Goal: Task Accomplishment & Management: Complete application form

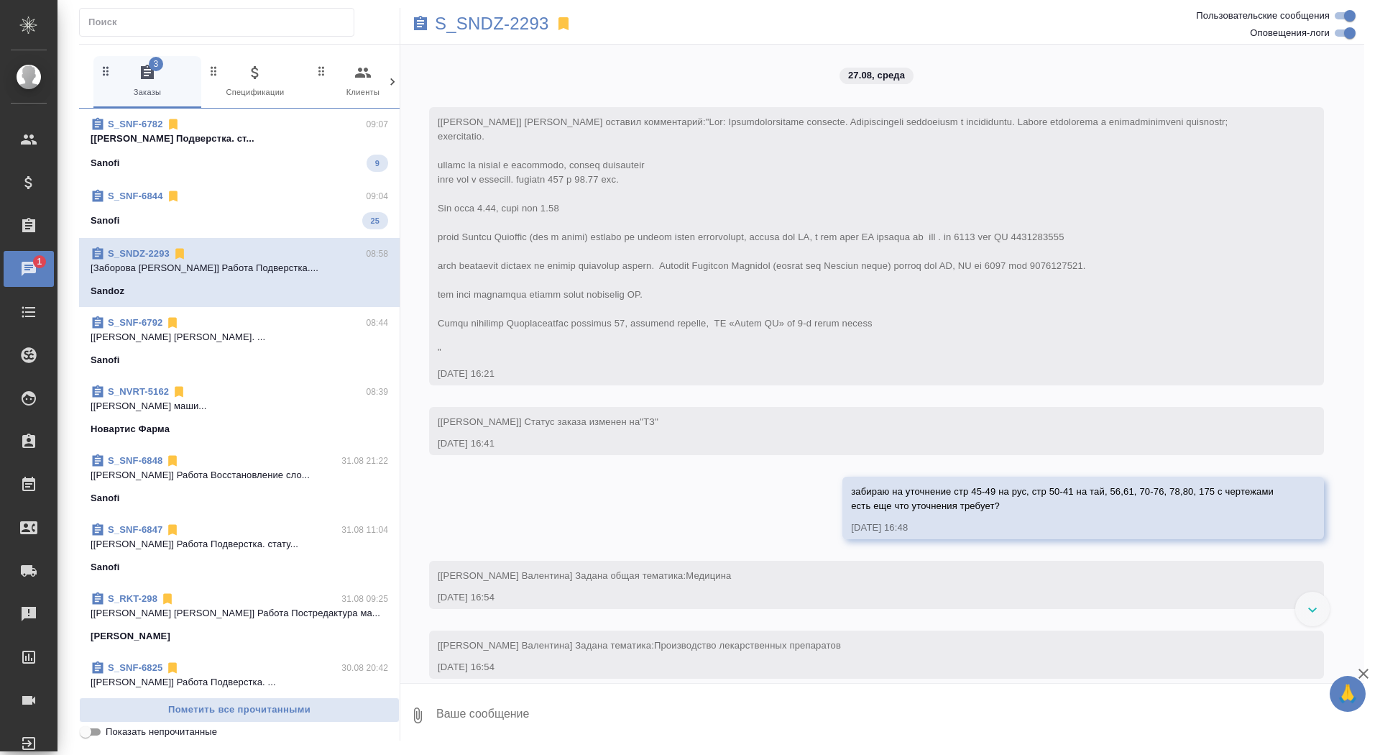
scroll to position [30051, 0]
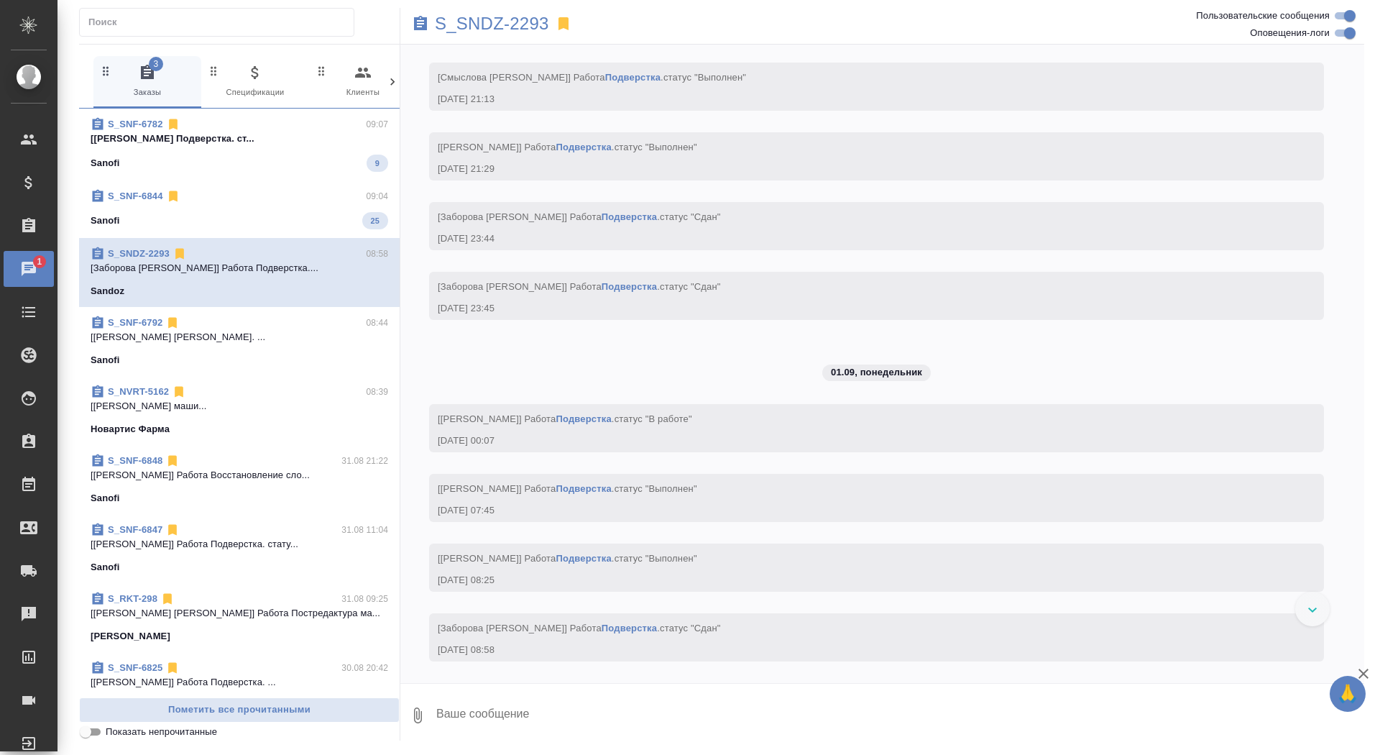
click at [293, 224] on div "Sanofi 25" at bounding box center [240, 220] width 298 height 17
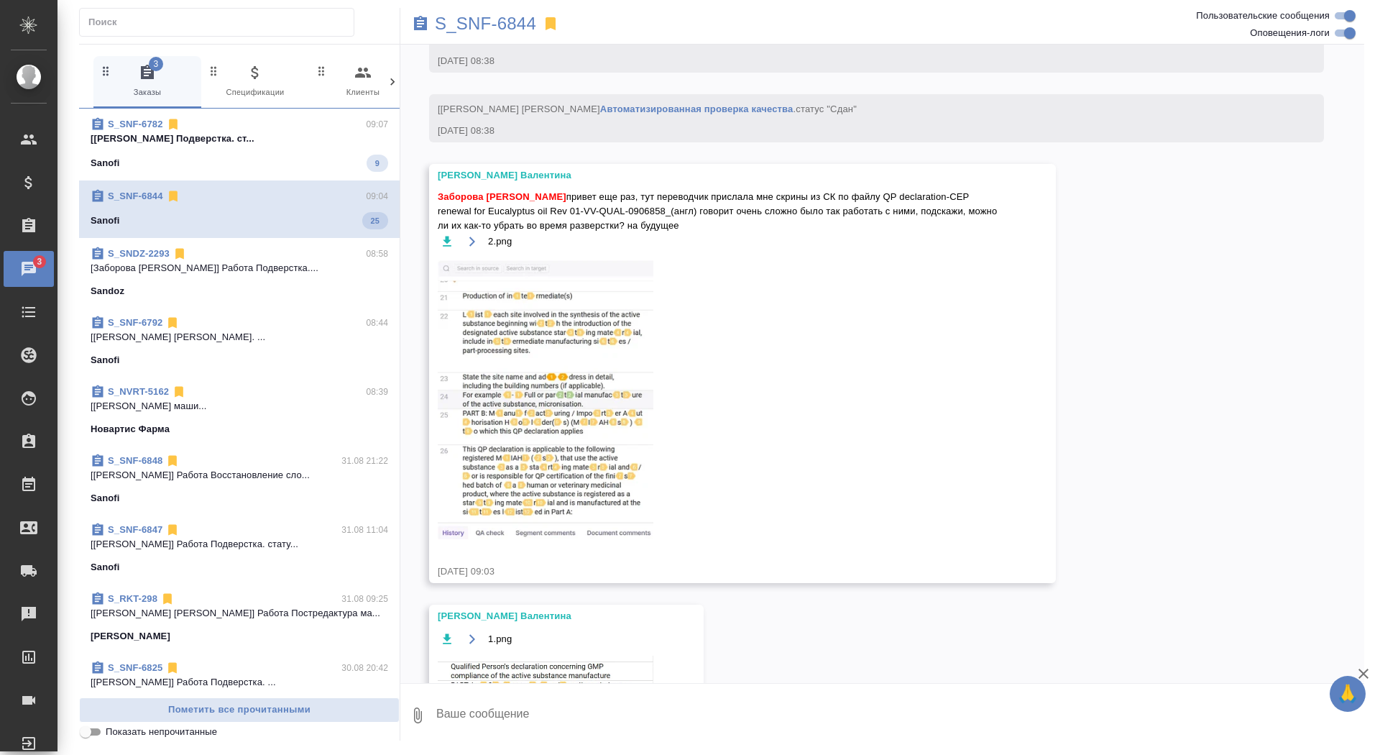
scroll to position [7829, 0]
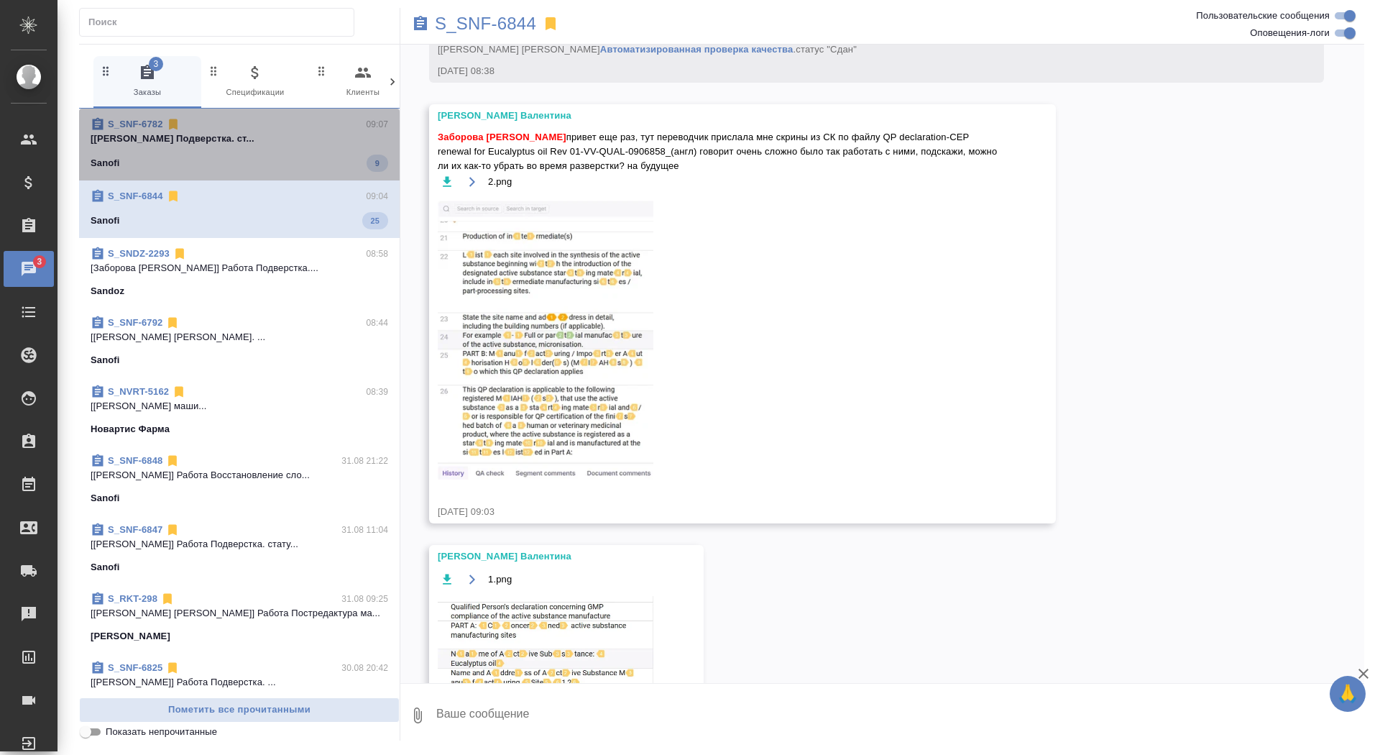
click at [277, 165] on div "Sanofi 9" at bounding box center [240, 163] width 298 height 17
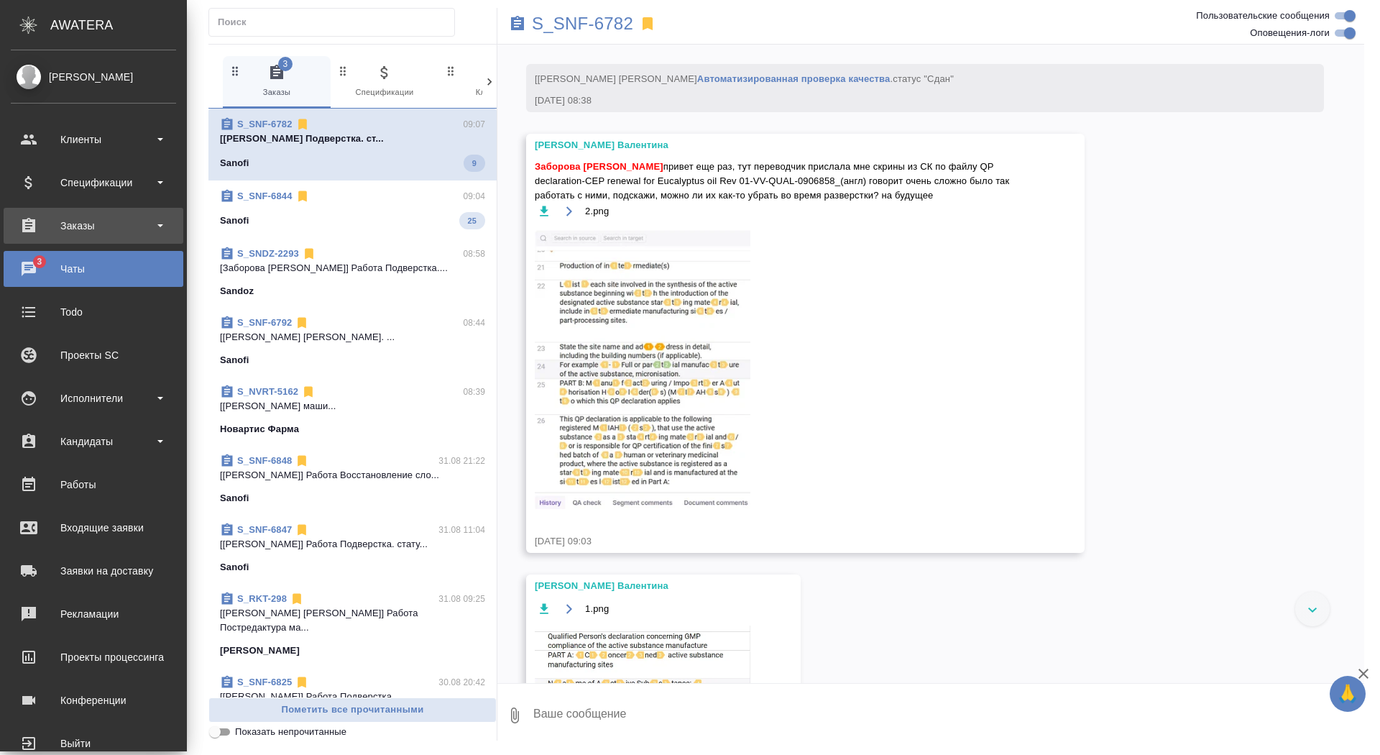
click at [22, 224] on div "Заказы" at bounding box center [93, 226] width 165 height 22
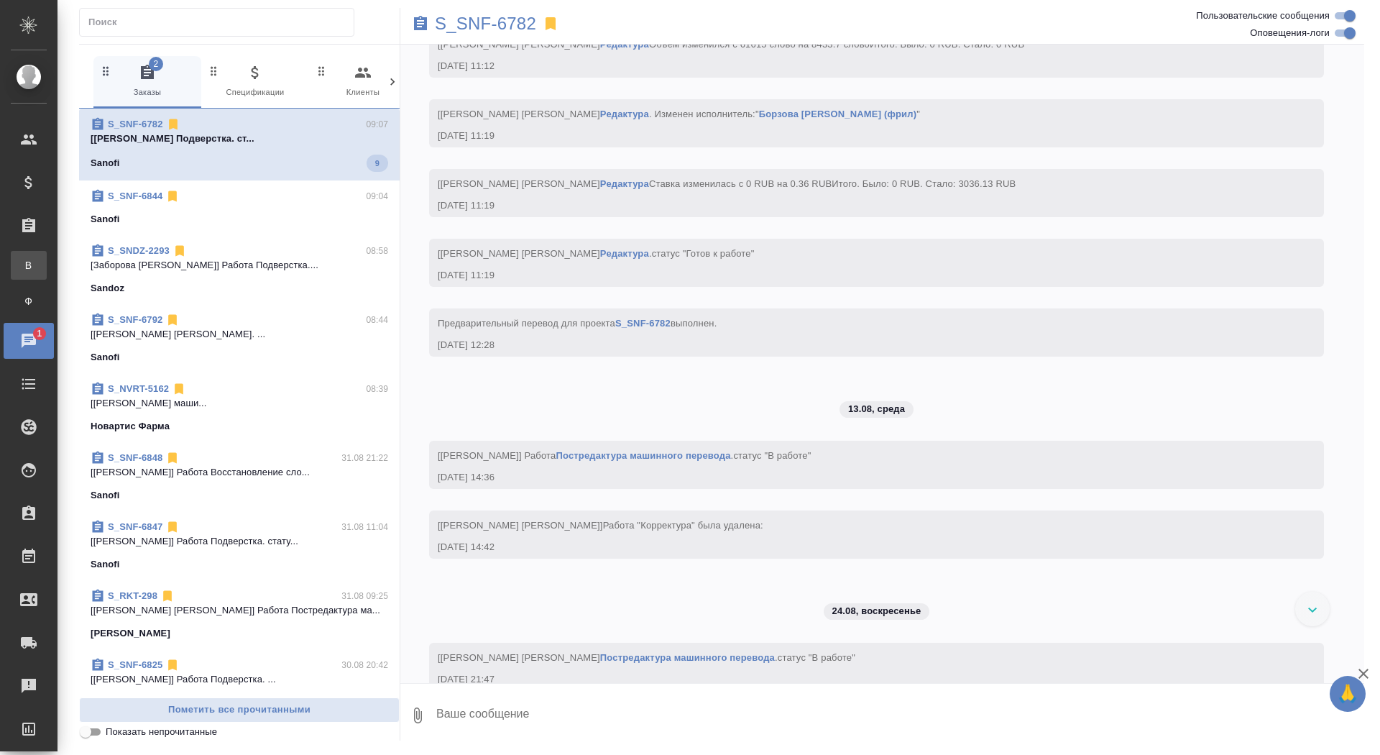
click at [22, 265] on div "Все заказы" at bounding box center [11, 265] width 22 height 14
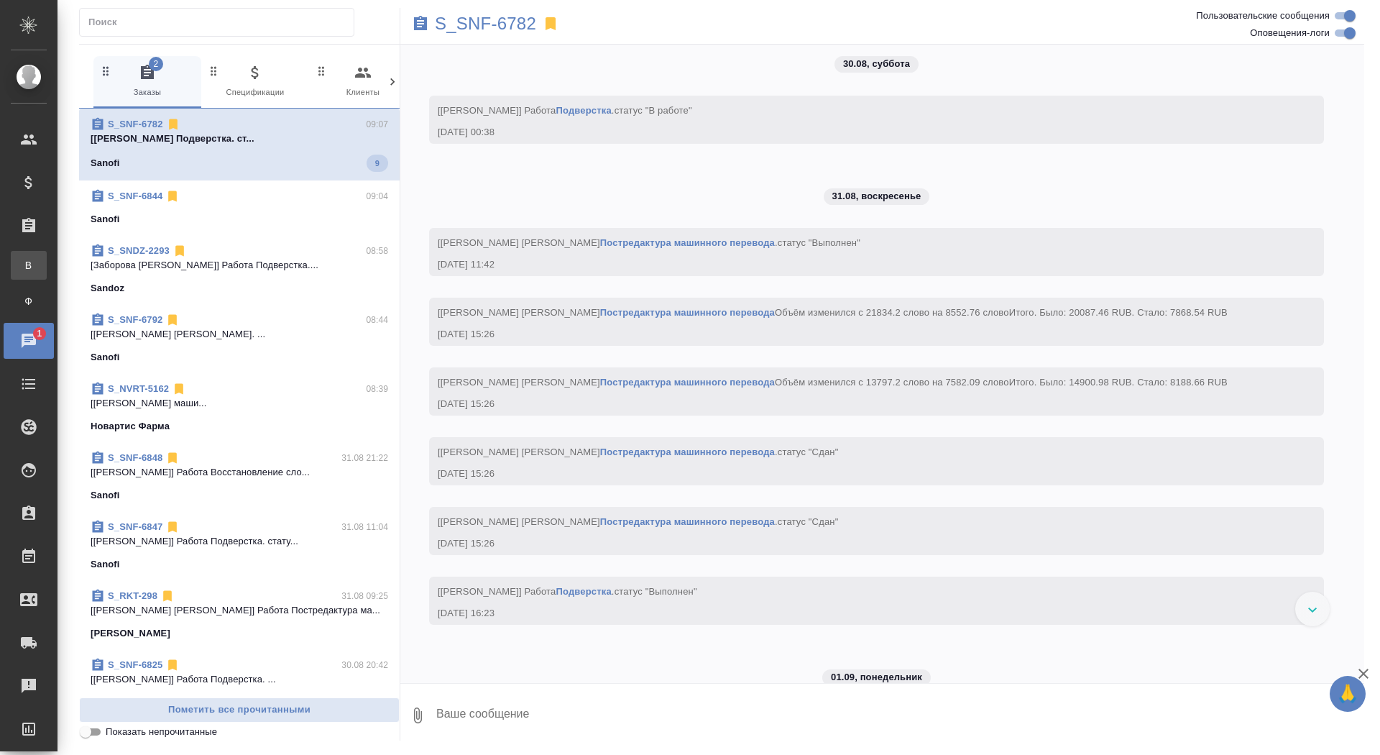
scroll to position [13212, 0]
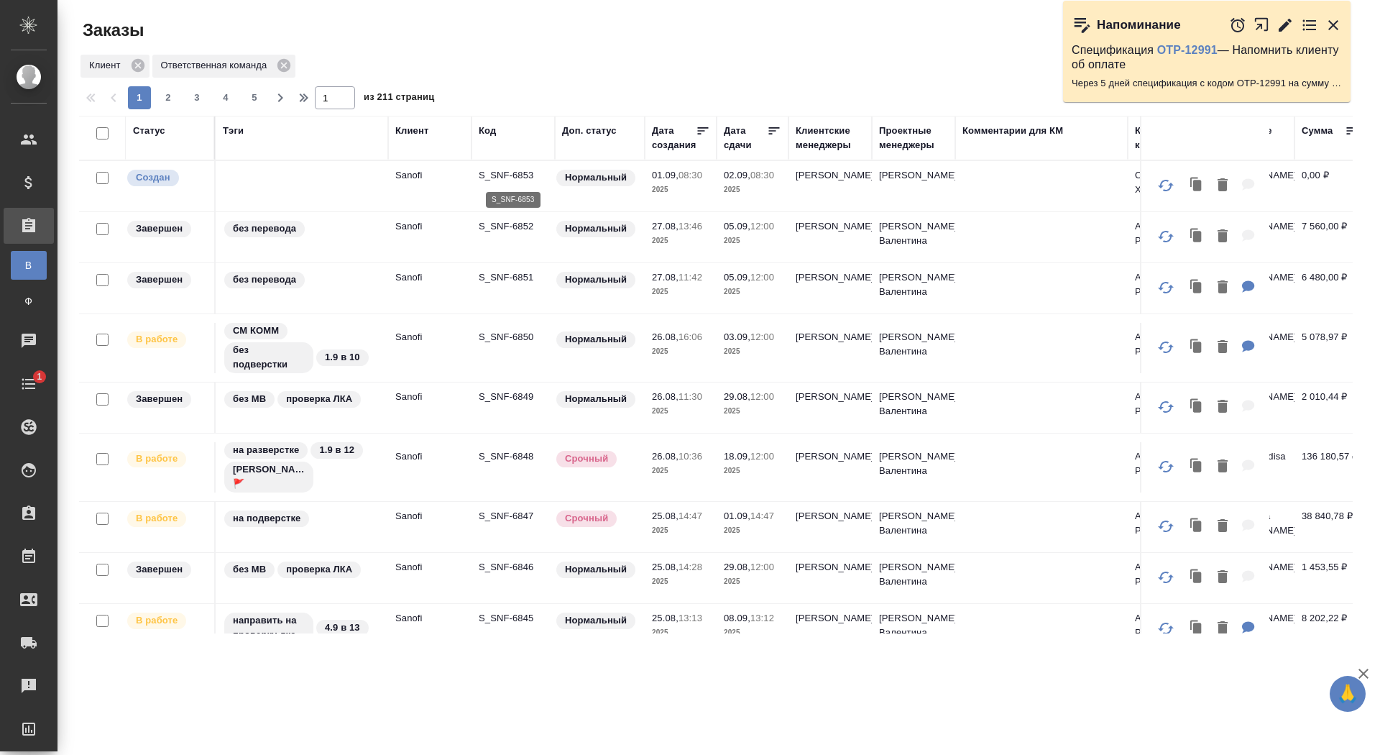
click at [518, 174] on p "S_SNF-6853" at bounding box center [513, 175] width 69 height 14
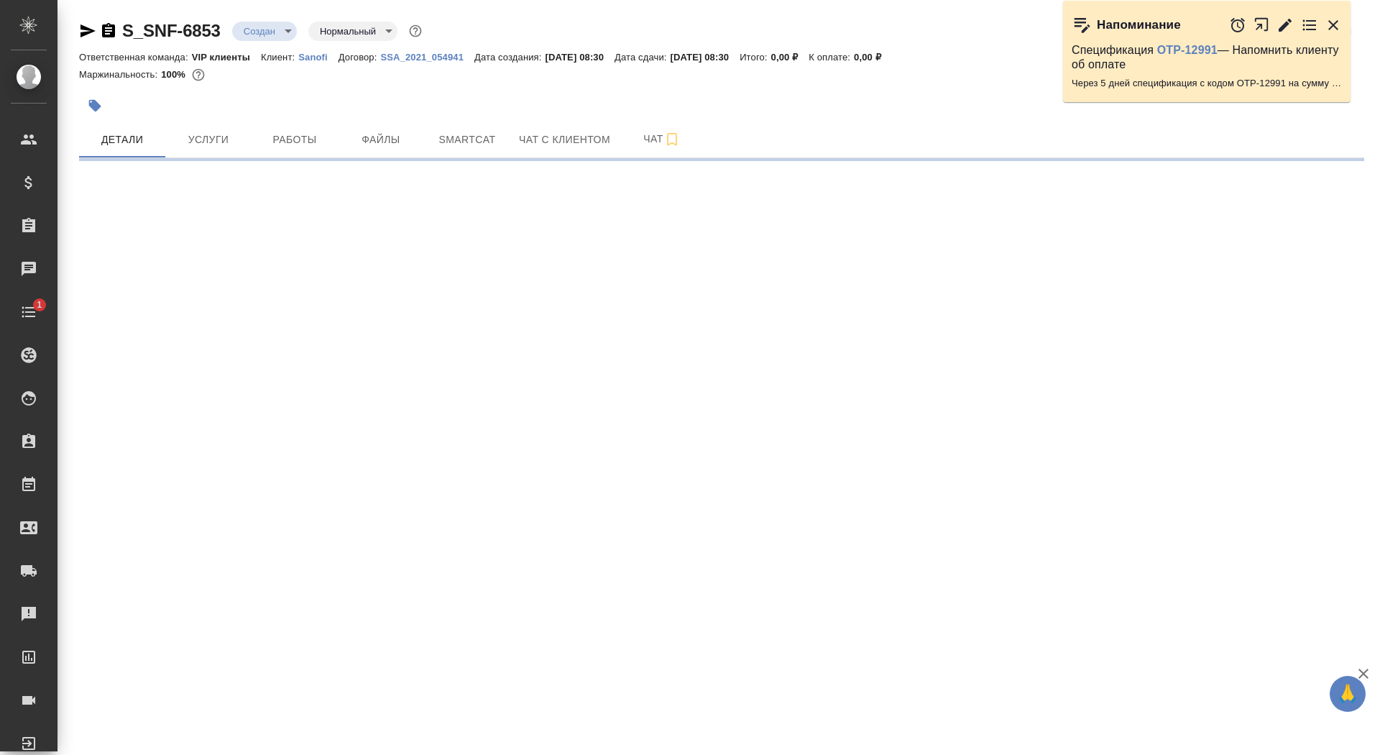
select select "RU"
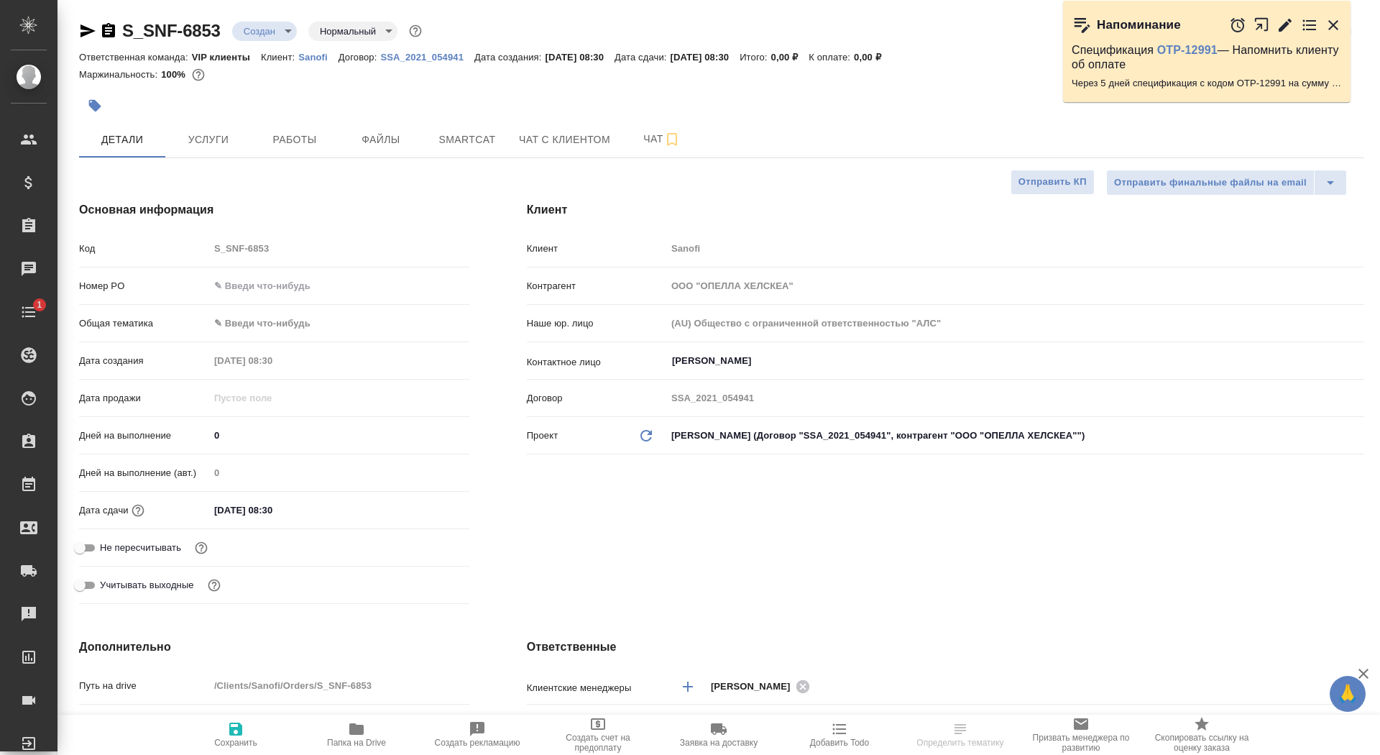
type textarea "x"
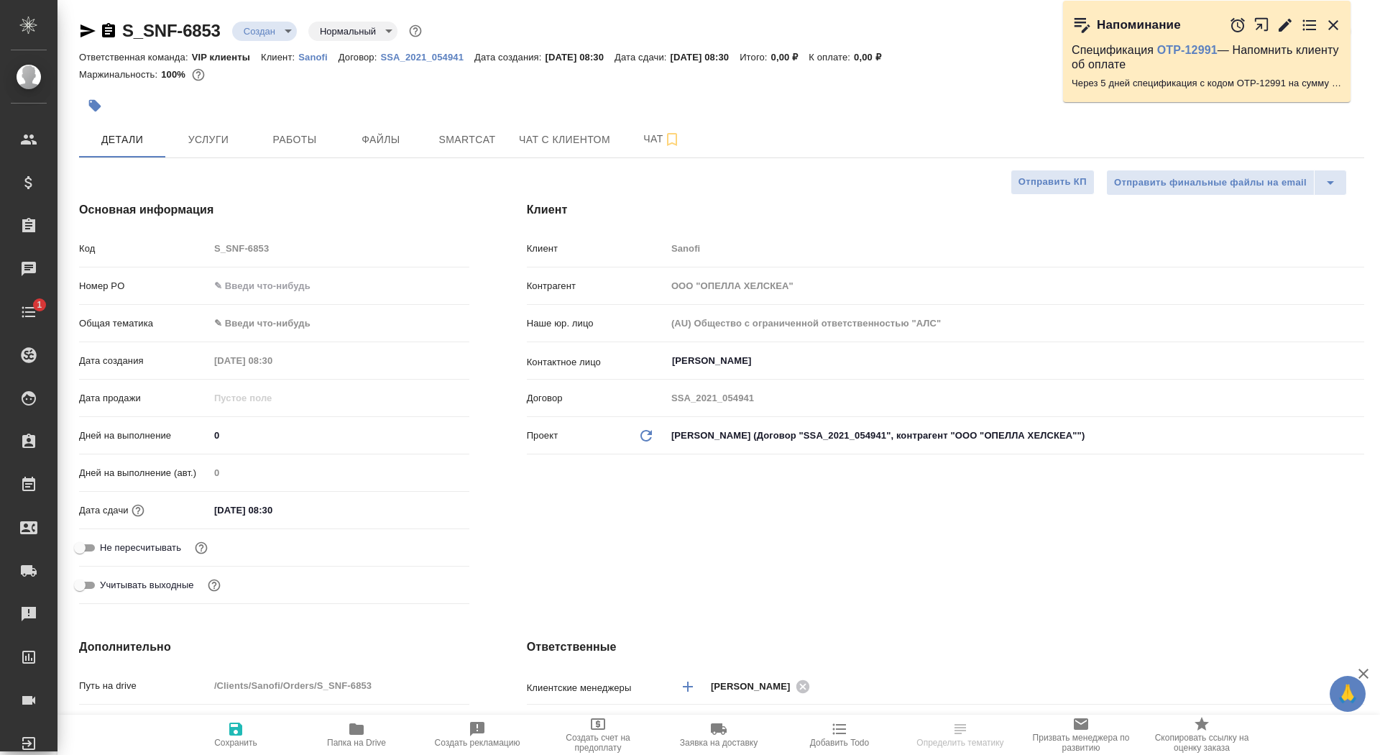
type textarea "x"
drag, startPoint x: 233, startPoint y: 430, endPoint x: 137, endPoint y: 428, distance: 96.4
click at [137, 428] on div "Дней на выполнение 0" at bounding box center [274, 435] width 390 height 25
type input "1"
type textarea "x"
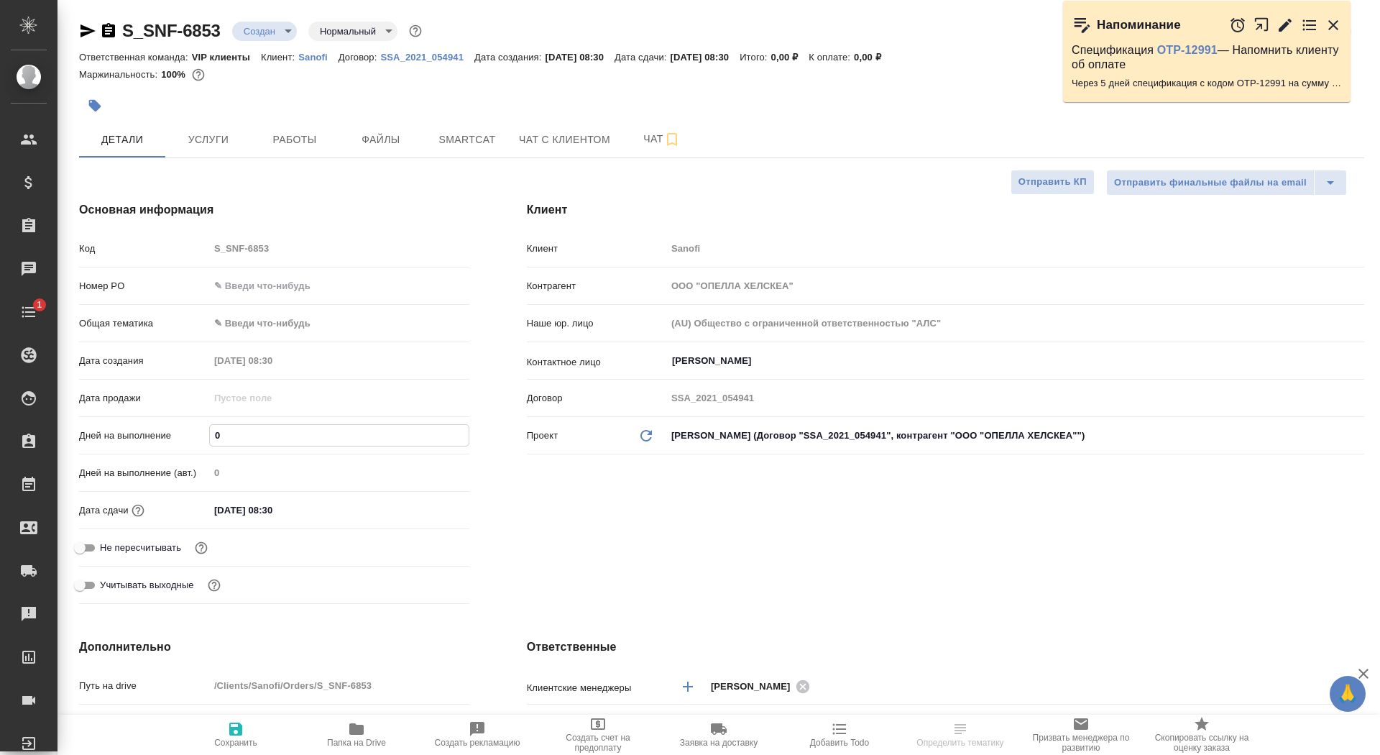
type textarea "x"
type input "1"
click at [253, 733] on span "Сохранить" at bounding box center [236, 733] width 104 height 27
type textarea "x"
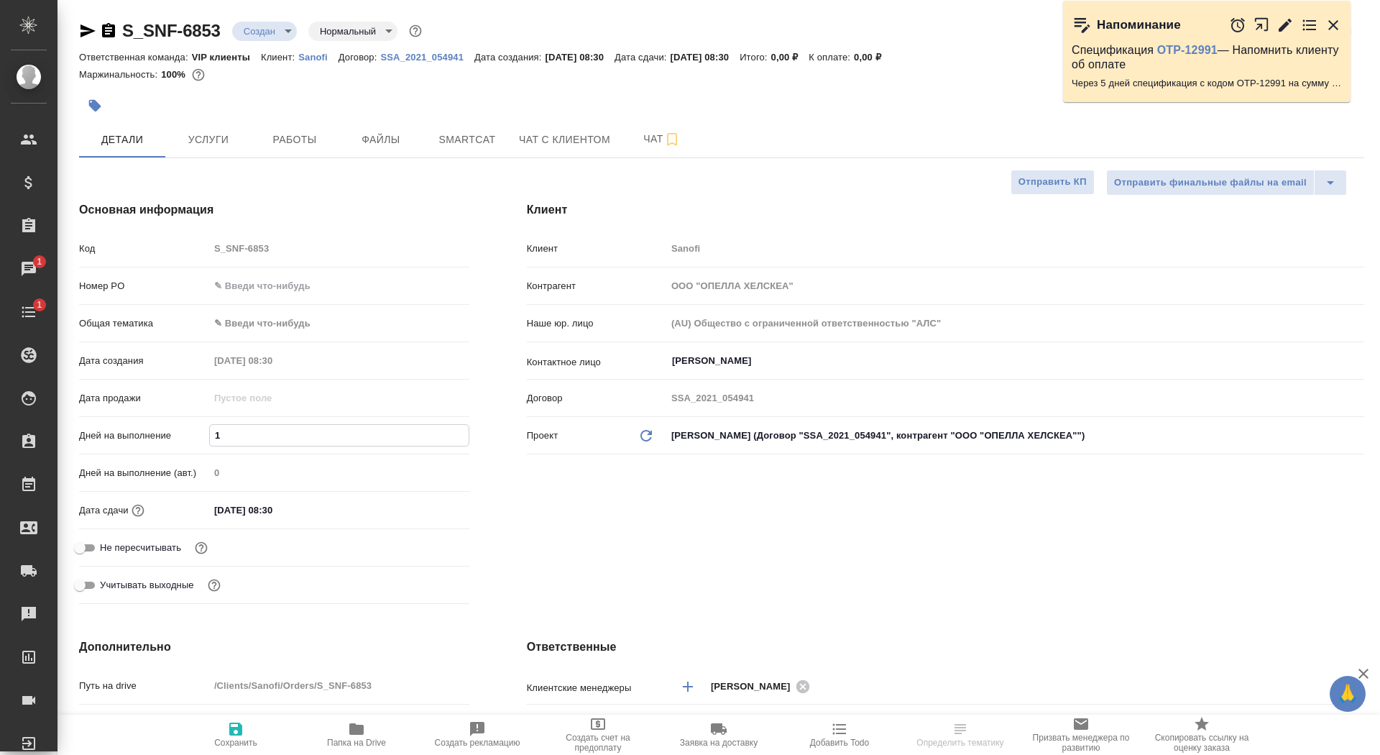
type textarea "x"
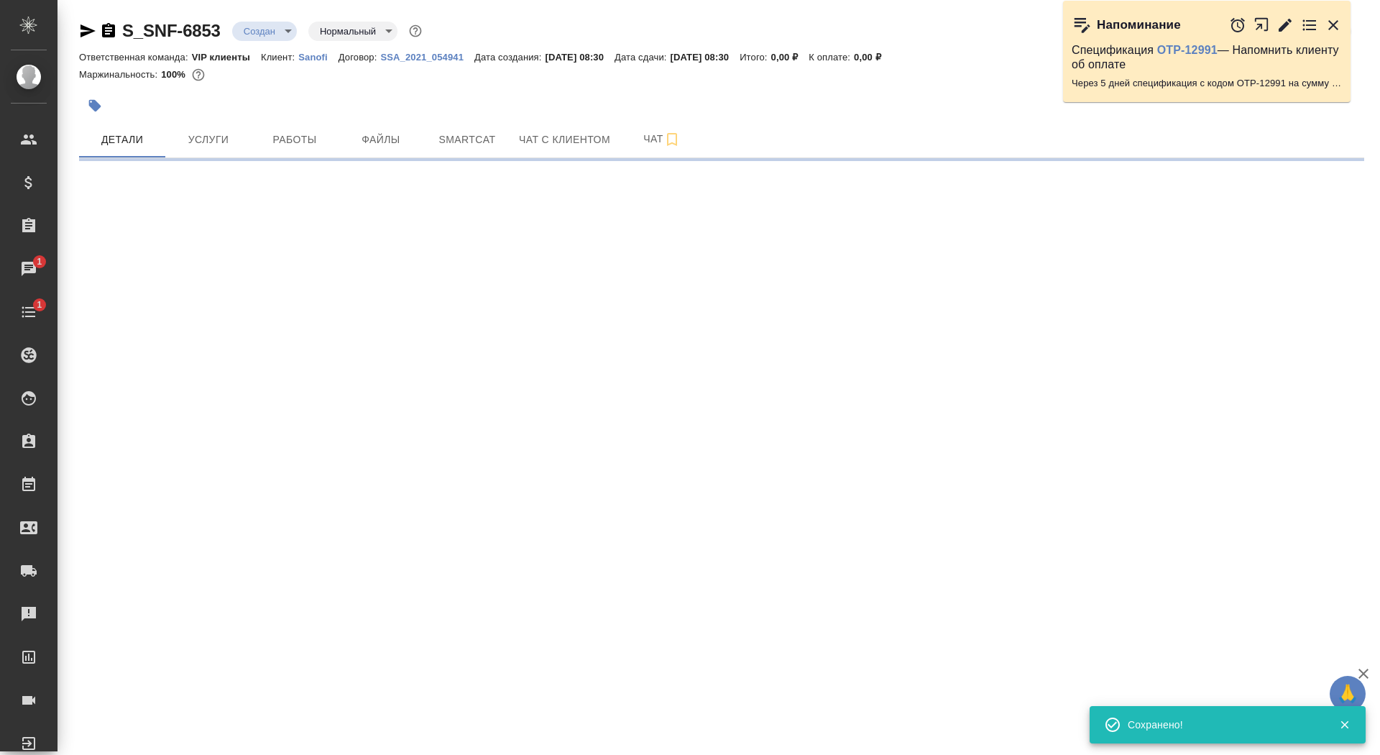
select select "RU"
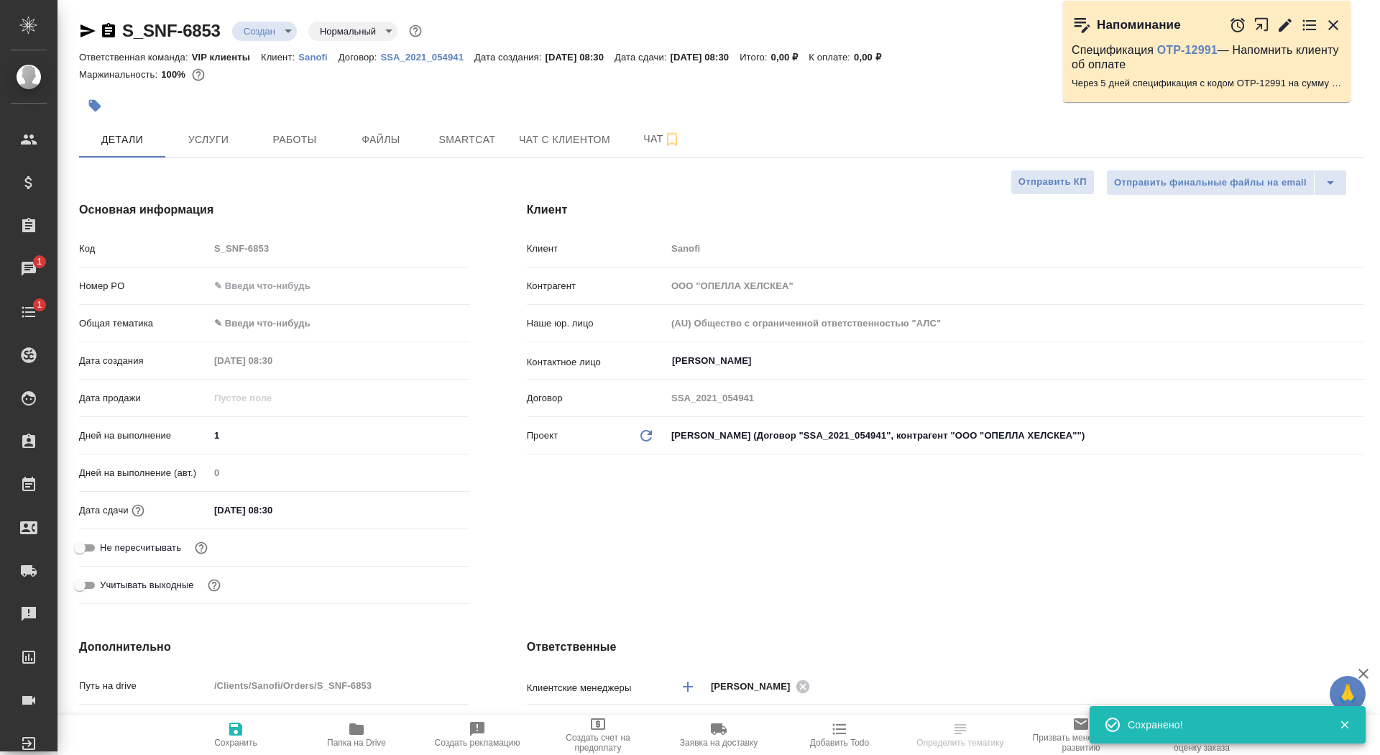
type textarea "x"
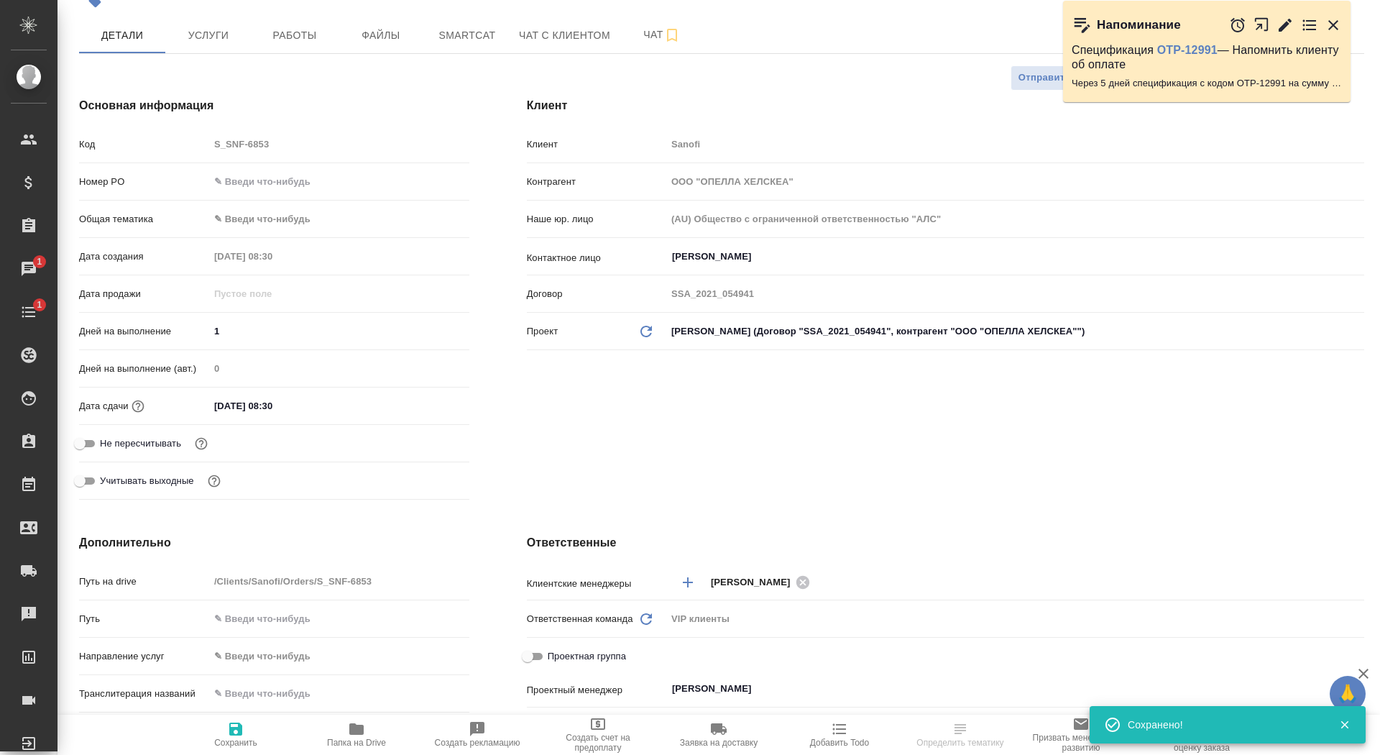
scroll to position [395, 0]
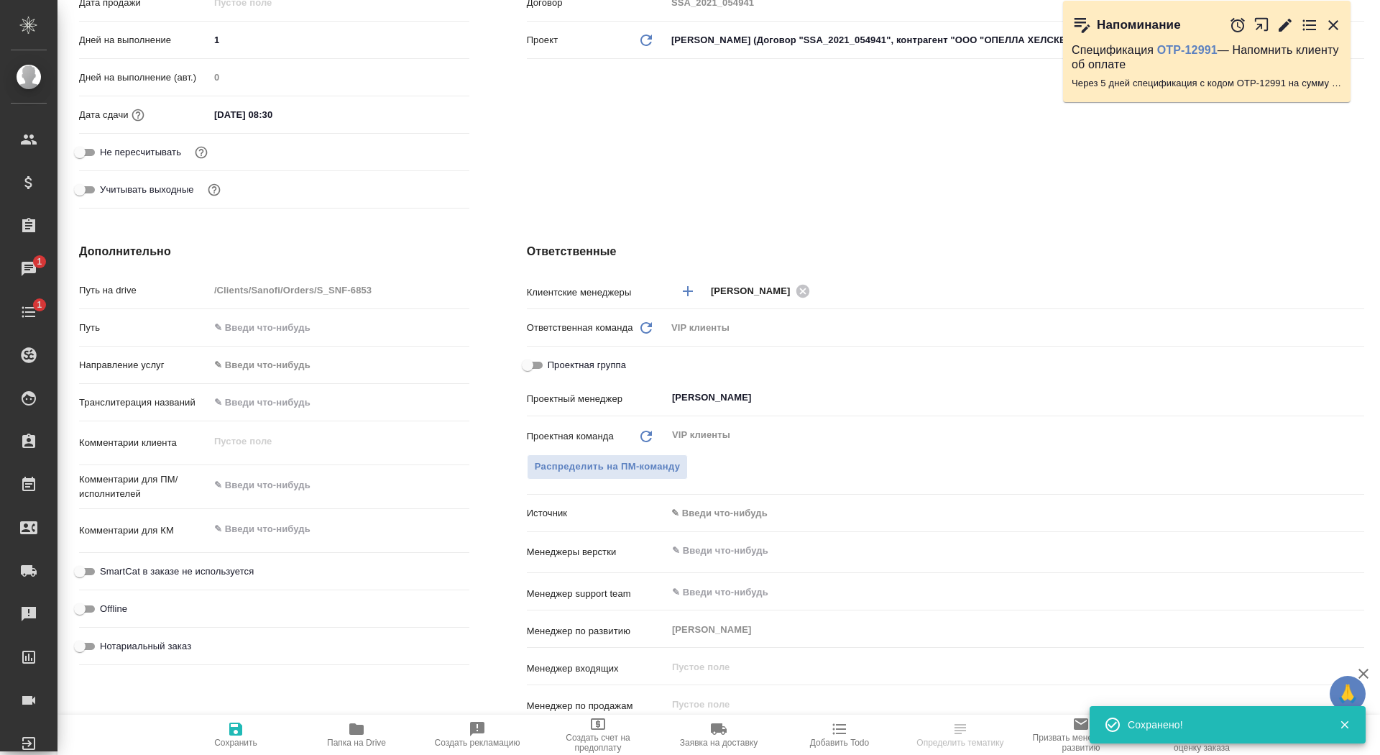
type textarea "x"
click at [767, 403] on input "[PERSON_NAME]" at bounding box center [991, 397] width 641 height 17
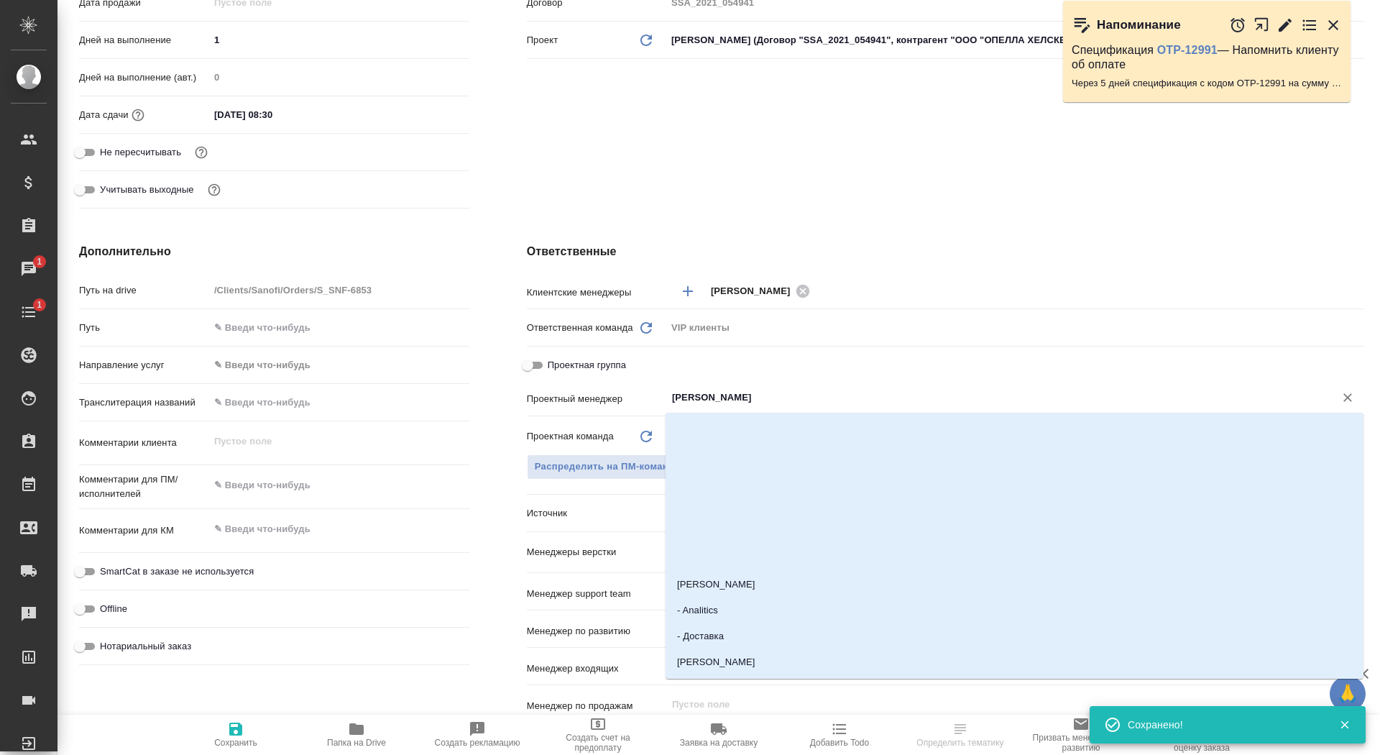
type input "г"
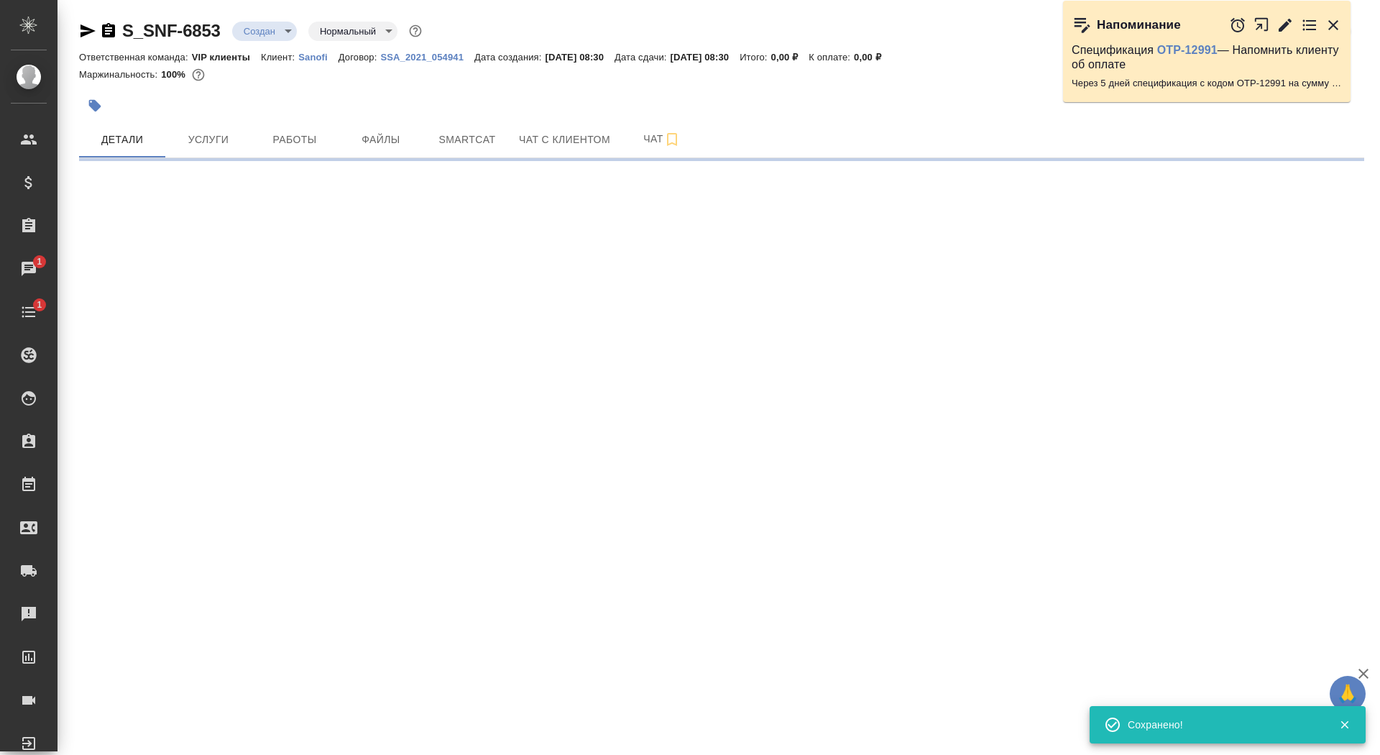
scroll to position [0, 0]
select select "RU"
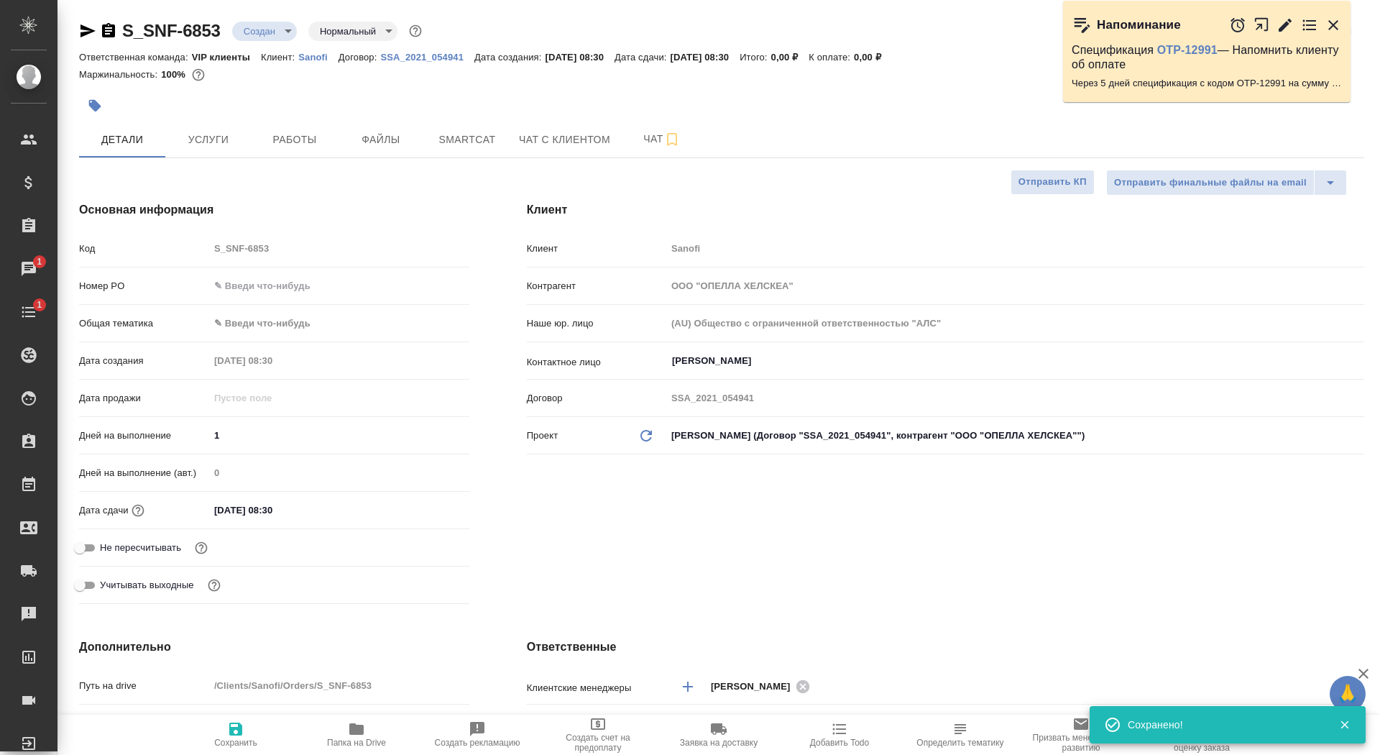
type textarea "x"
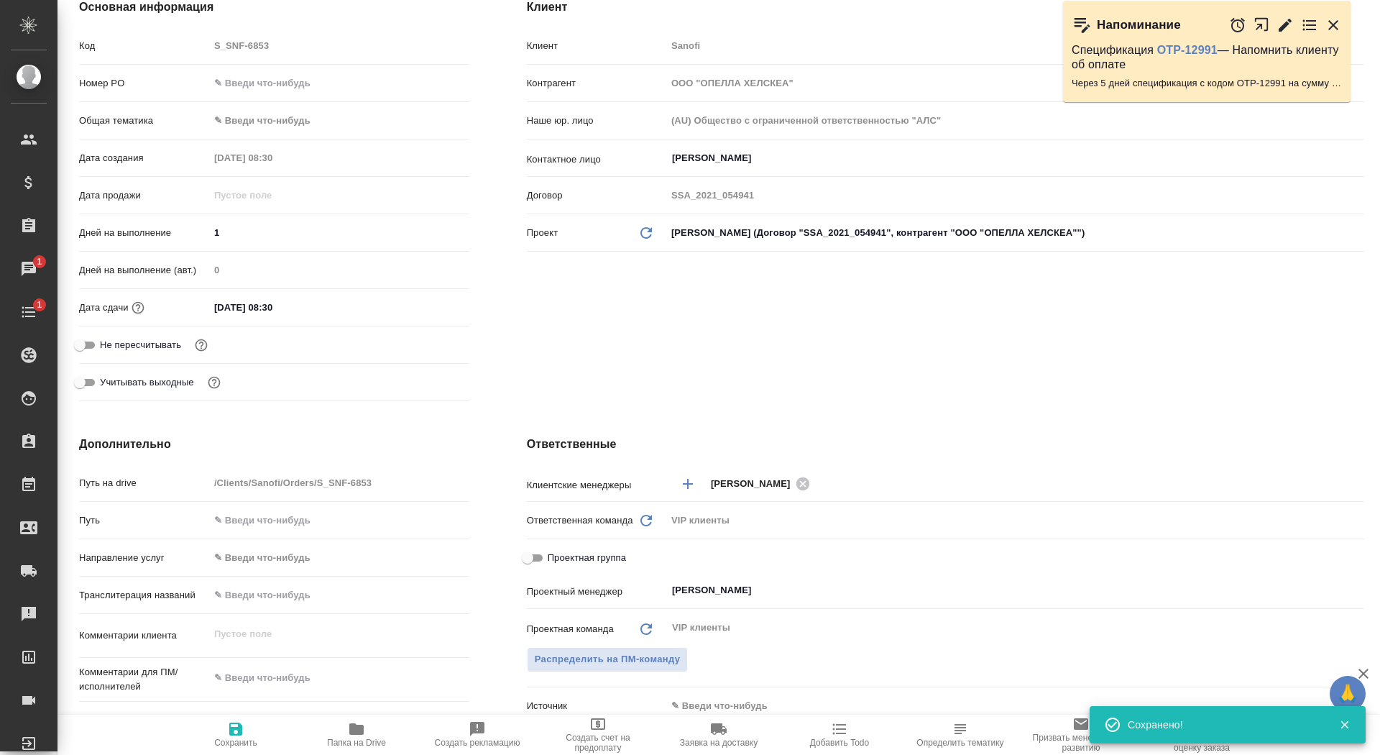
scroll to position [254, 0]
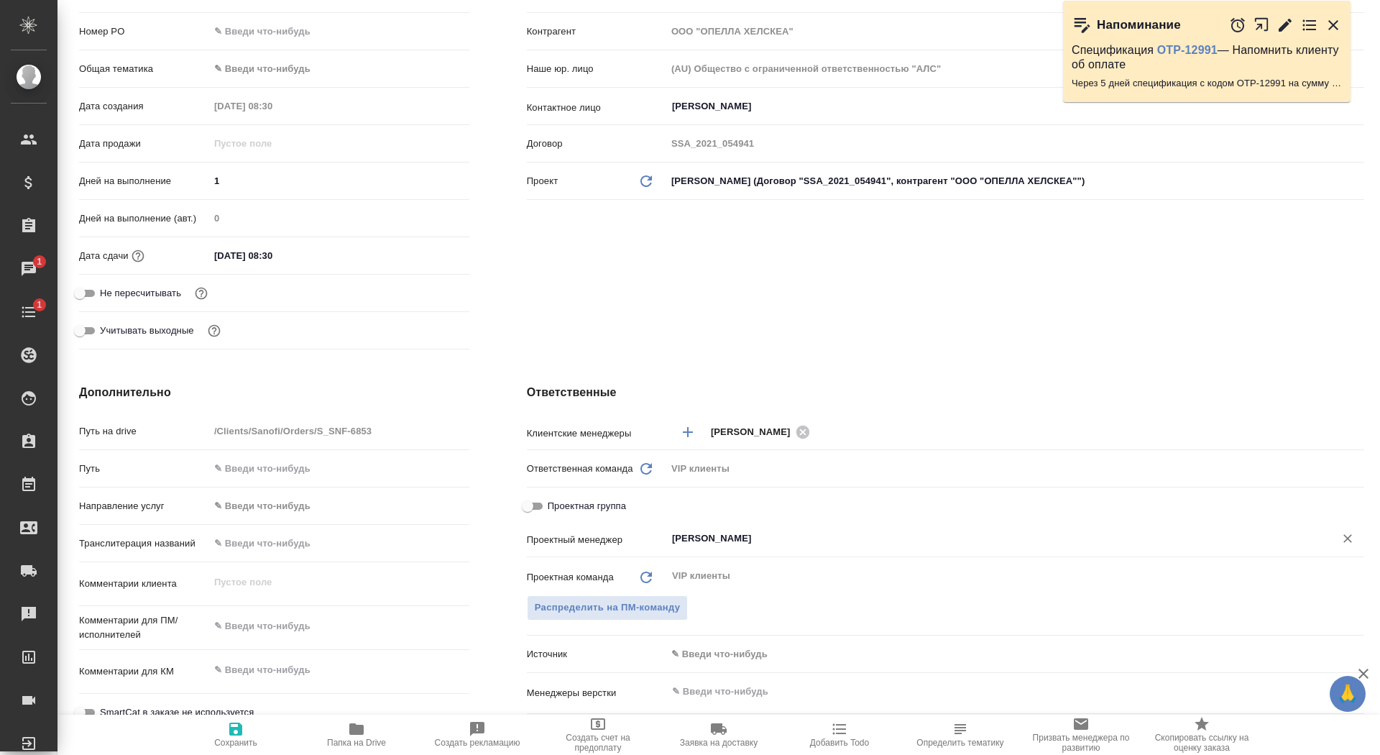
click at [748, 541] on input "[PERSON_NAME]" at bounding box center [991, 538] width 641 height 17
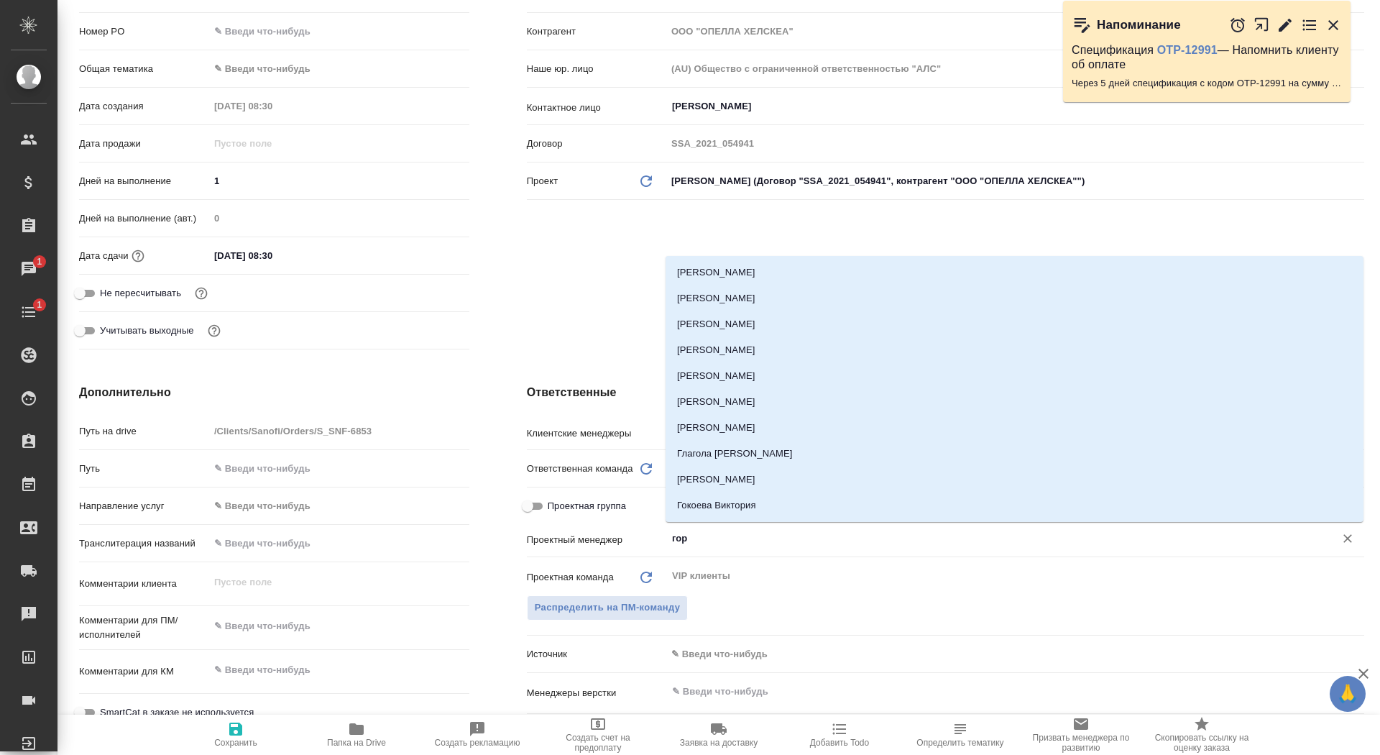
type input "горш"
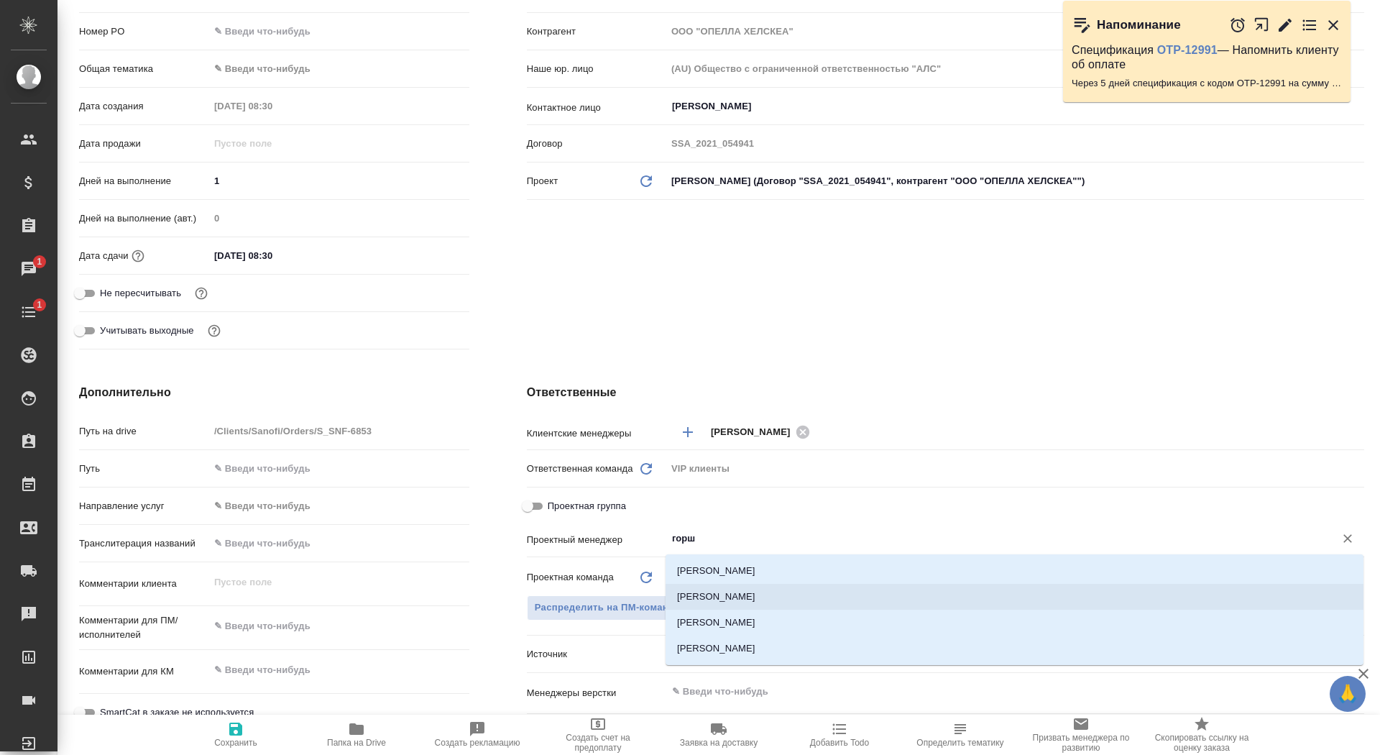
click at [796, 595] on li "[PERSON_NAME] Валентина" at bounding box center [1015, 597] width 698 height 26
type textarea "x"
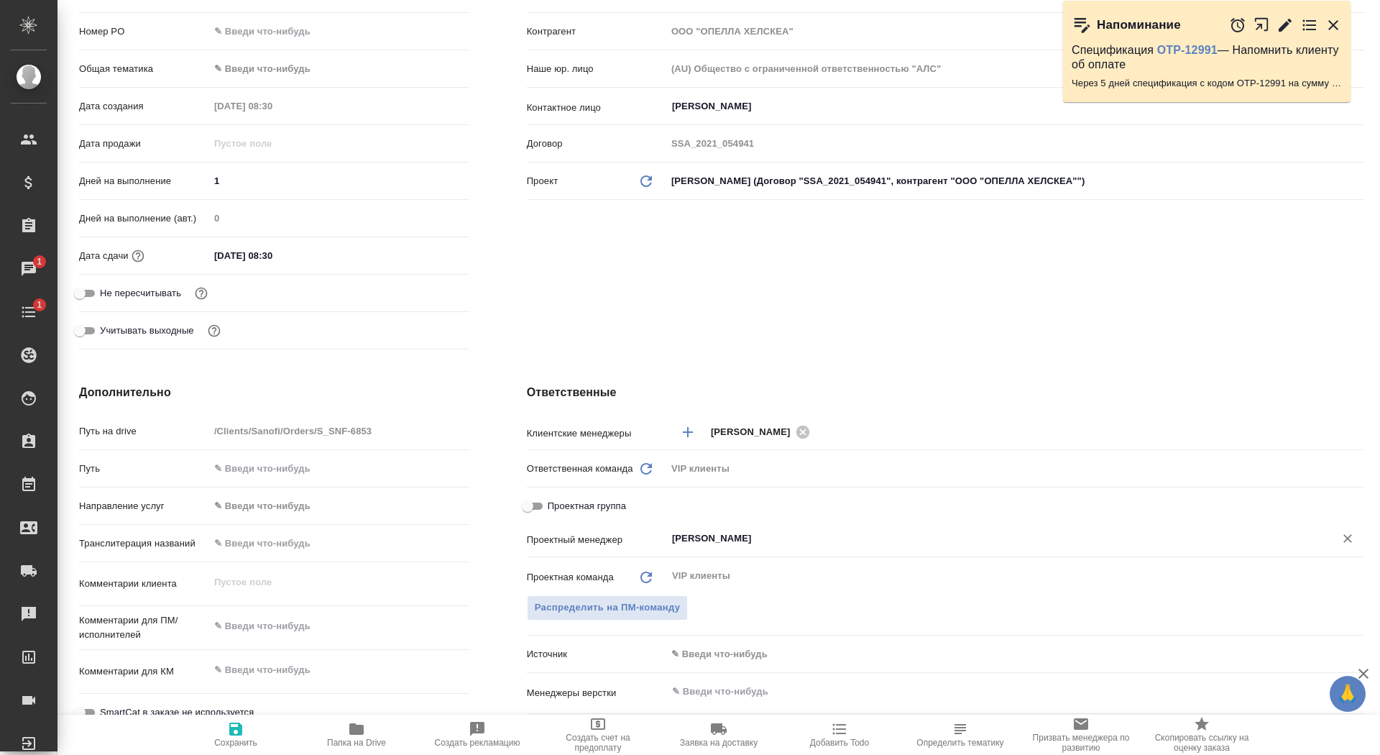
type input "[PERSON_NAME] Валентина"
click at [227, 725] on icon "button" at bounding box center [235, 728] width 17 height 17
type textarea "x"
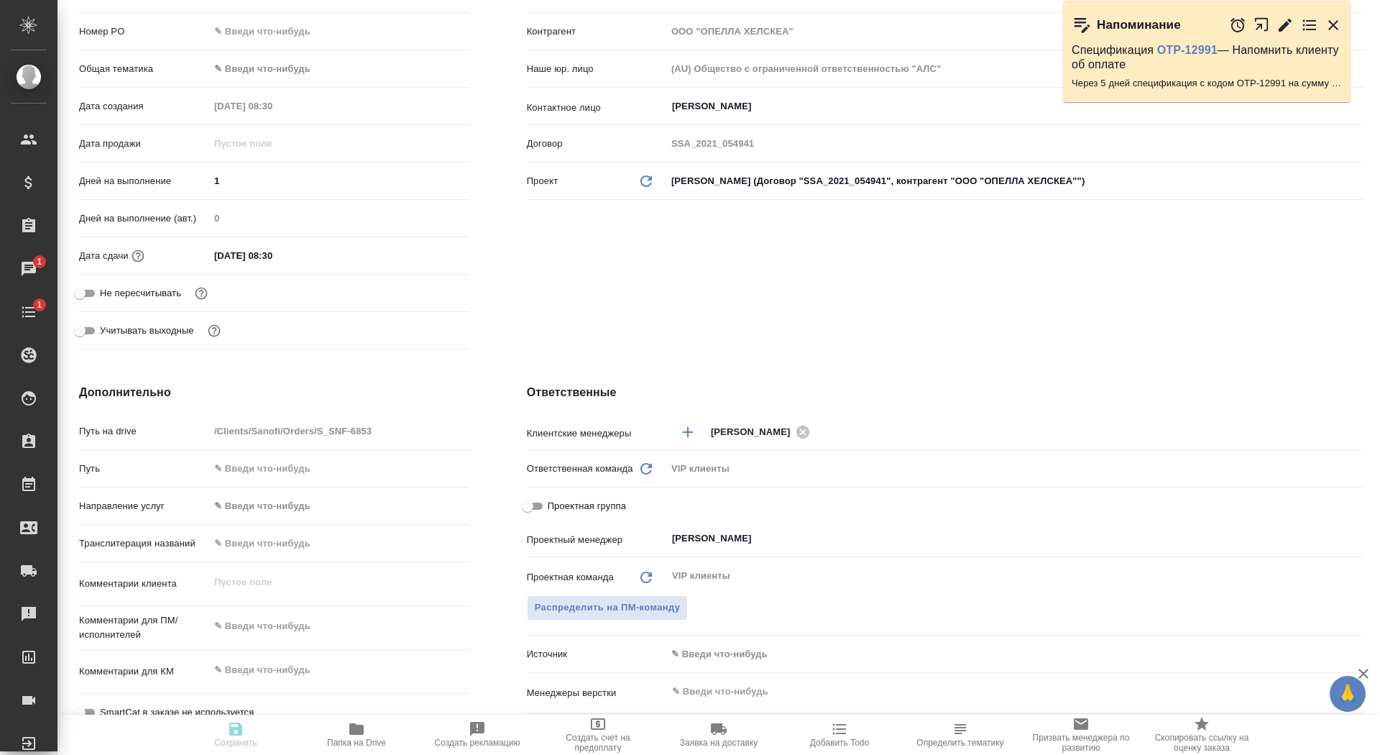
type textarea "x"
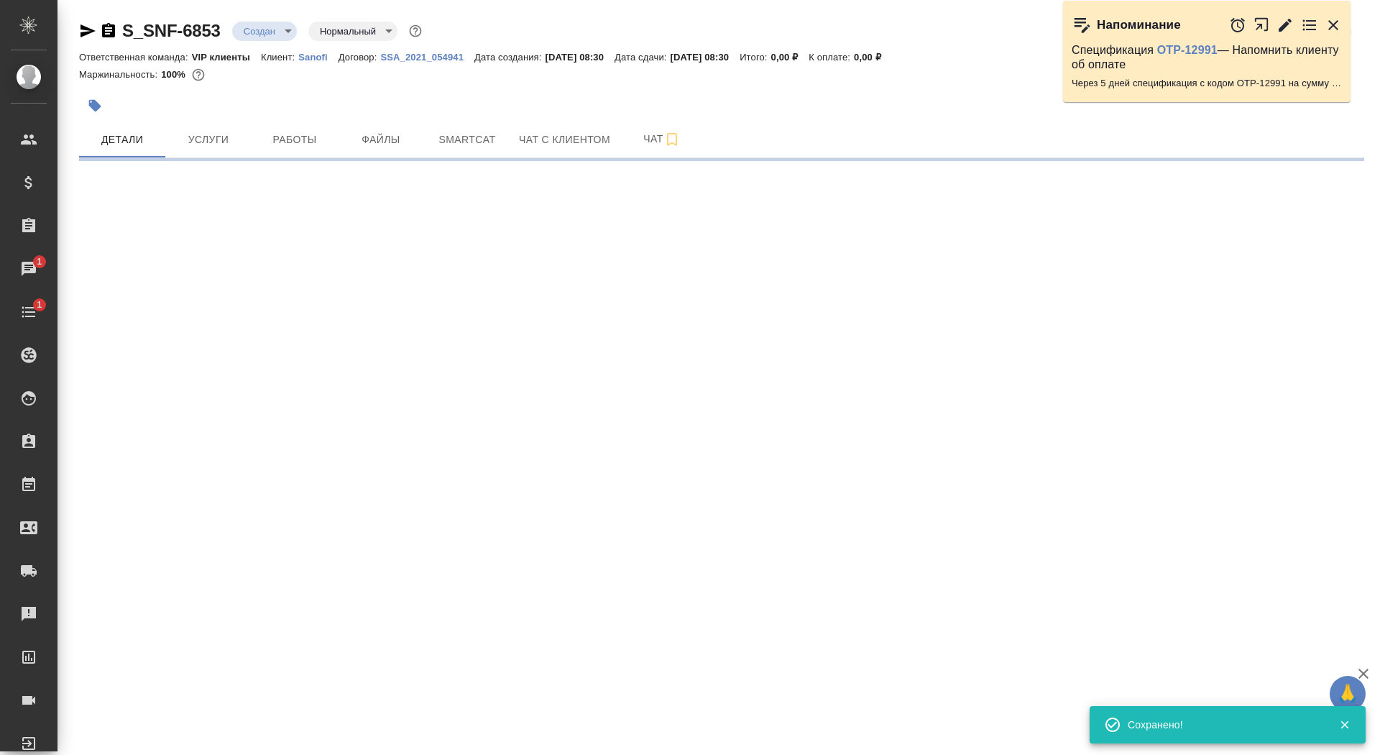
scroll to position [0, 0]
select select "RU"
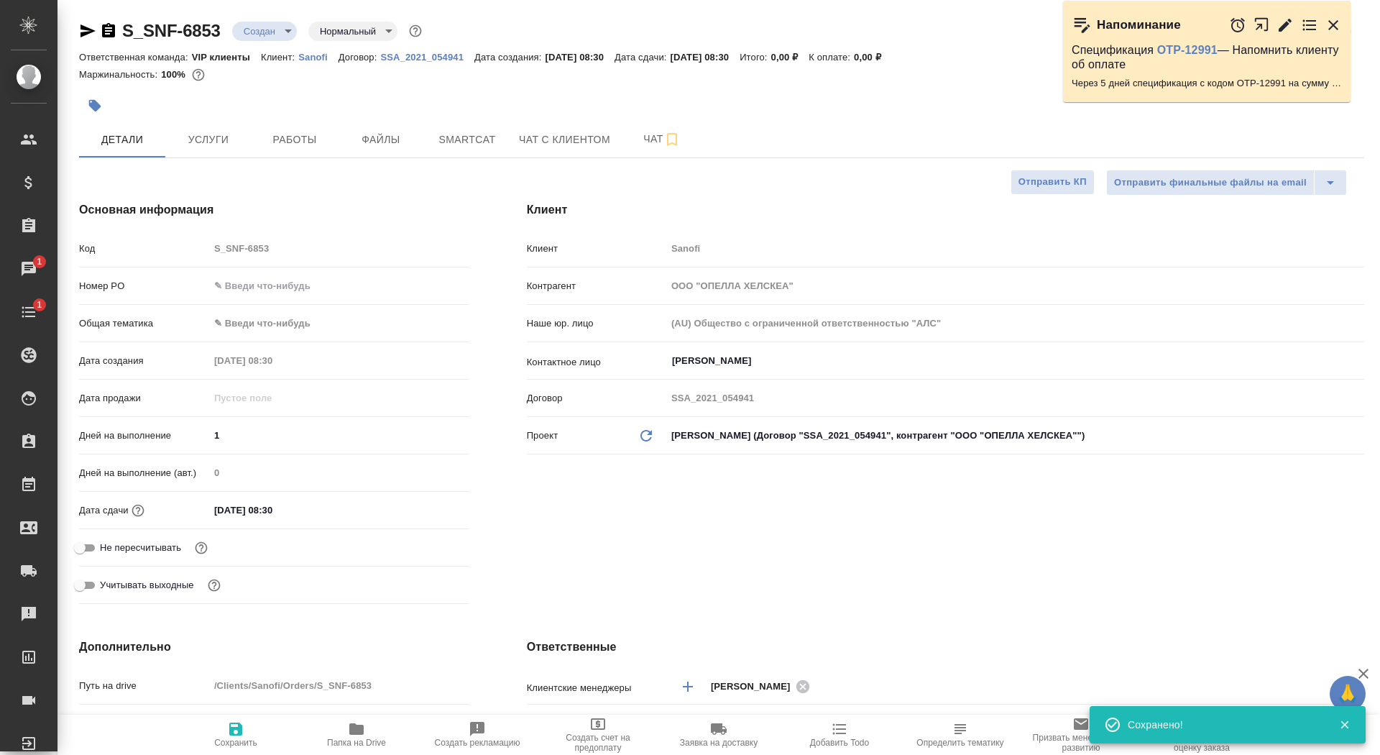
type textarea "x"
click at [362, 727] on icon "button" at bounding box center [356, 729] width 14 height 12
type textarea "x"
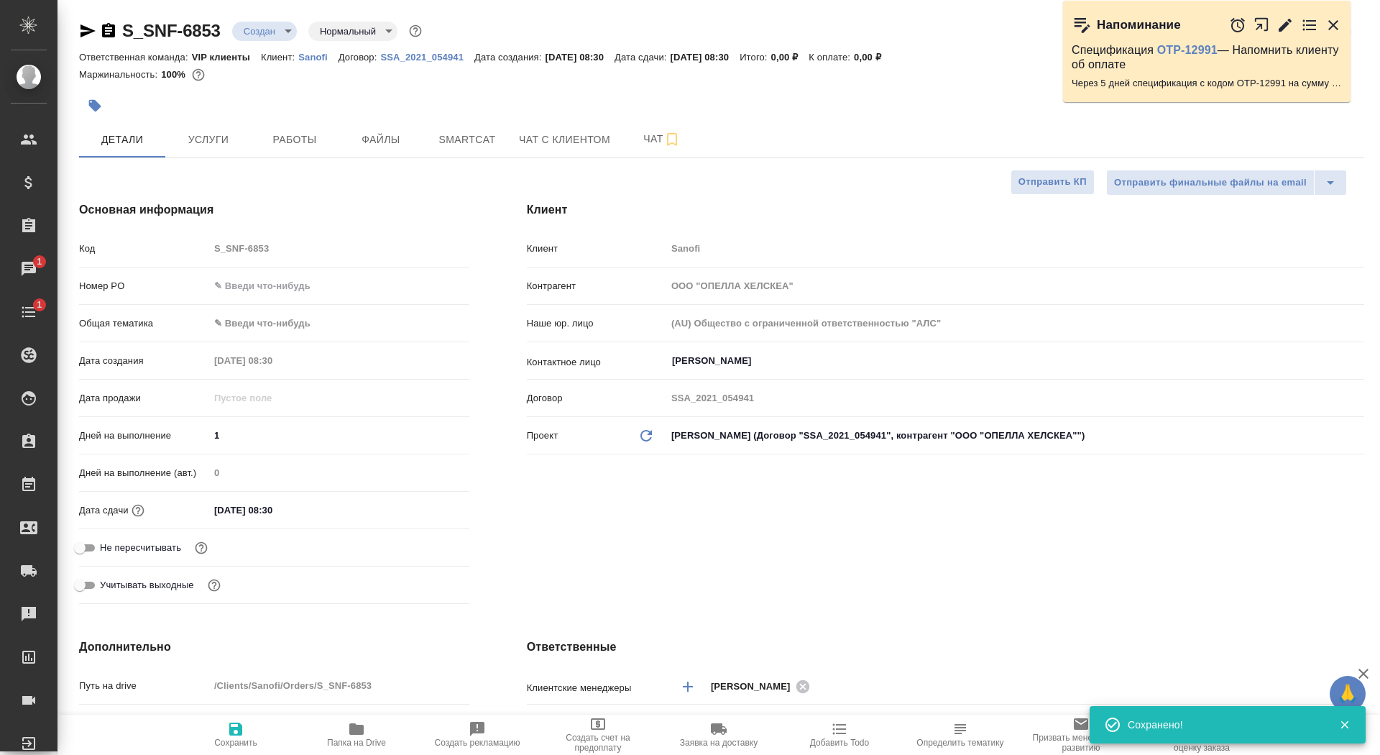
type textarea "x"
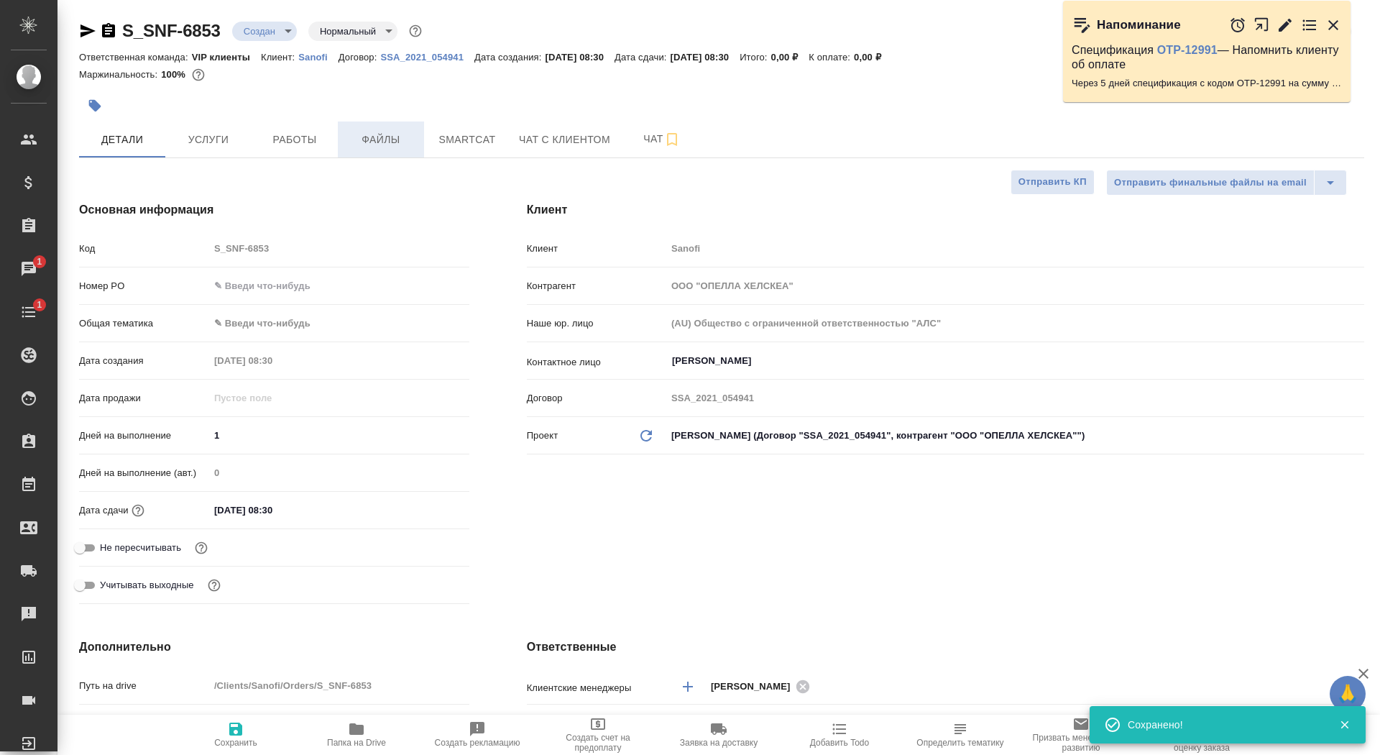
click at [391, 142] on span "Файлы" at bounding box center [381, 140] width 69 height 18
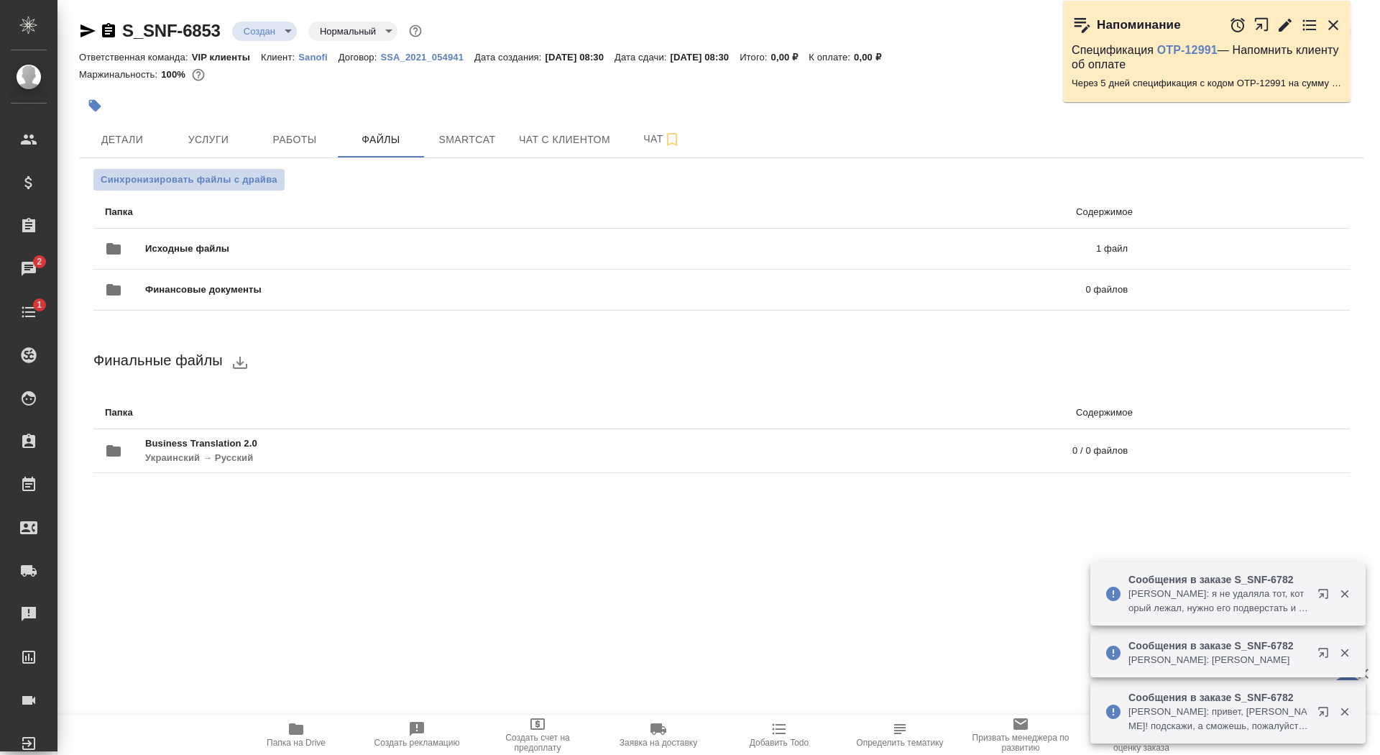
click at [214, 182] on span "Синхронизировать файлы с драйва" at bounding box center [189, 180] width 177 height 14
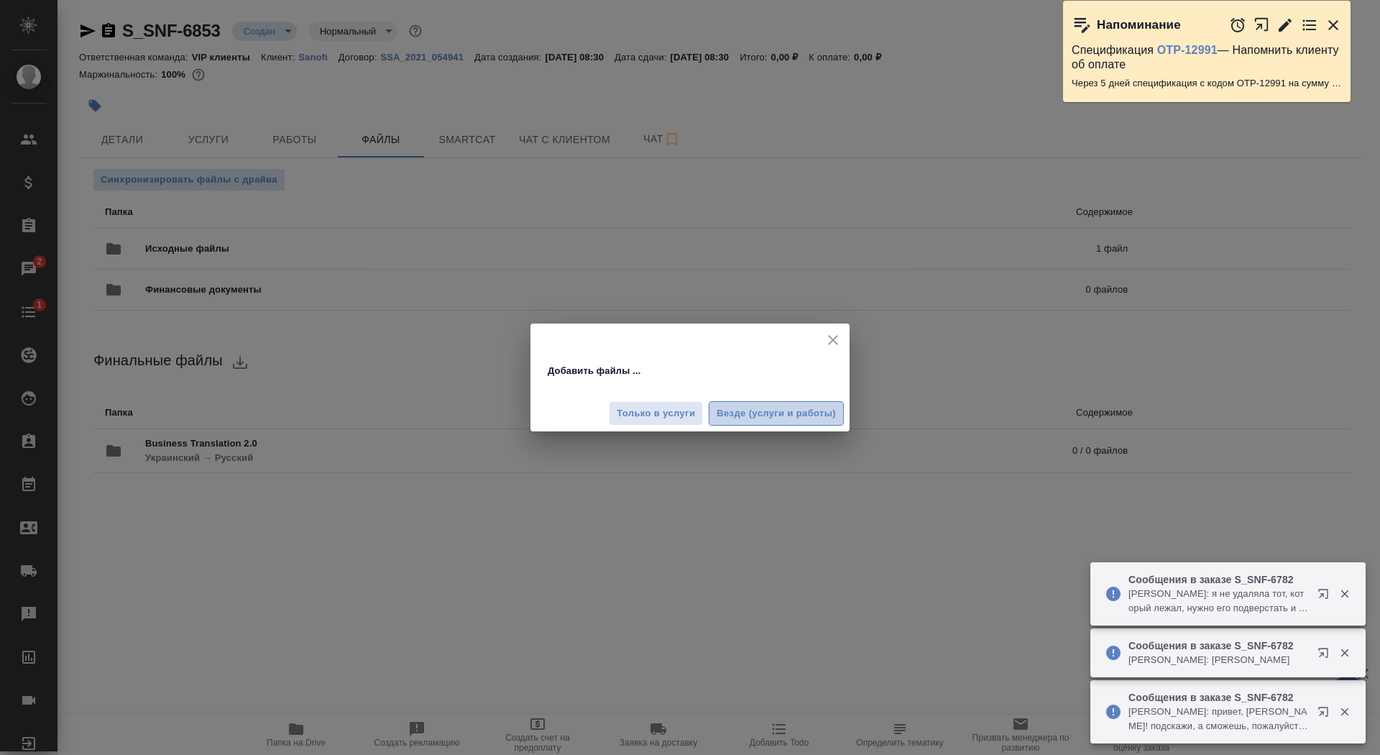
click at [763, 416] on span "Везде (услуги и работы)" at bounding box center [776, 413] width 119 height 17
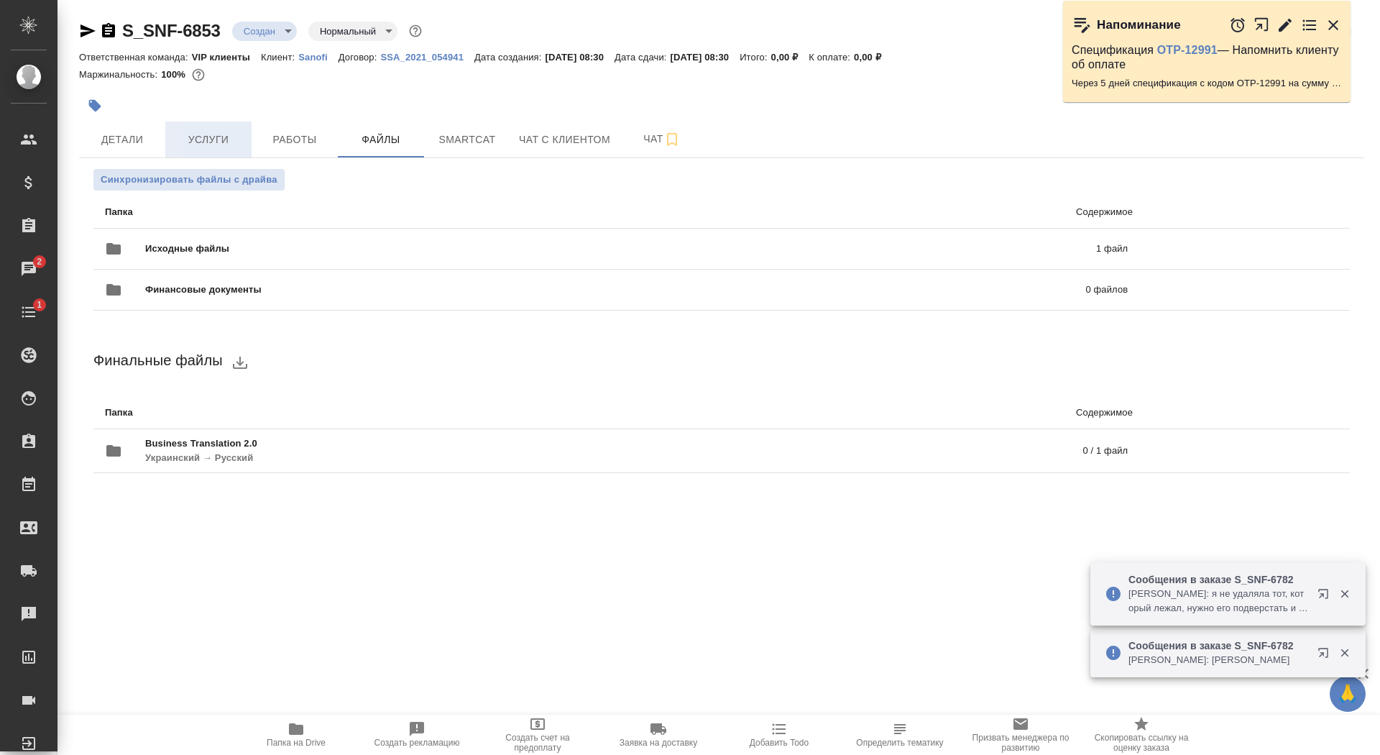
click at [216, 144] on span "Услуги" at bounding box center [208, 140] width 69 height 18
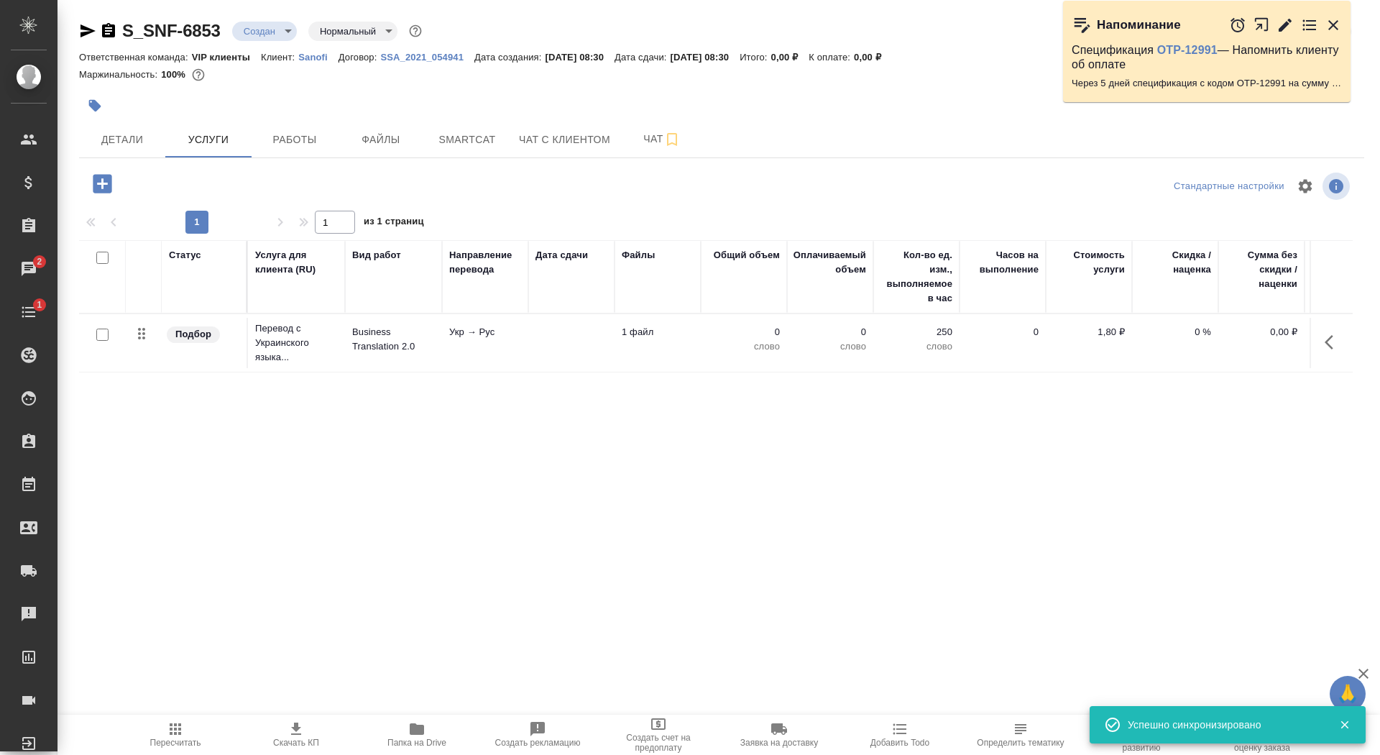
click at [105, 334] on input "checkbox" at bounding box center [102, 335] width 12 height 12
checkbox input "true"
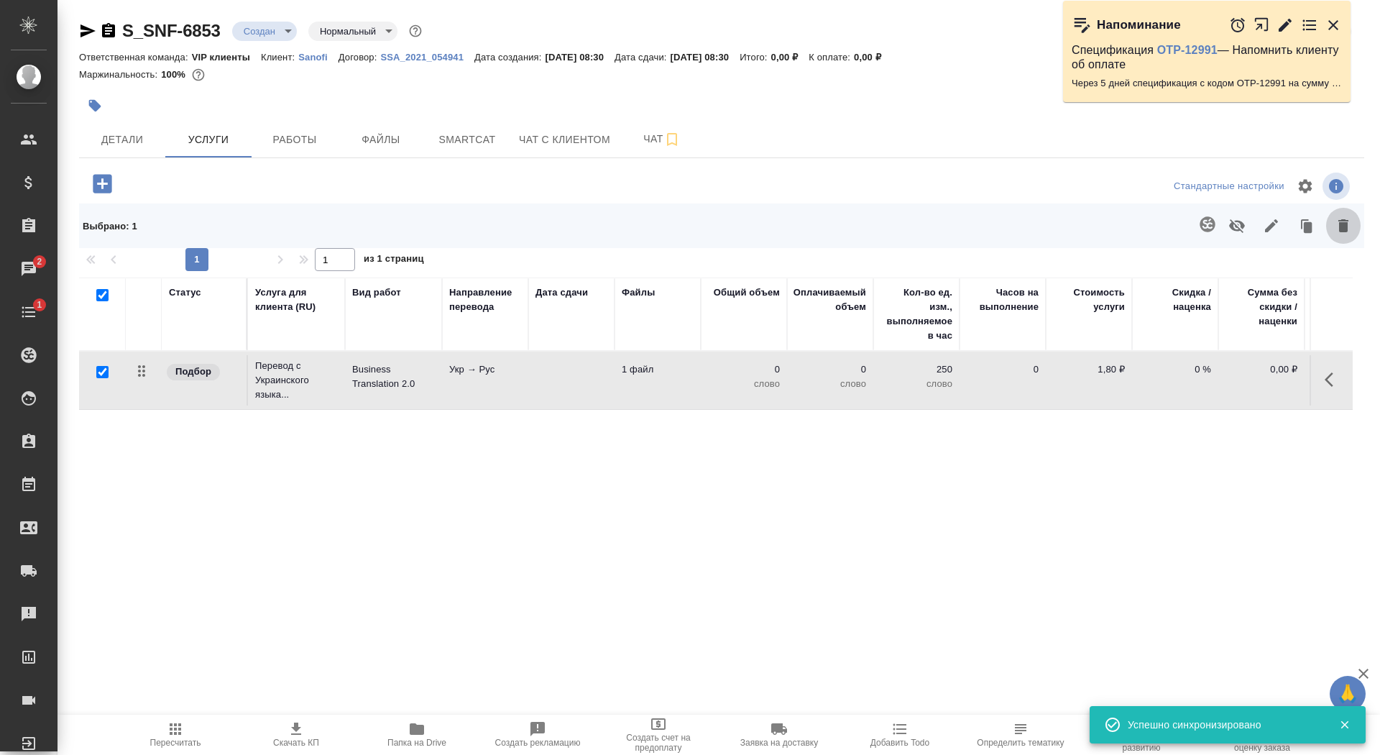
click at [1339, 228] on icon "button" at bounding box center [1343, 225] width 17 height 17
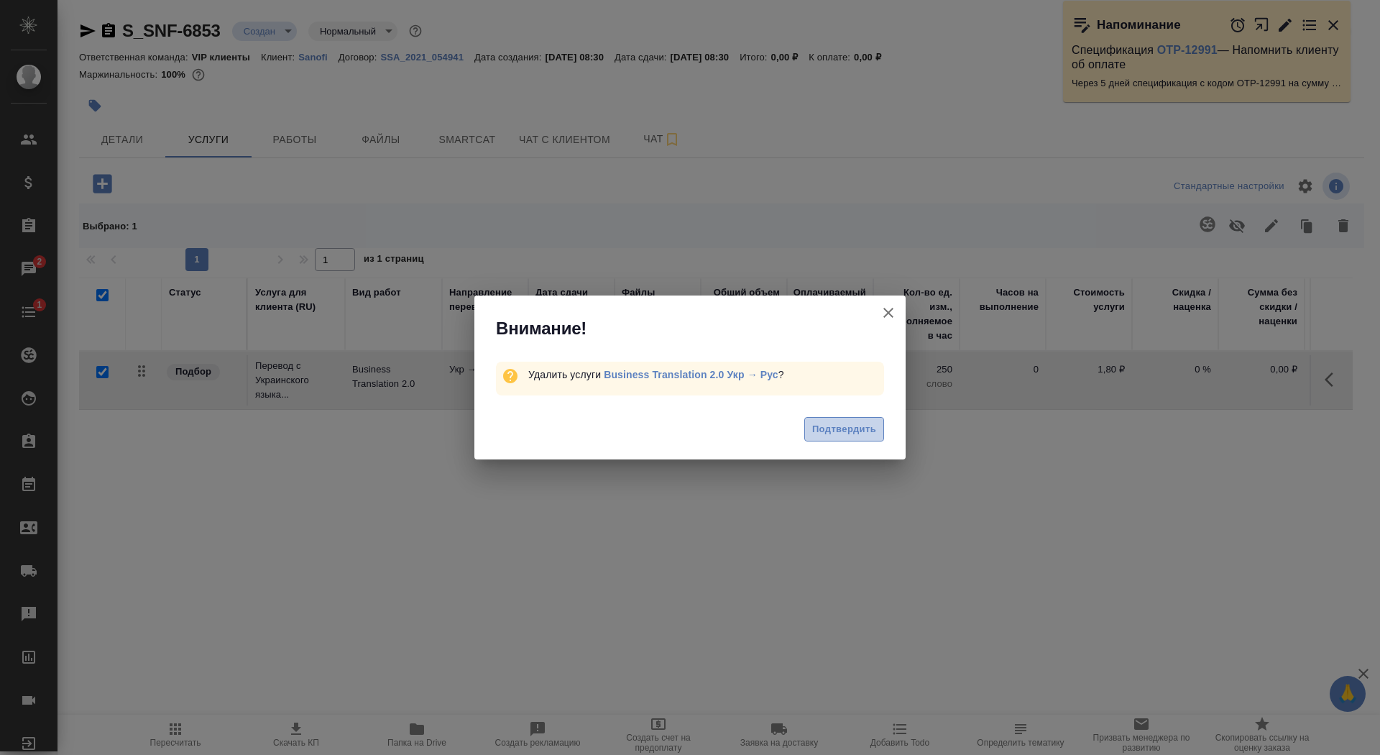
click at [863, 426] on span "Подтвердить" at bounding box center [844, 429] width 64 height 17
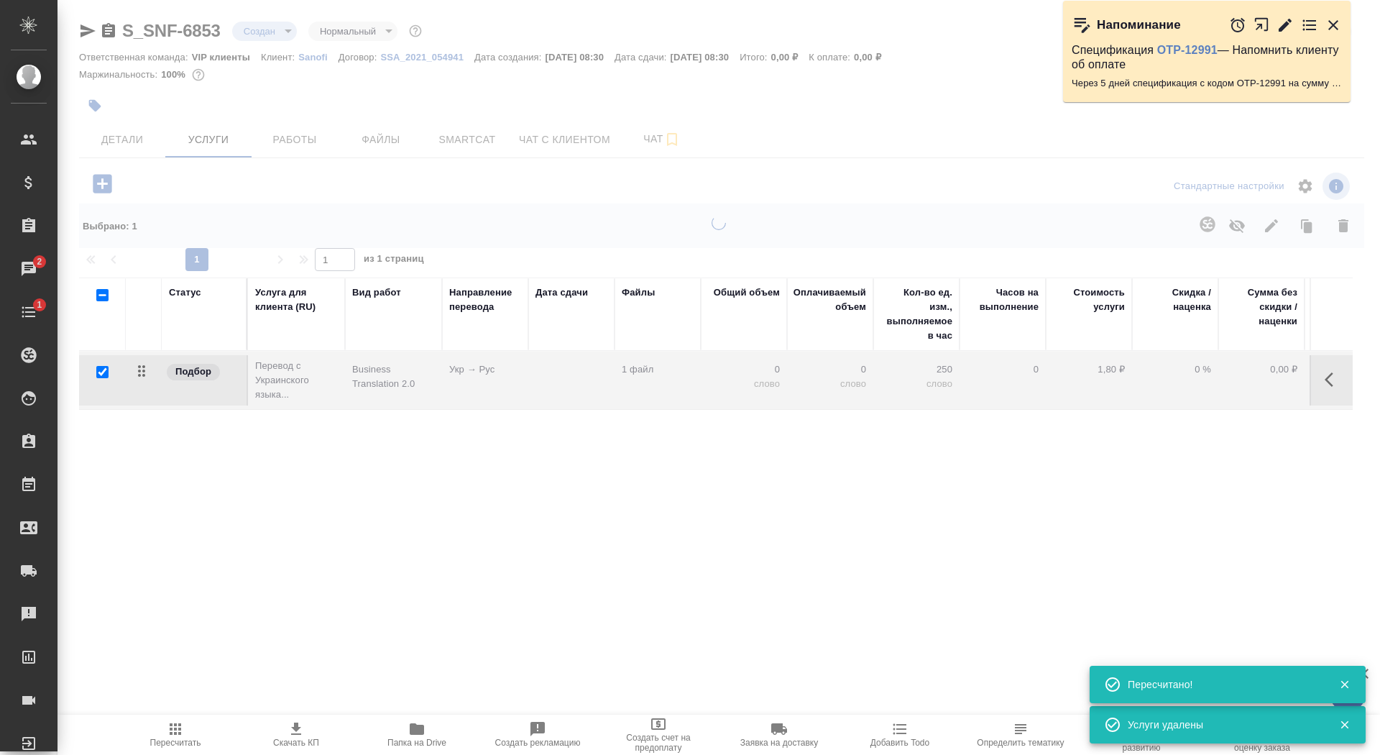
checkbox input "false"
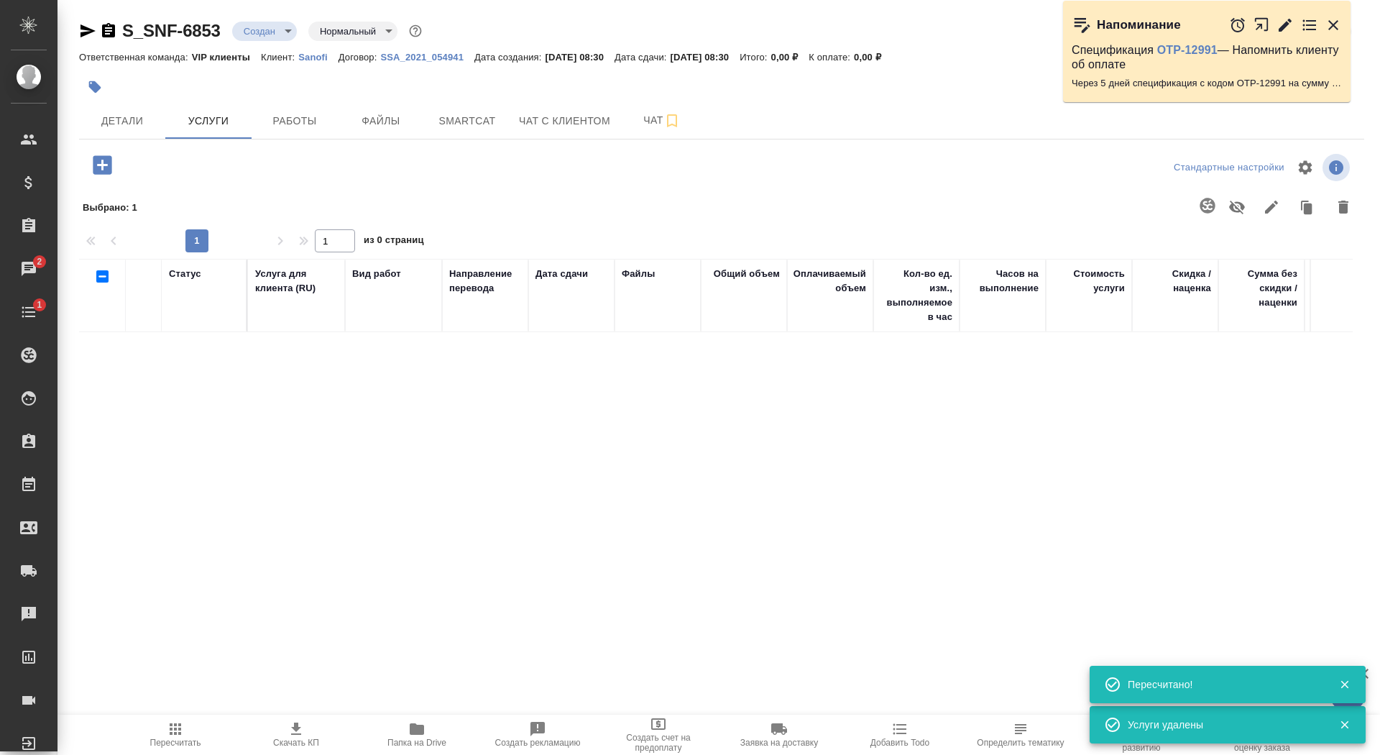
click at [109, 185] on div "Выбрано : 1" at bounding box center [721, 207] width 1285 height 45
click at [104, 166] on icon "button" at bounding box center [102, 164] width 19 height 19
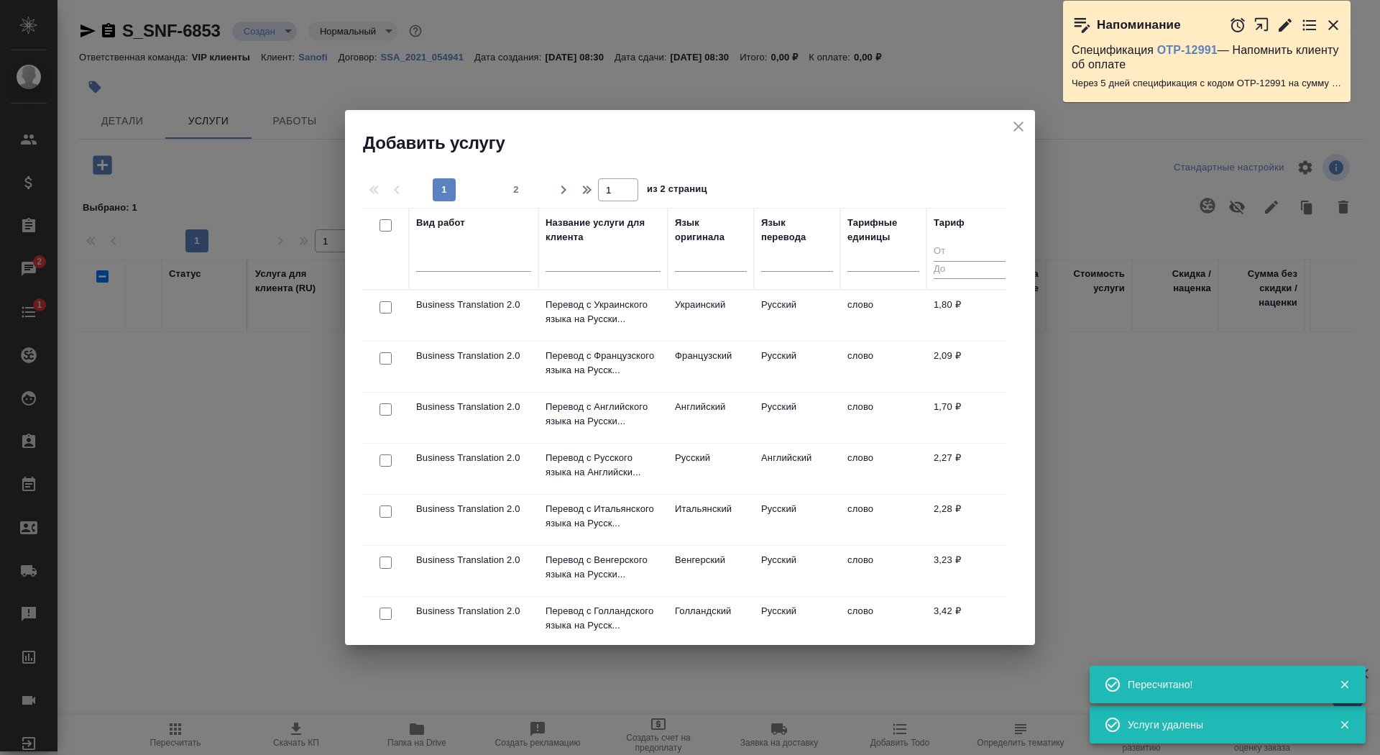
click at [578, 480] on td "Перевод с Русского языка на Английски..." at bounding box center [602, 469] width 129 height 50
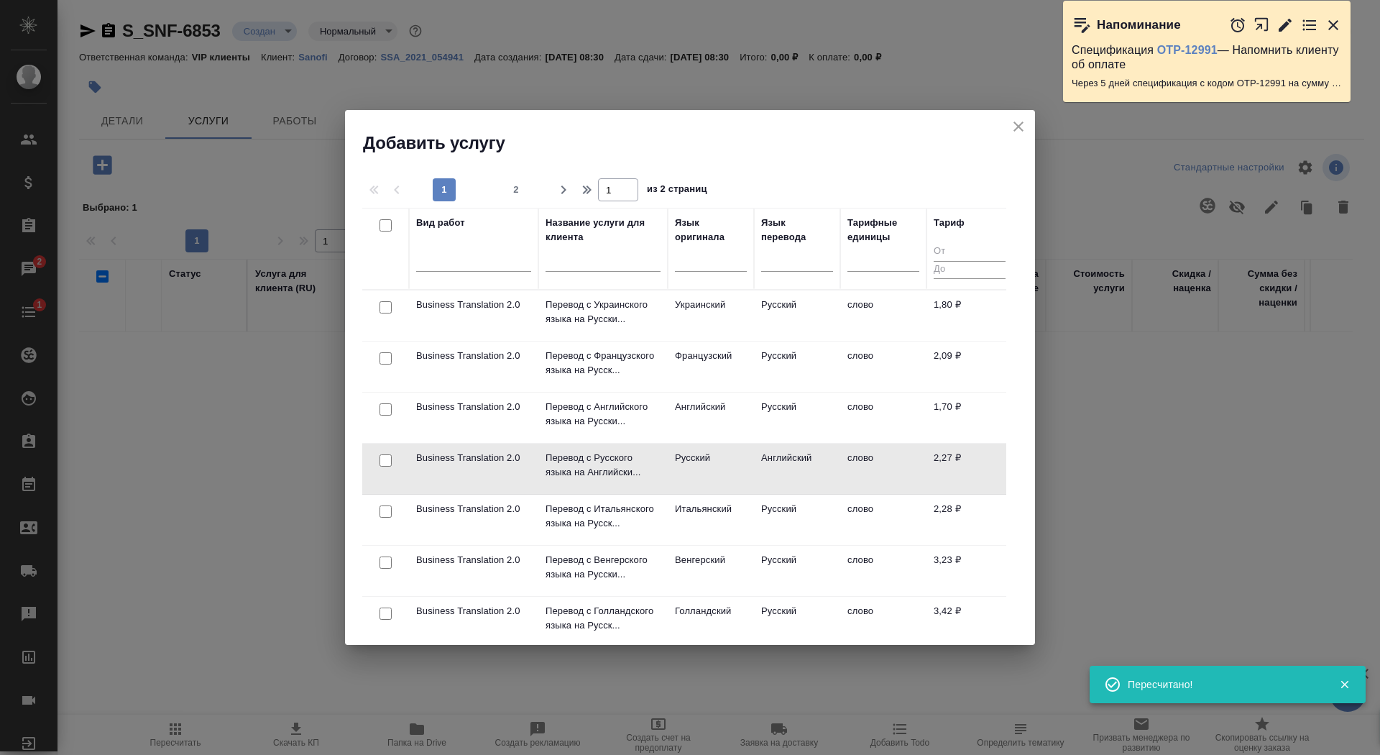
click at [578, 480] on td "Перевод с Русского языка на Английски..." at bounding box center [602, 469] width 129 height 50
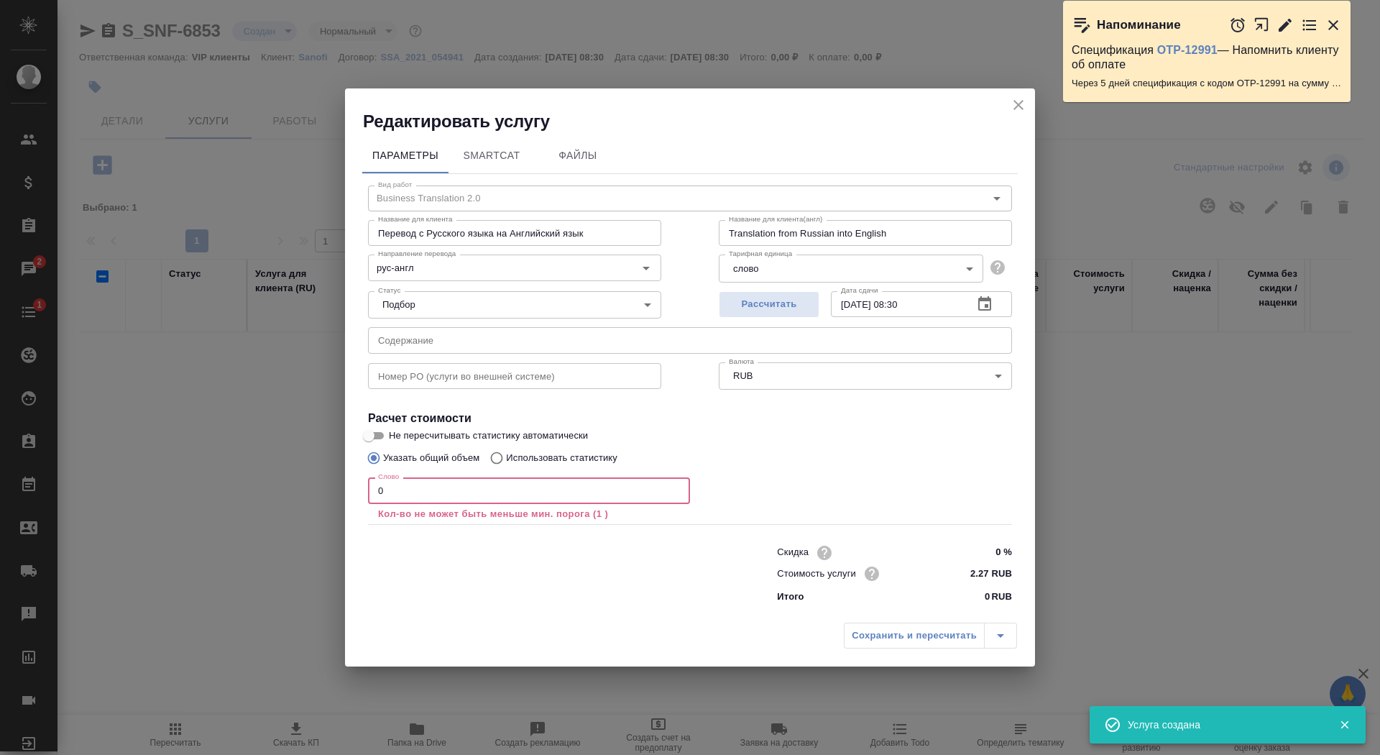
click at [431, 503] on input "0" at bounding box center [529, 490] width 322 height 26
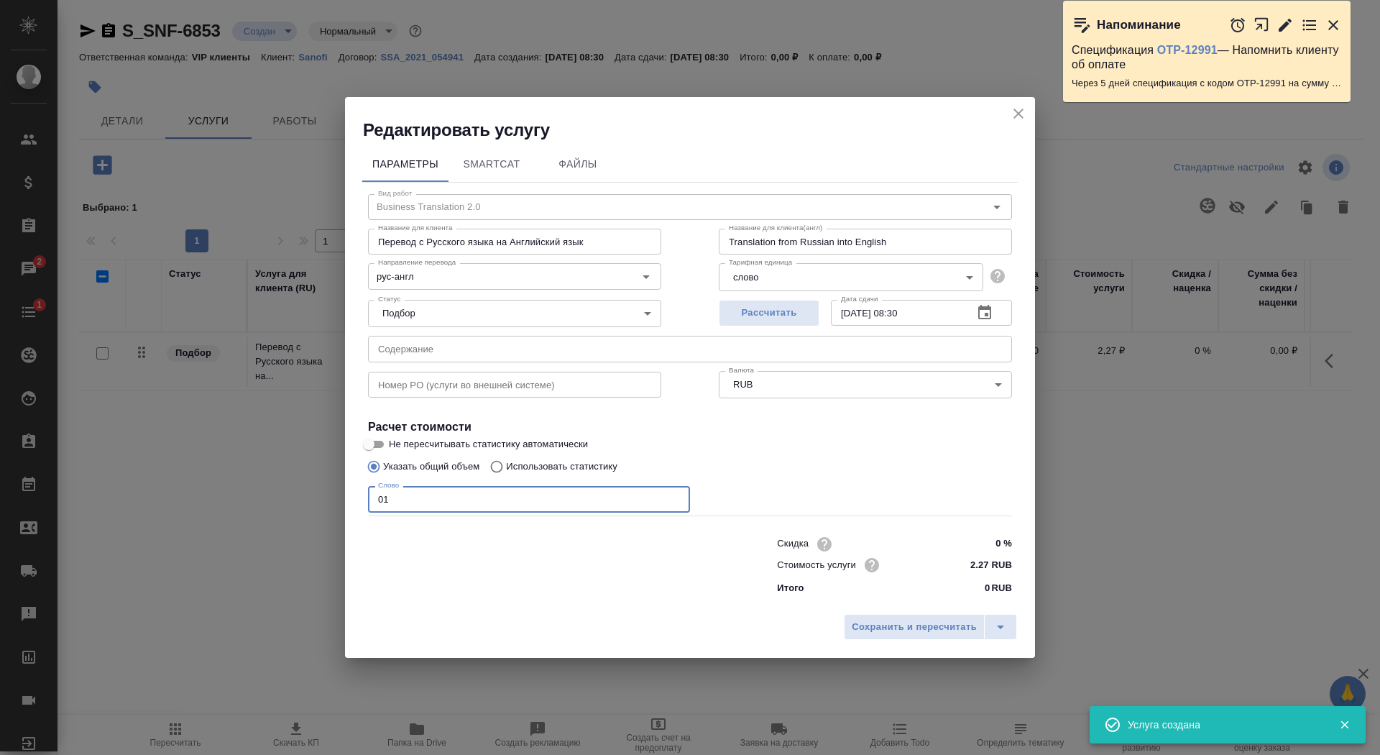
type input "01"
click at [377, 431] on h4 "Расчет стоимости" at bounding box center [690, 426] width 644 height 17
click at [377, 457] on input "Указать общий объем" at bounding box center [371, 466] width 23 height 27
click at [377, 441] on input "Не пересчитывать статистику автоматически" at bounding box center [369, 444] width 52 height 17
checkbox input "true"
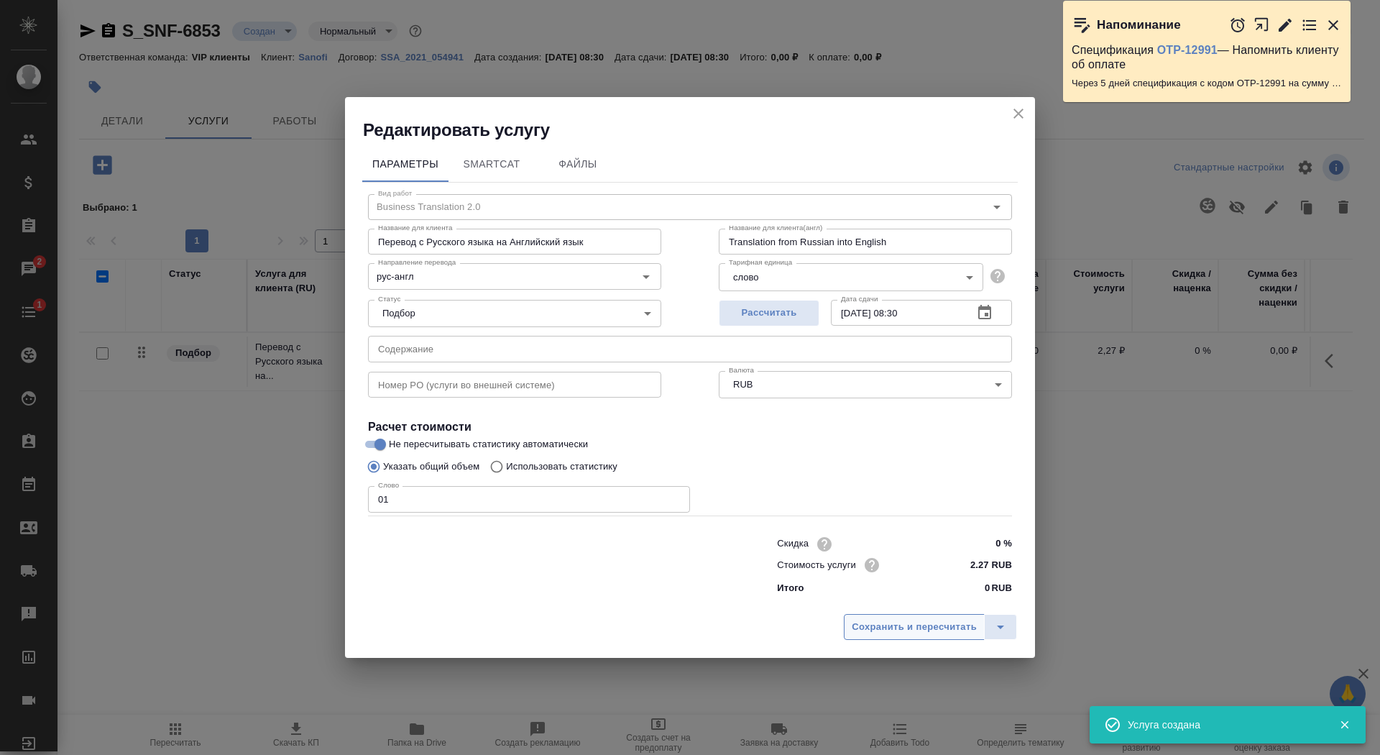
click at [921, 626] on span "Сохранить и пересчитать" at bounding box center [914, 627] width 125 height 17
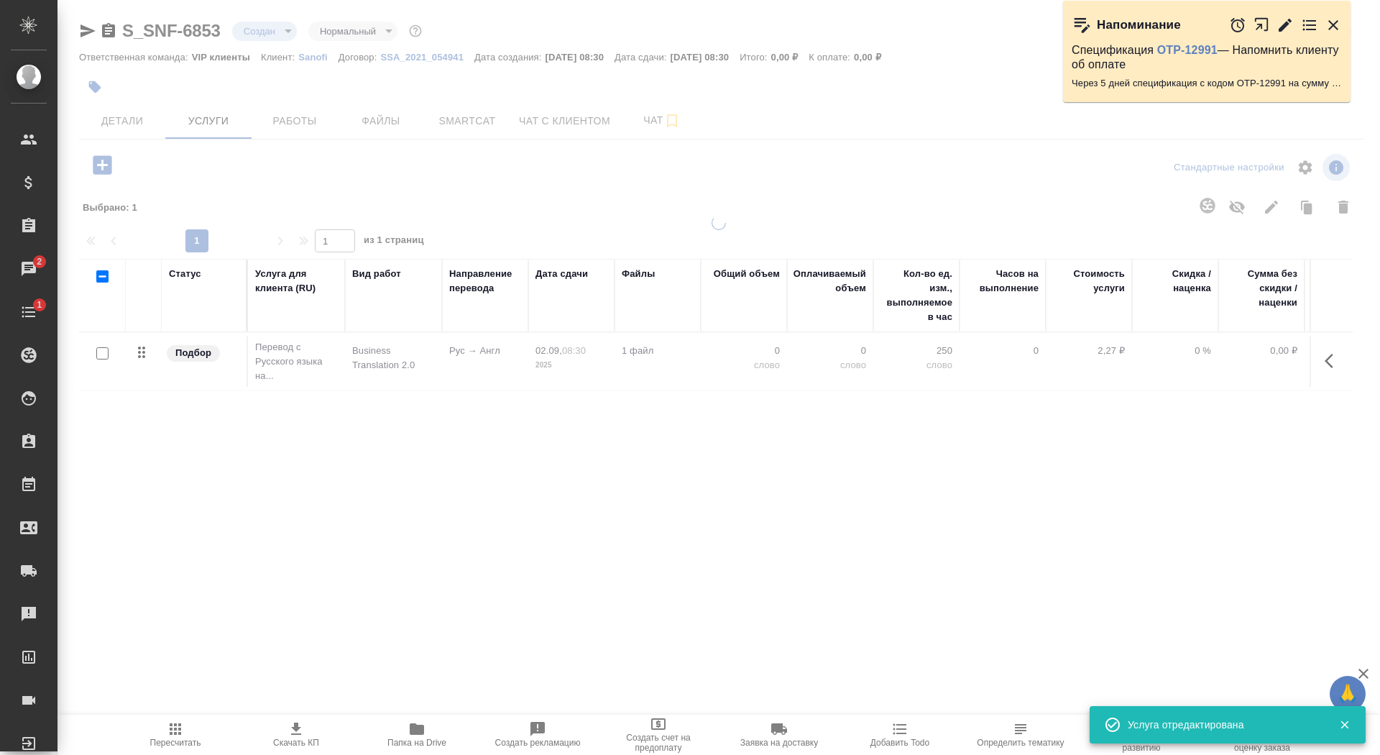
click at [1331, 24] on icon "button" at bounding box center [1334, 25] width 10 height 10
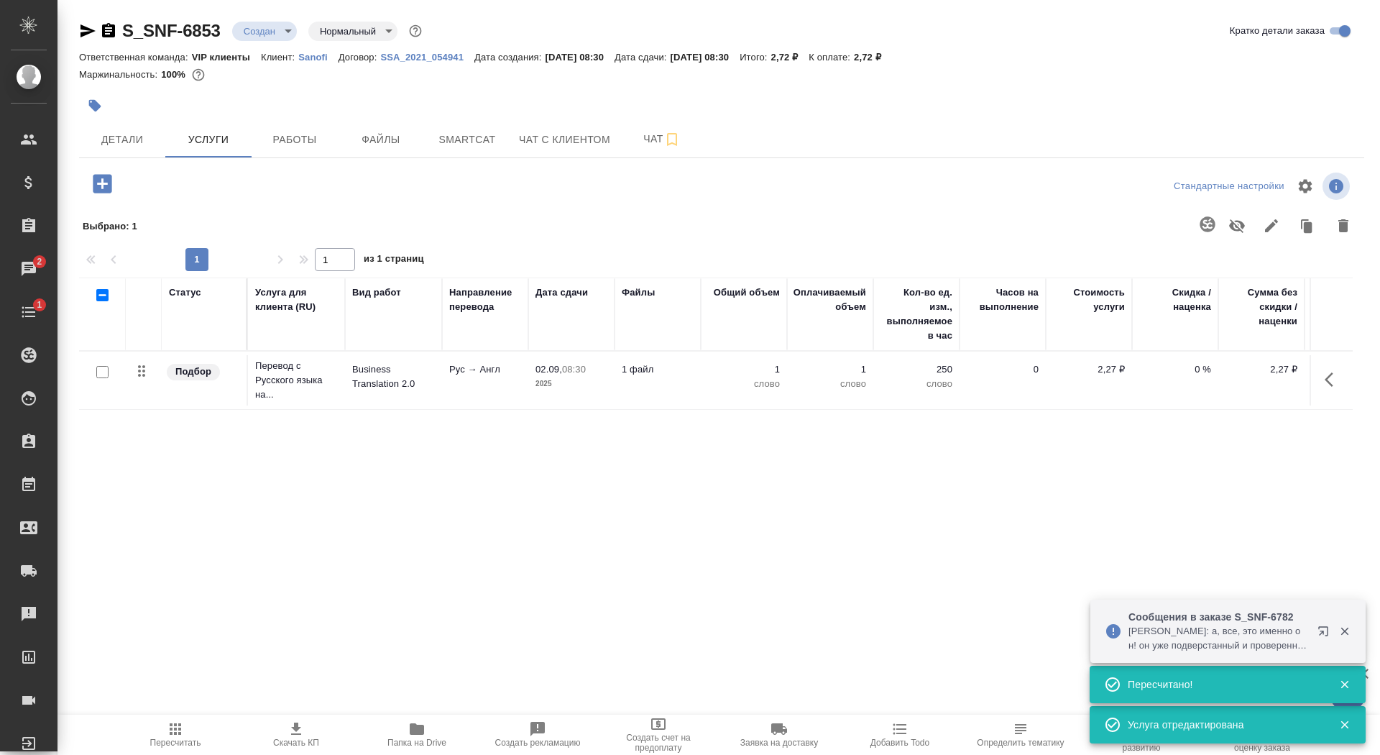
click at [97, 367] on input "checkbox" at bounding box center [102, 372] width 12 height 12
checkbox input "true"
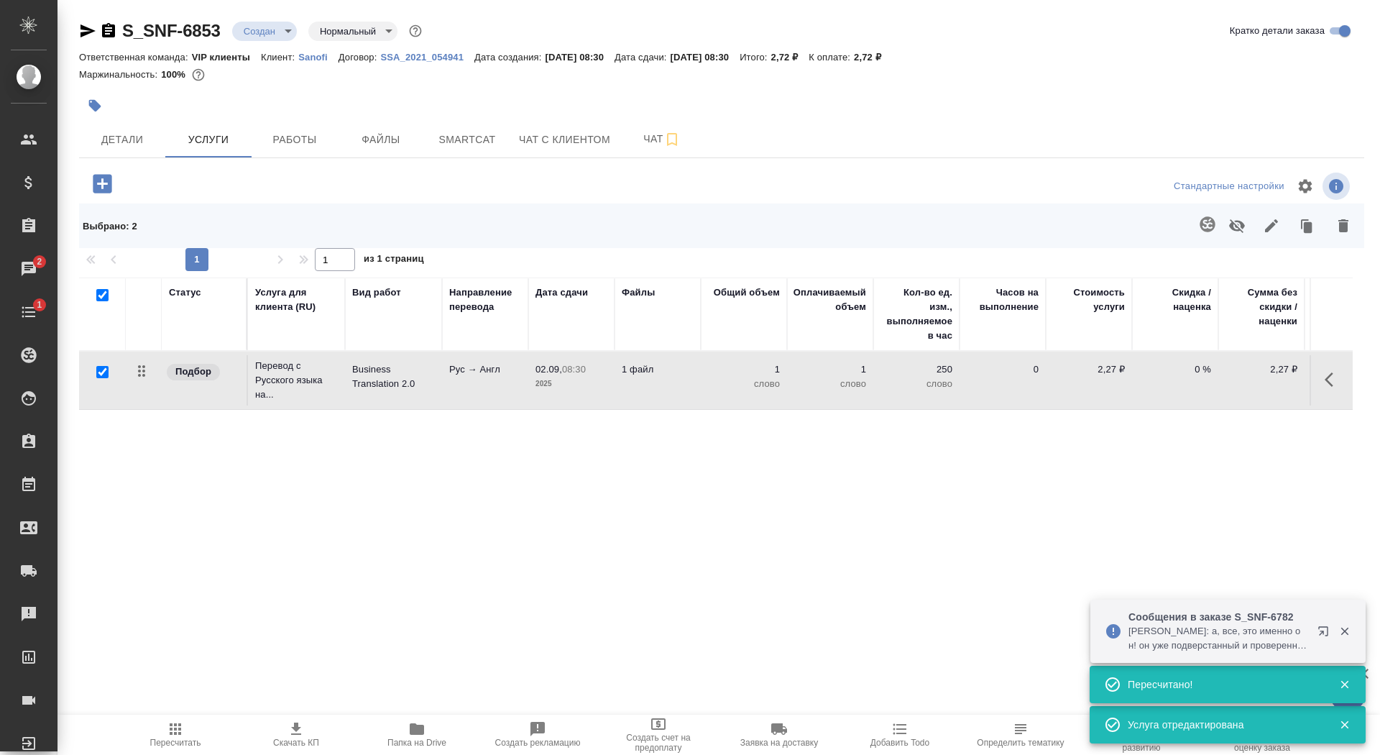
click at [1204, 223] on icon "button" at bounding box center [1207, 224] width 17 height 17
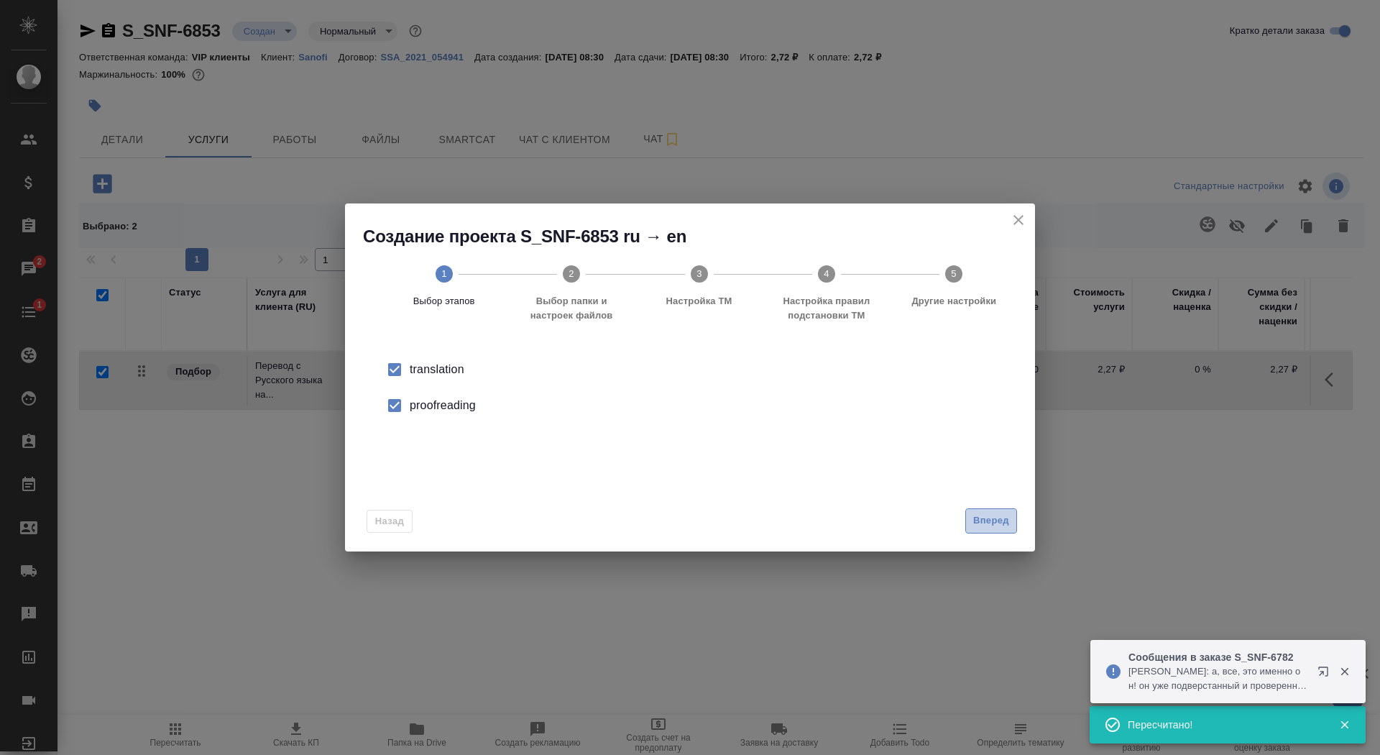
click at [969, 526] on button "Вперед" at bounding box center [991, 520] width 52 height 25
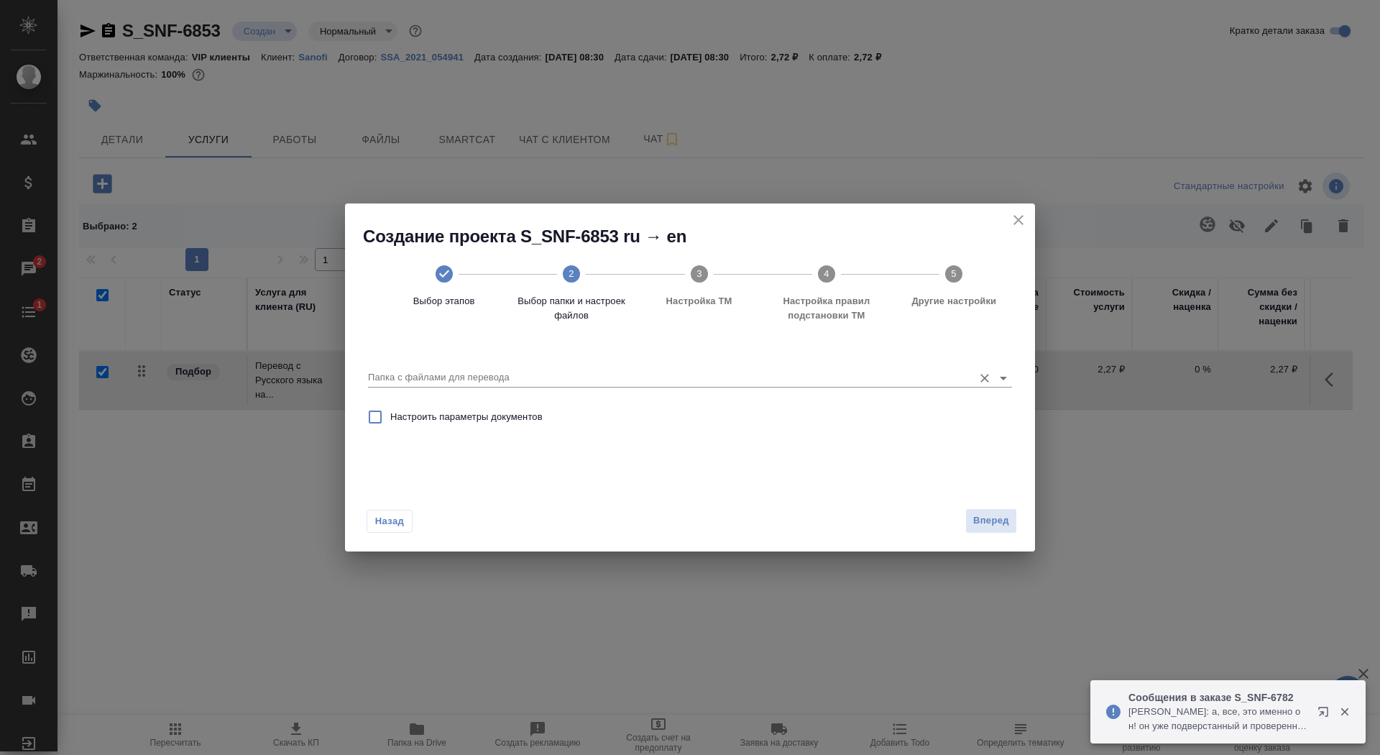
click at [877, 374] on input "Папка с файлами для перевода" at bounding box center [667, 377] width 598 height 17
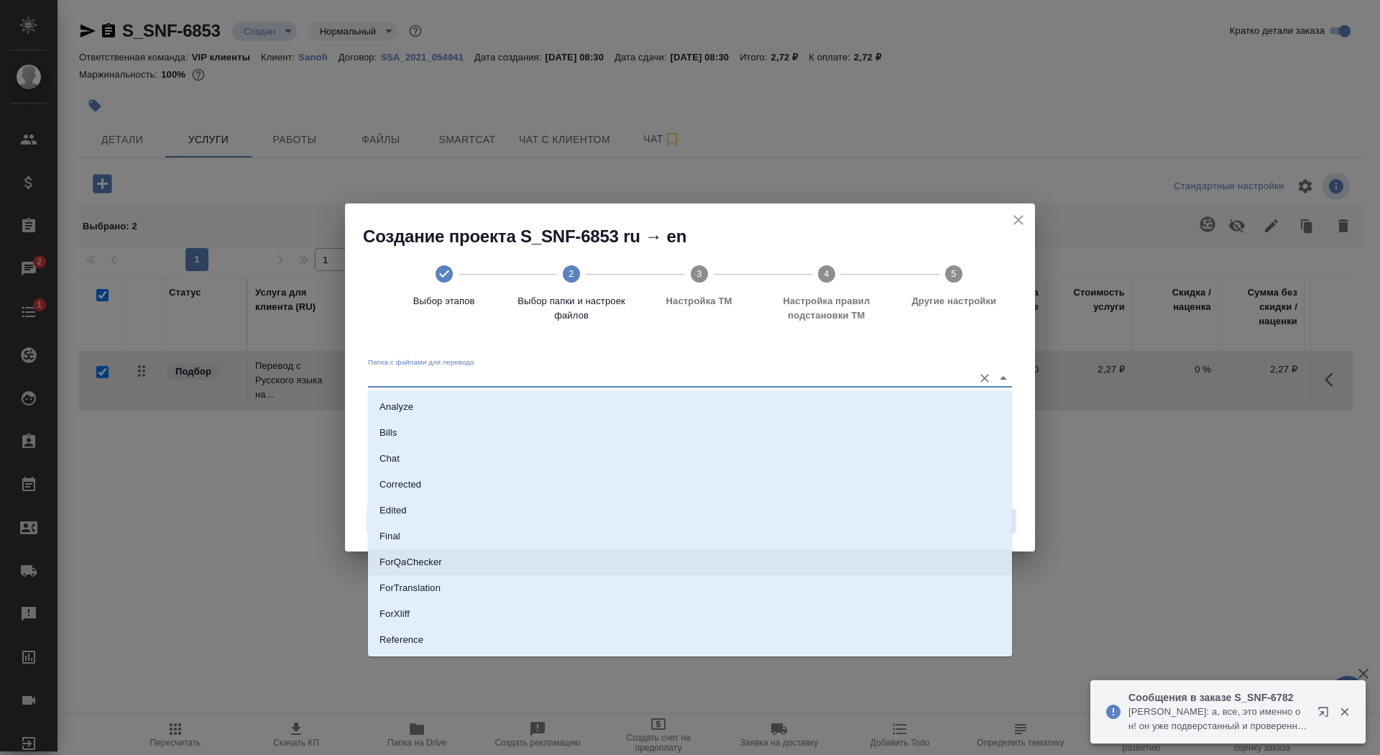
scroll to position [75, 0]
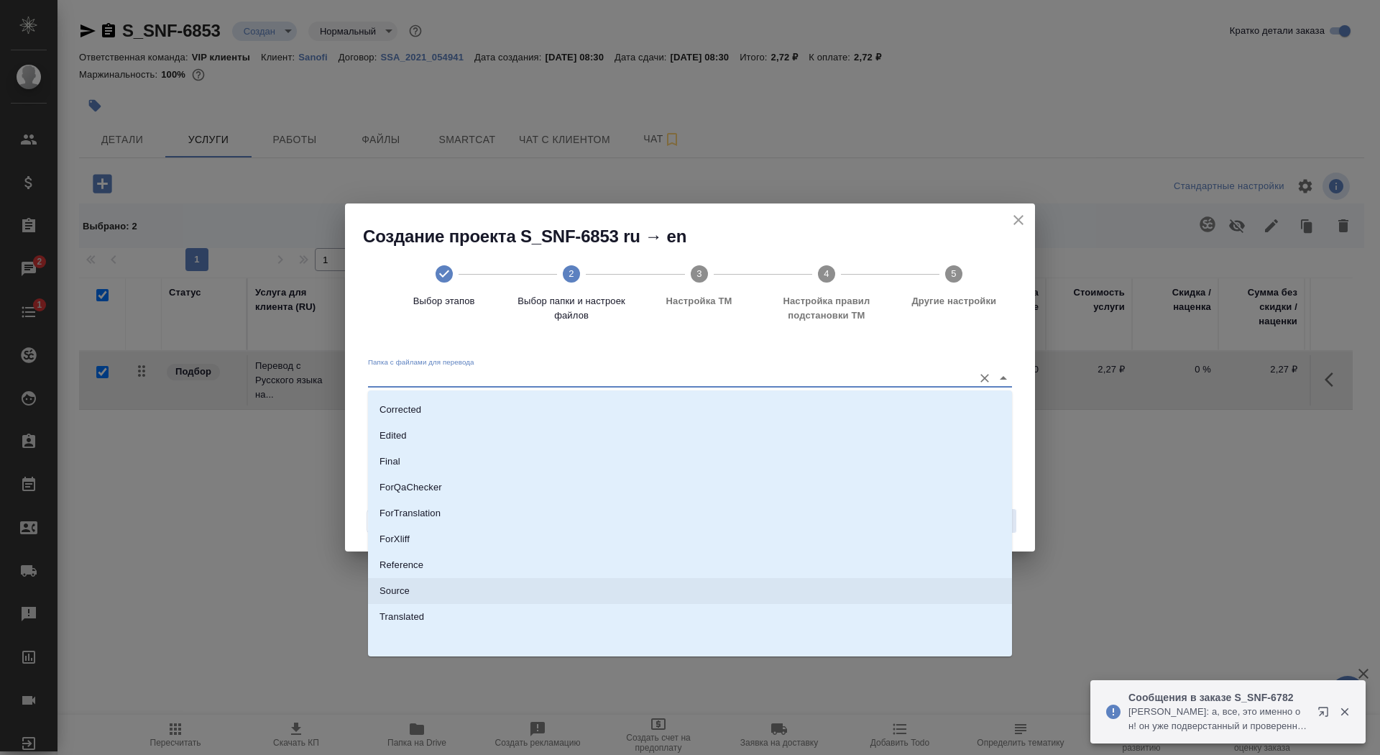
click at [774, 592] on li "Source" at bounding box center [690, 591] width 644 height 26
type input "Source"
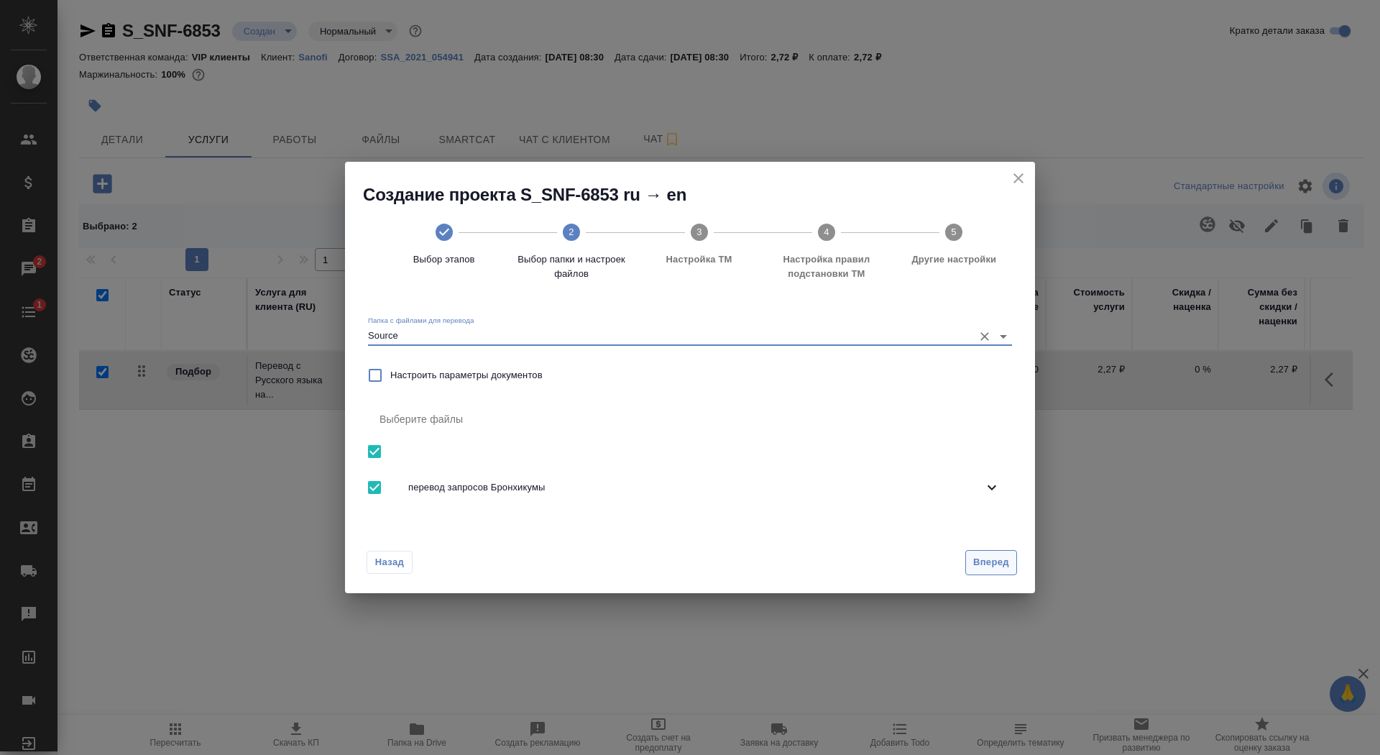
click at [992, 574] on button "Вперед" at bounding box center [991, 562] width 52 height 25
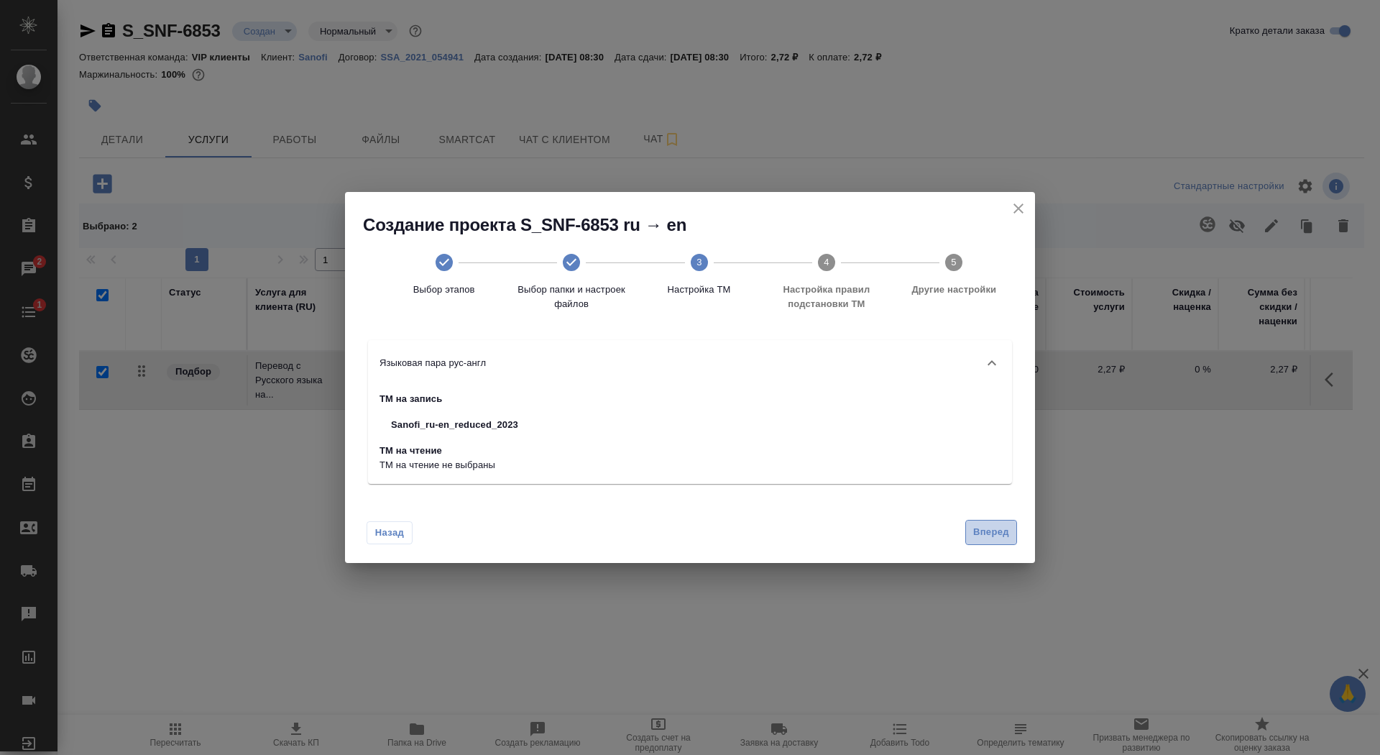
click at [988, 536] on span "Вперед" at bounding box center [991, 532] width 36 height 17
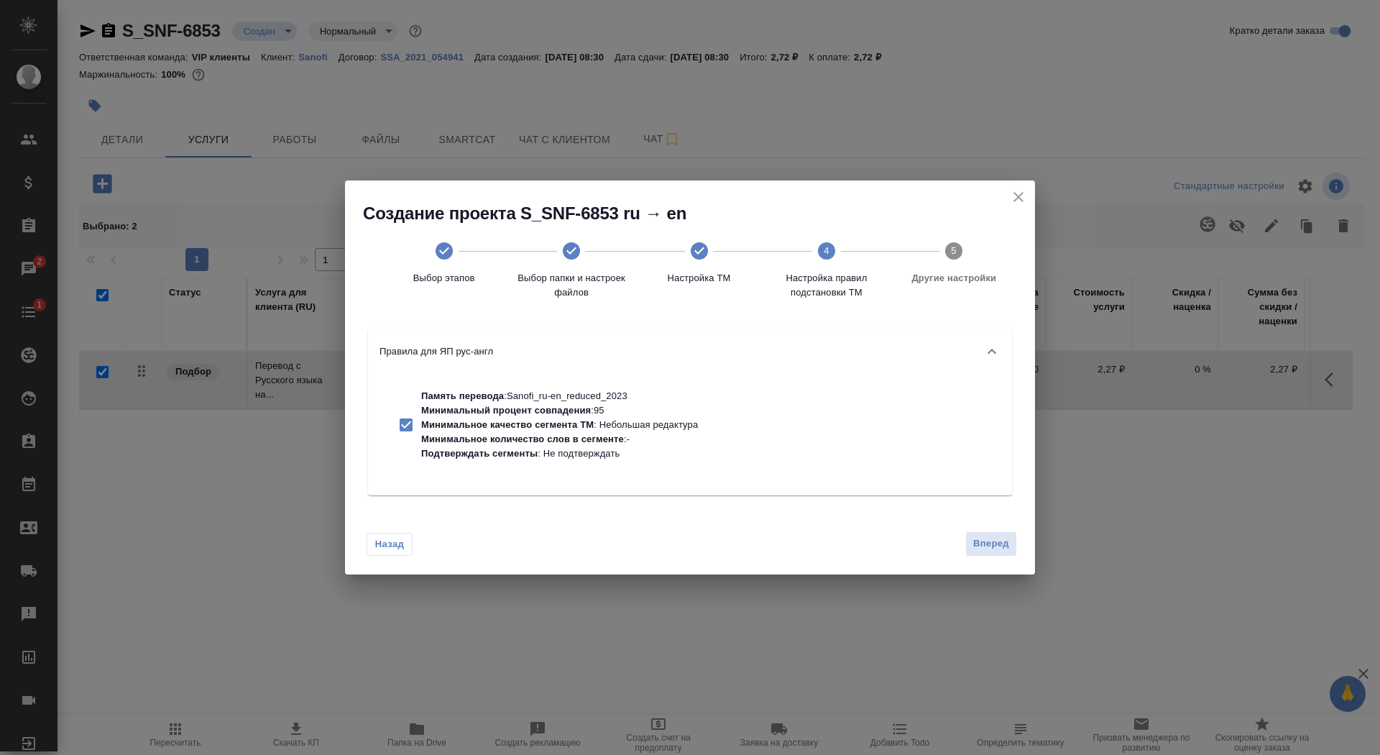
click at [996, 557] on div "Назад Вперед" at bounding box center [690, 541] width 690 height 68
click at [992, 546] on span "Вперед" at bounding box center [991, 544] width 36 height 17
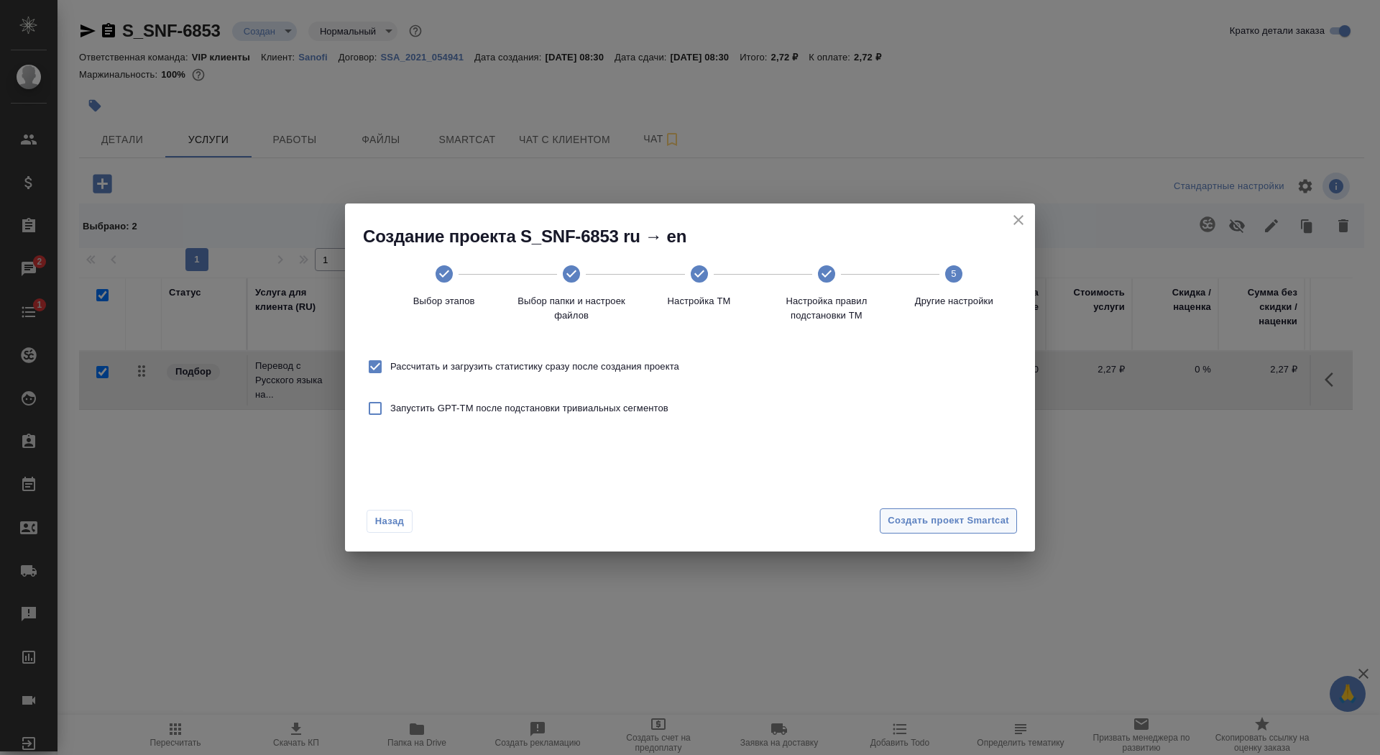
click at [986, 530] on button "Создать проект Smartcat" at bounding box center [948, 520] width 137 height 25
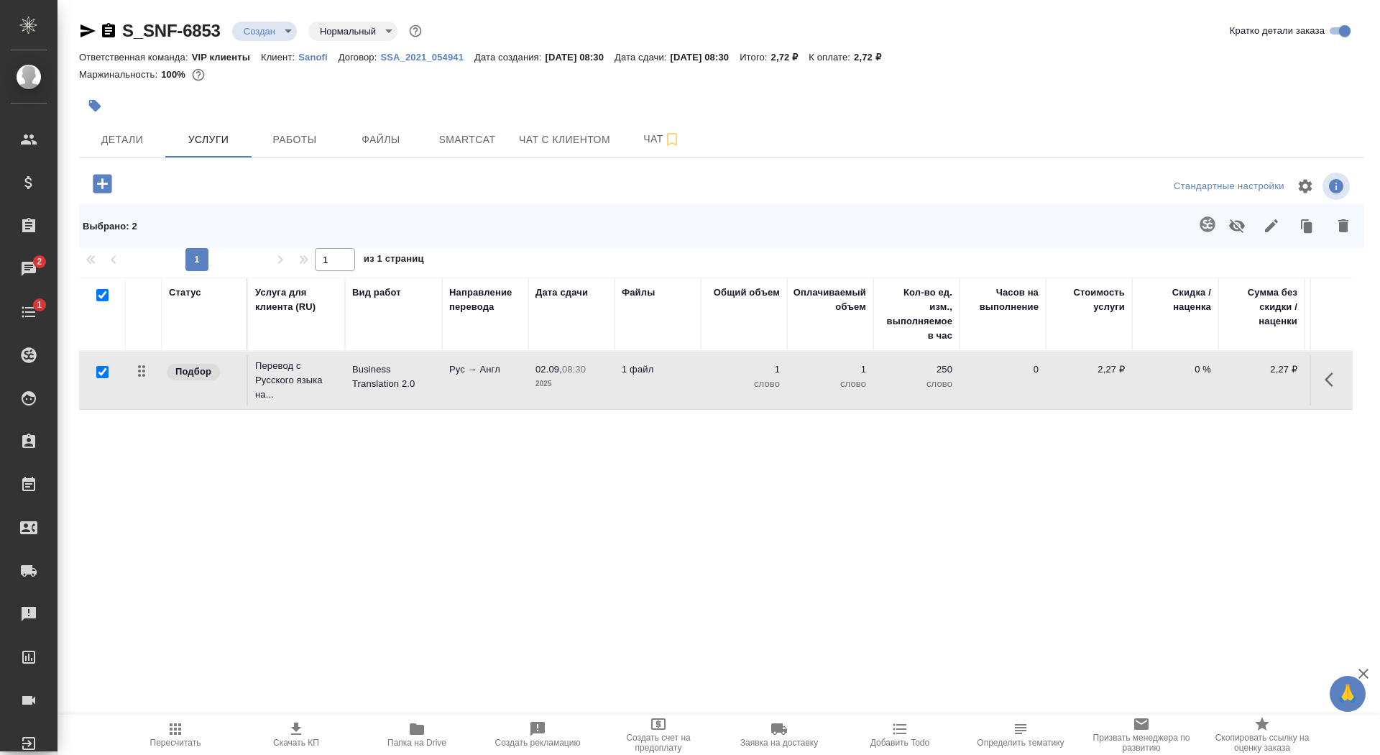
click at [114, 188] on icon "button" at bounding box center [102, 183] width 25 height 25
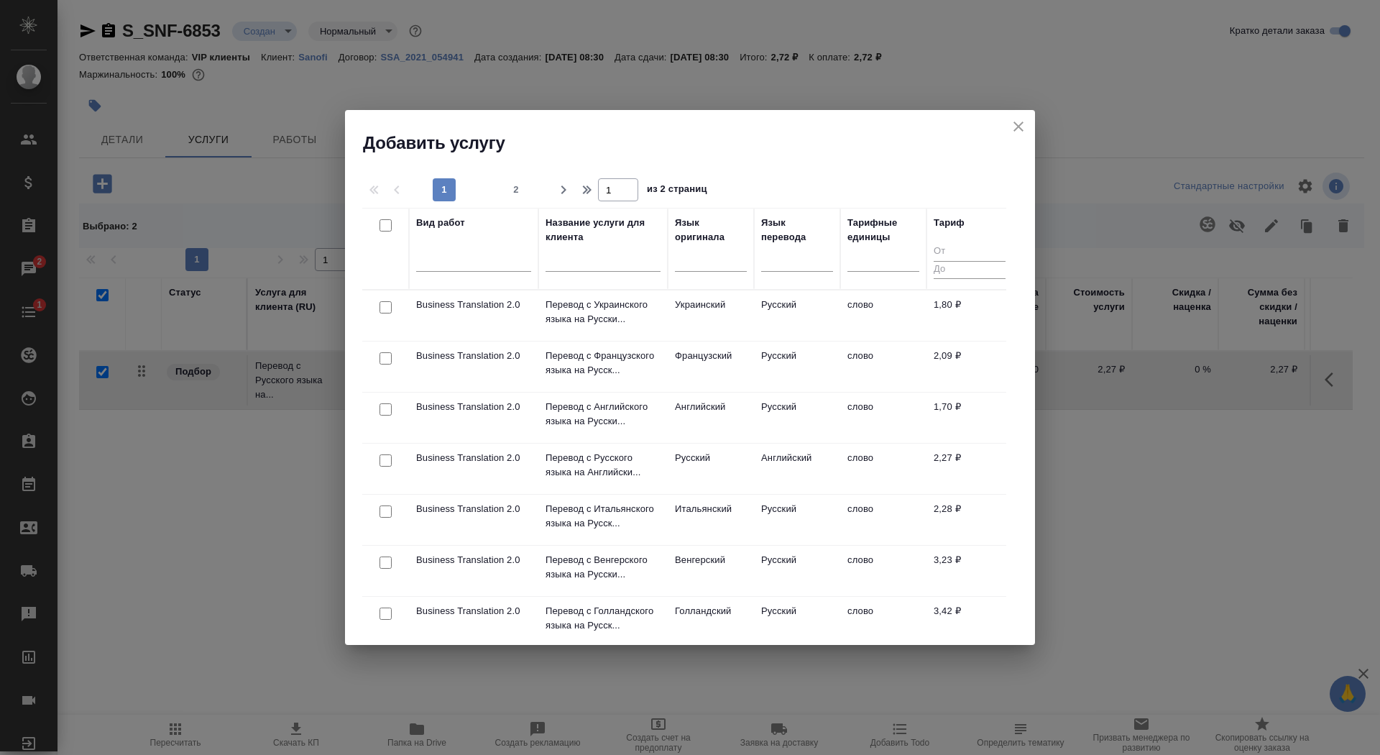
click at [618, 250] on div at bounding box center [603, 264] width 115 height 35
click at [625, 266] on input "text" at bounding box center [603, 263] width 115 height 18
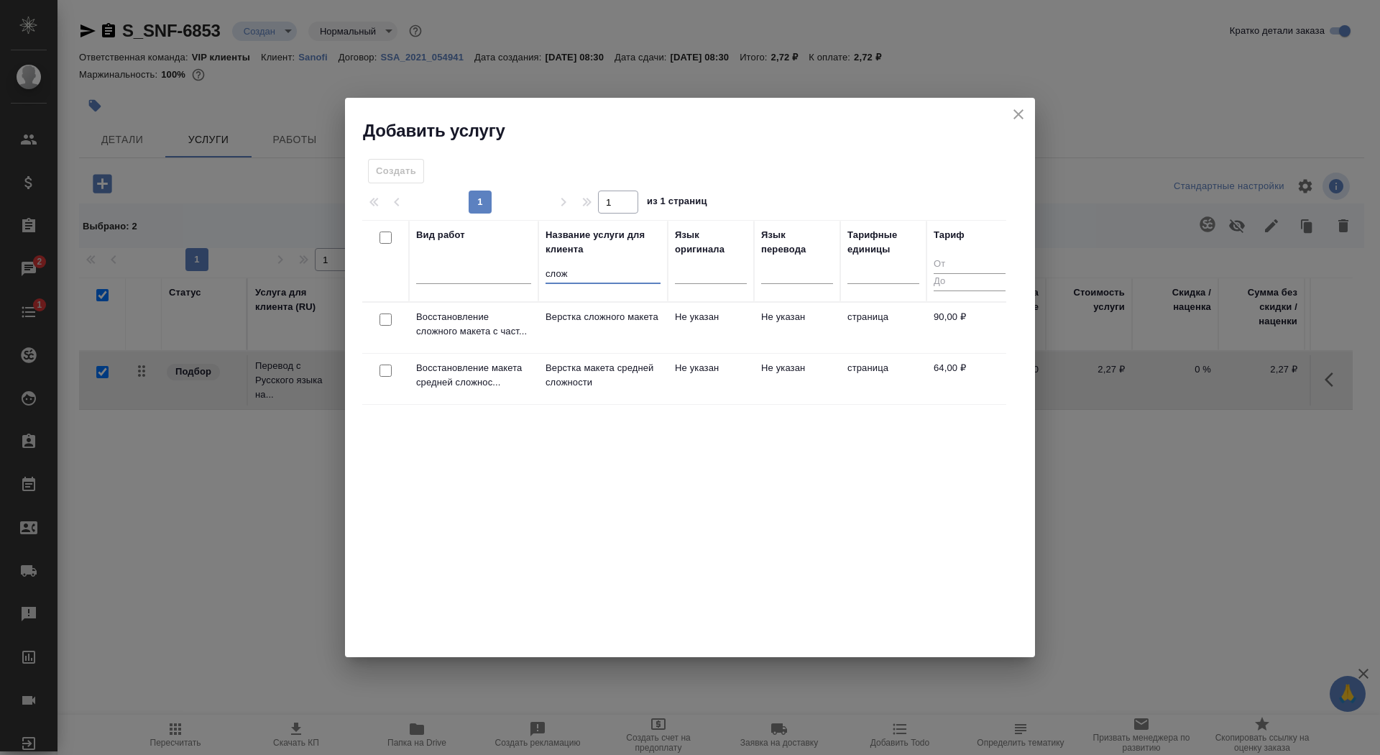
type input "слож"
click at [610, 308] on td "Верстка сложного макета" at bounding box center [602, 328] width 129 height 50
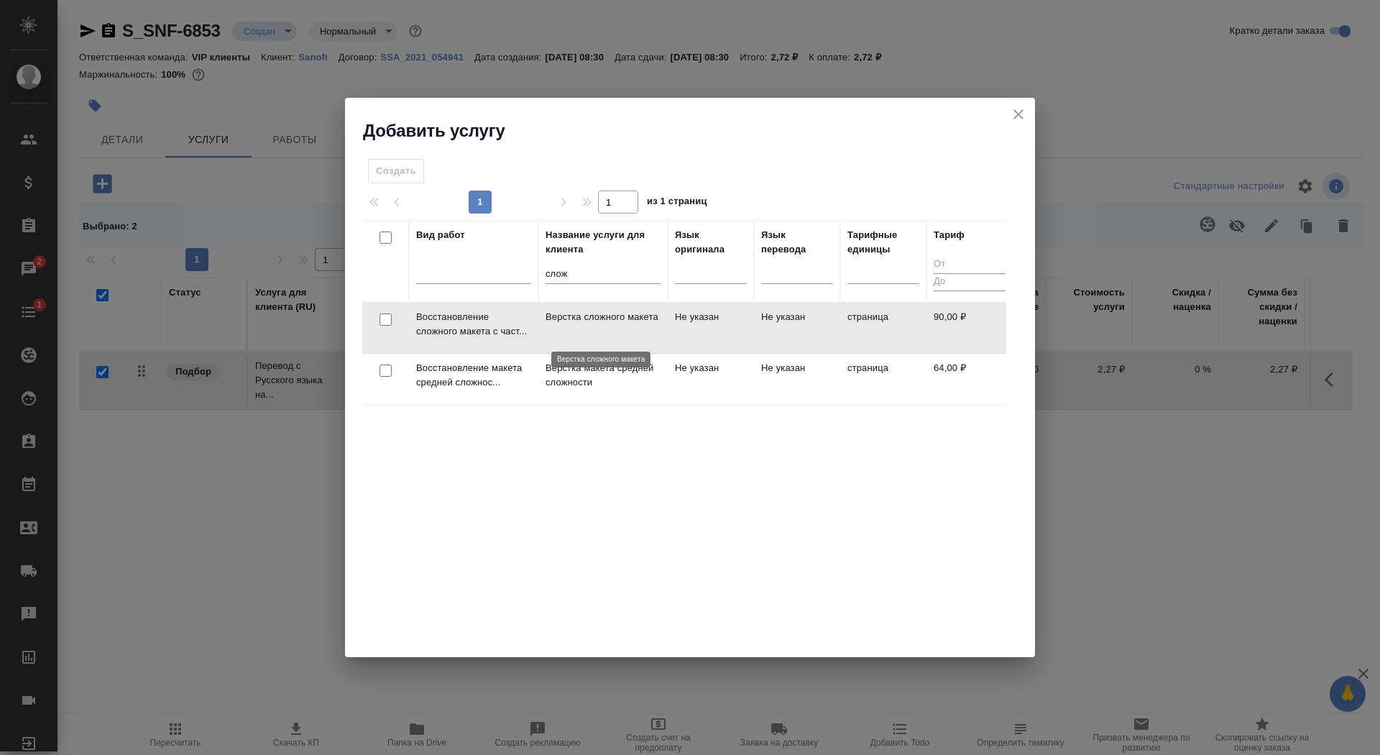
click at [611, 323] on p "Верстка сложного макета" at bounding box center [603, 317] width 115 height 14
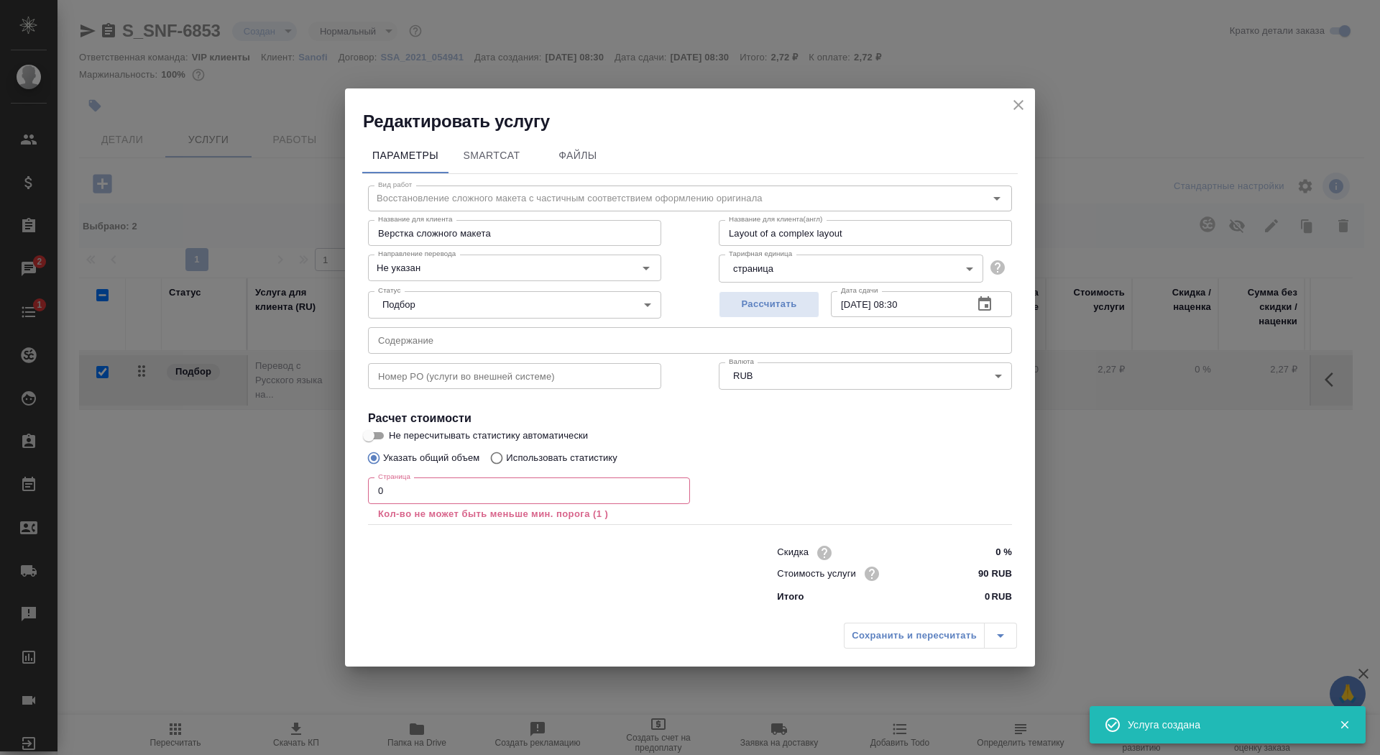
checkbox input "false"
click at [462, 496] on input "0" at bounding box center [529, 490] width 322 height 26
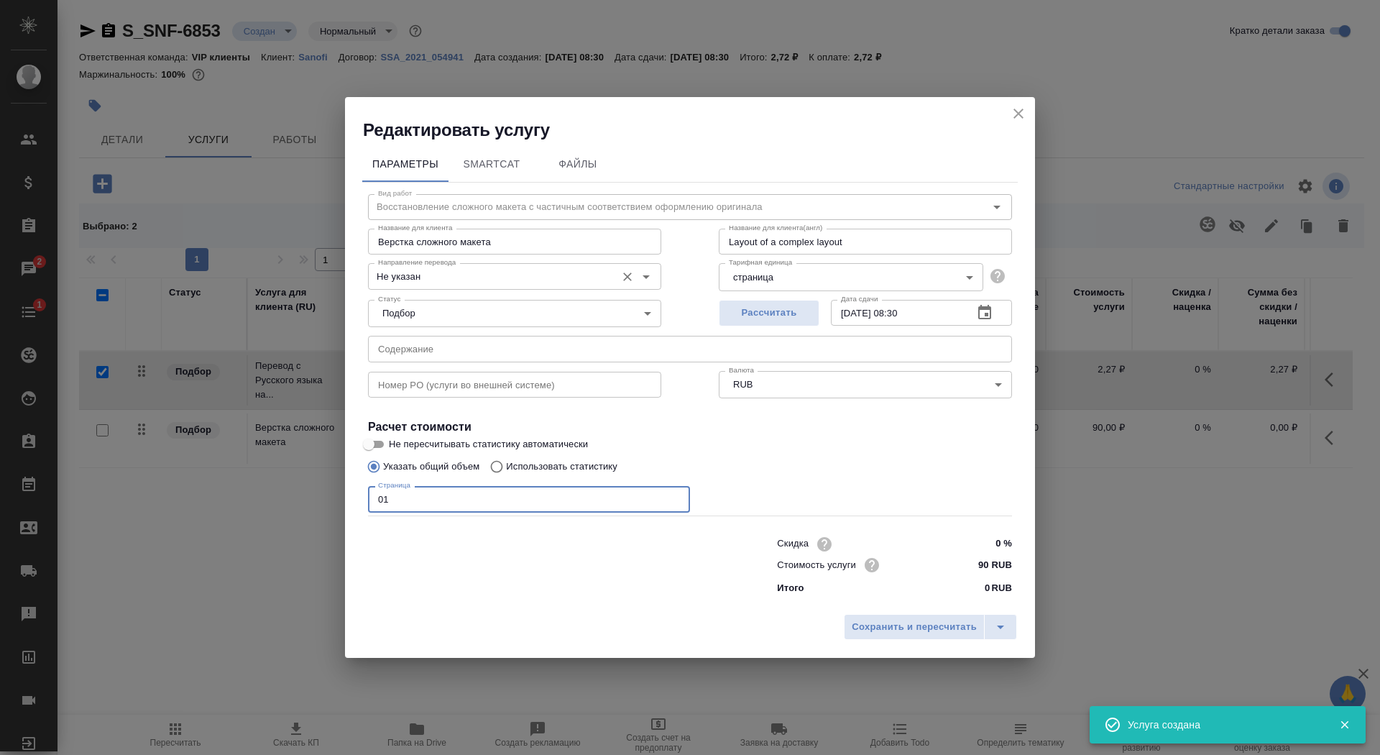
type input "01"
click at [444, 280] on input "Не указан" at bounding box center [490, 275] width 237 height 17
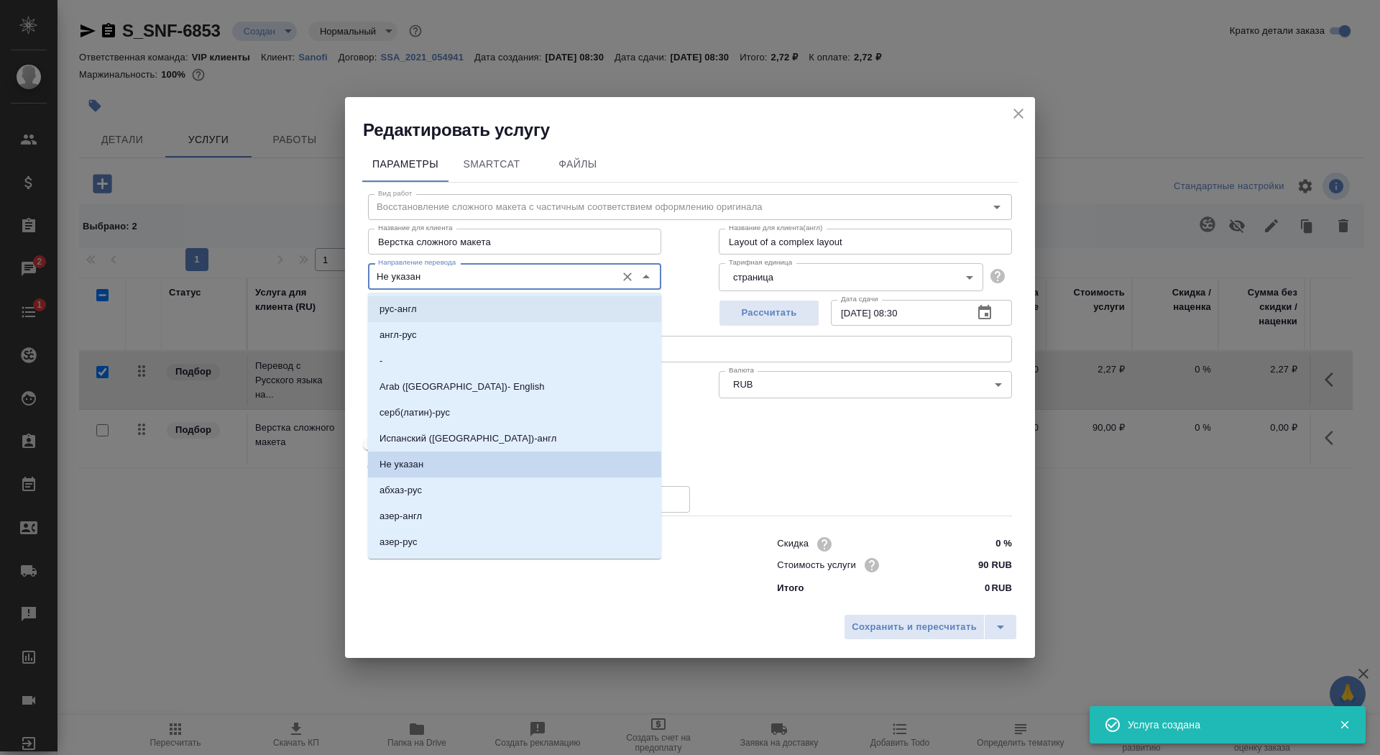
click at [444, 311] on li "рус-англ" at bounding box center [514, 309] width 293 height 26
type input "рус-англ"
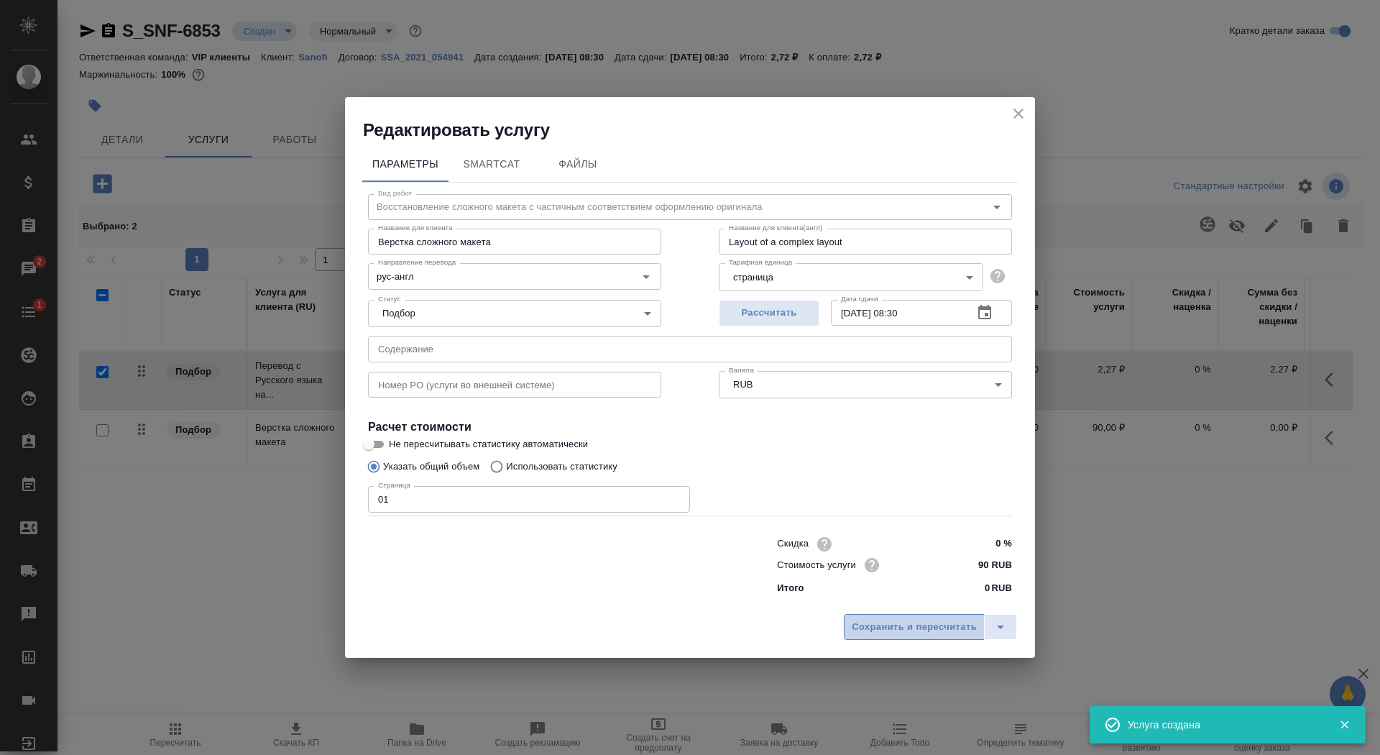
click at [914, 618] on button "Сохранить и пересчитать" at bounding box center [914, 627] width 141 height 26
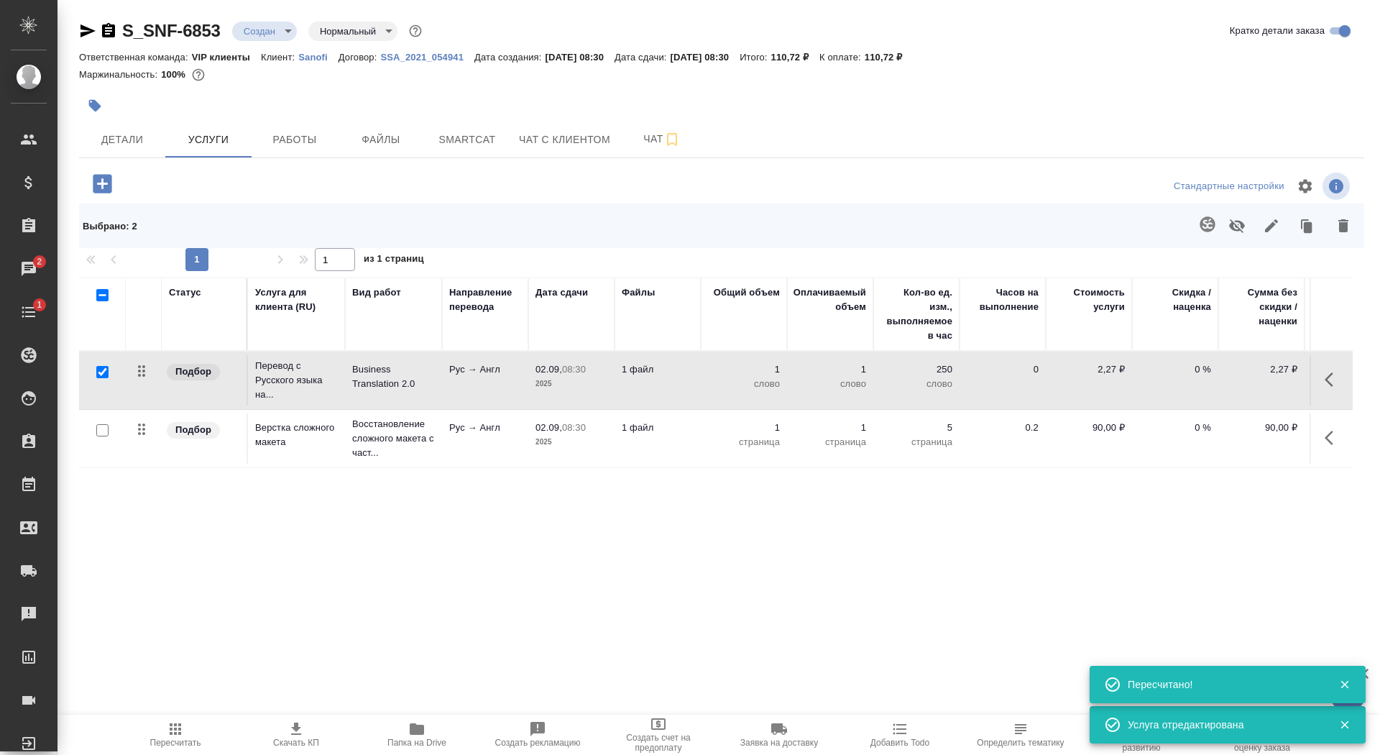
click at [427, 393] on td "Business Translation 2.0" at bounding box center [393, 380] width 97 height 50
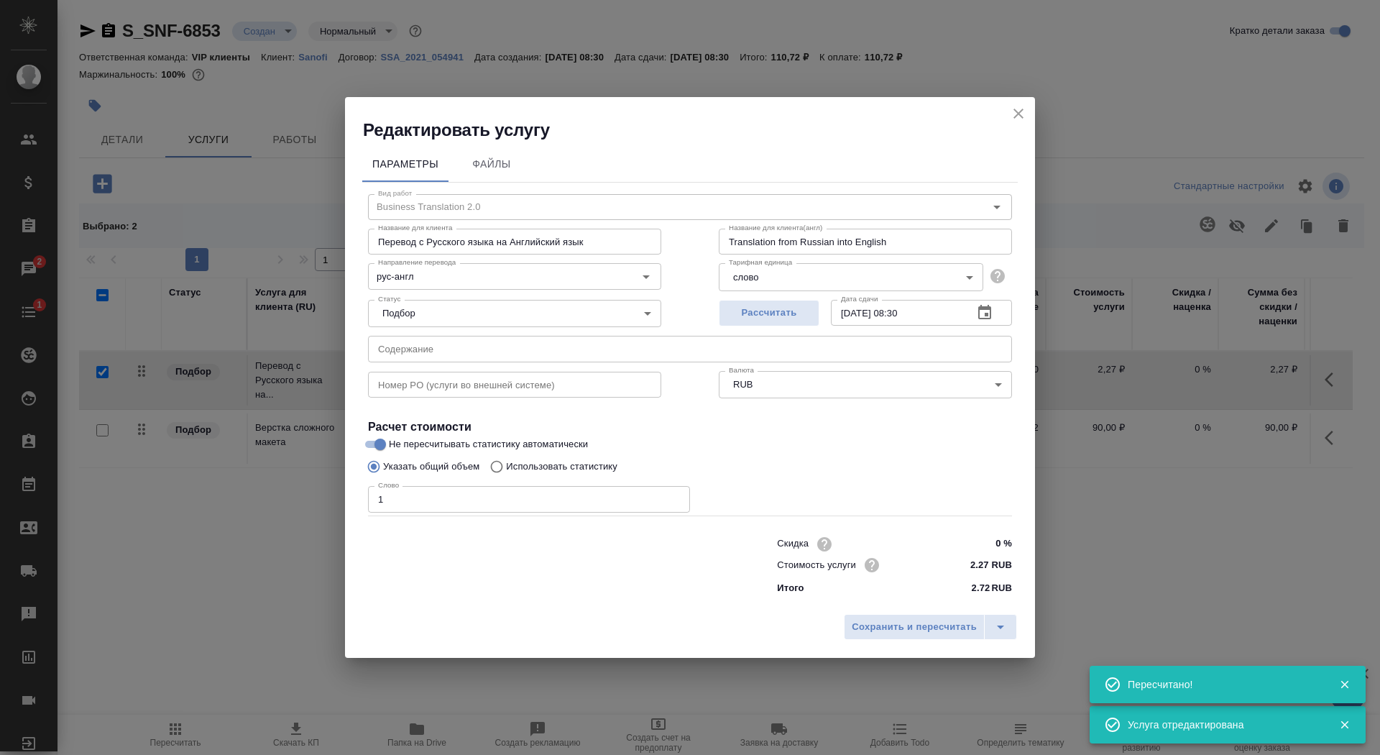
click at [1022, 115] on icon "close" at bounding box center [1019, 114] width 10 height 10
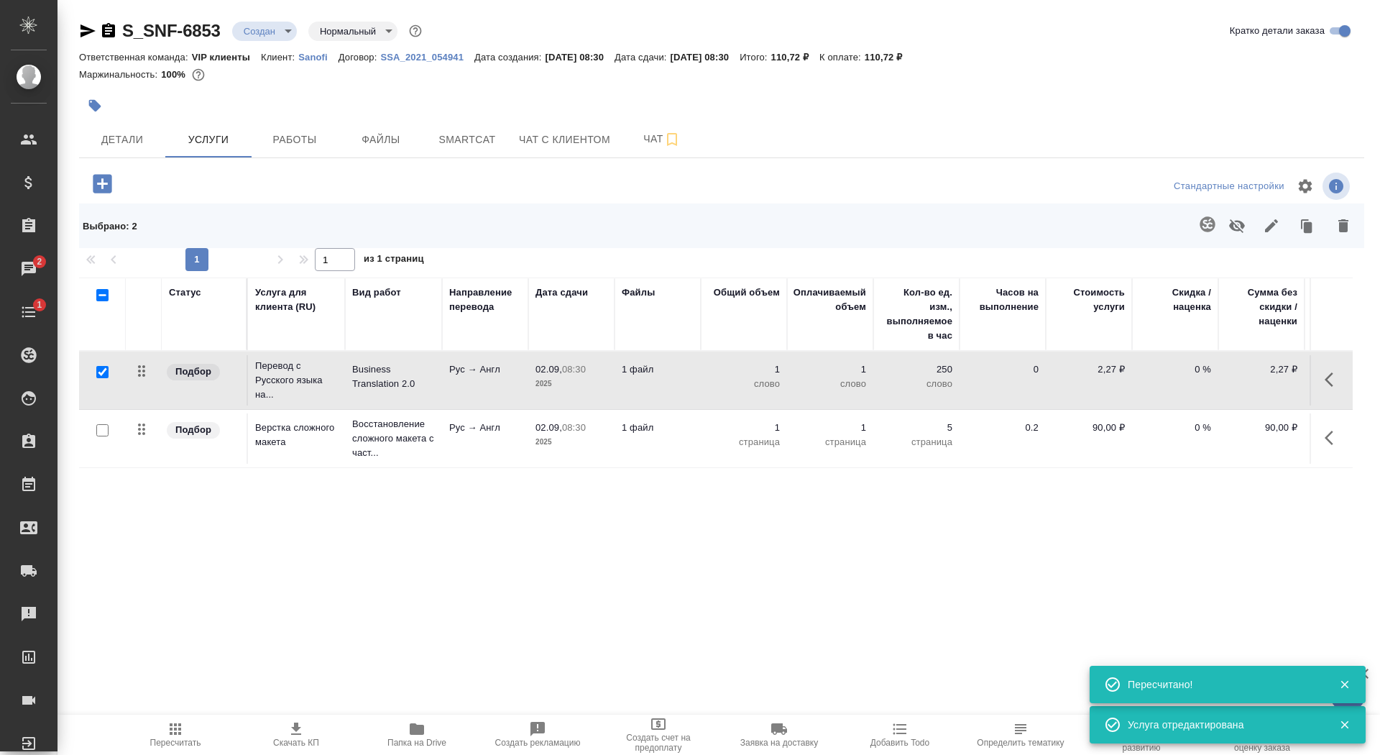
click at [500, 435] on td "Рус → Англ" at bounding box center [485, 438] width 86 height 50
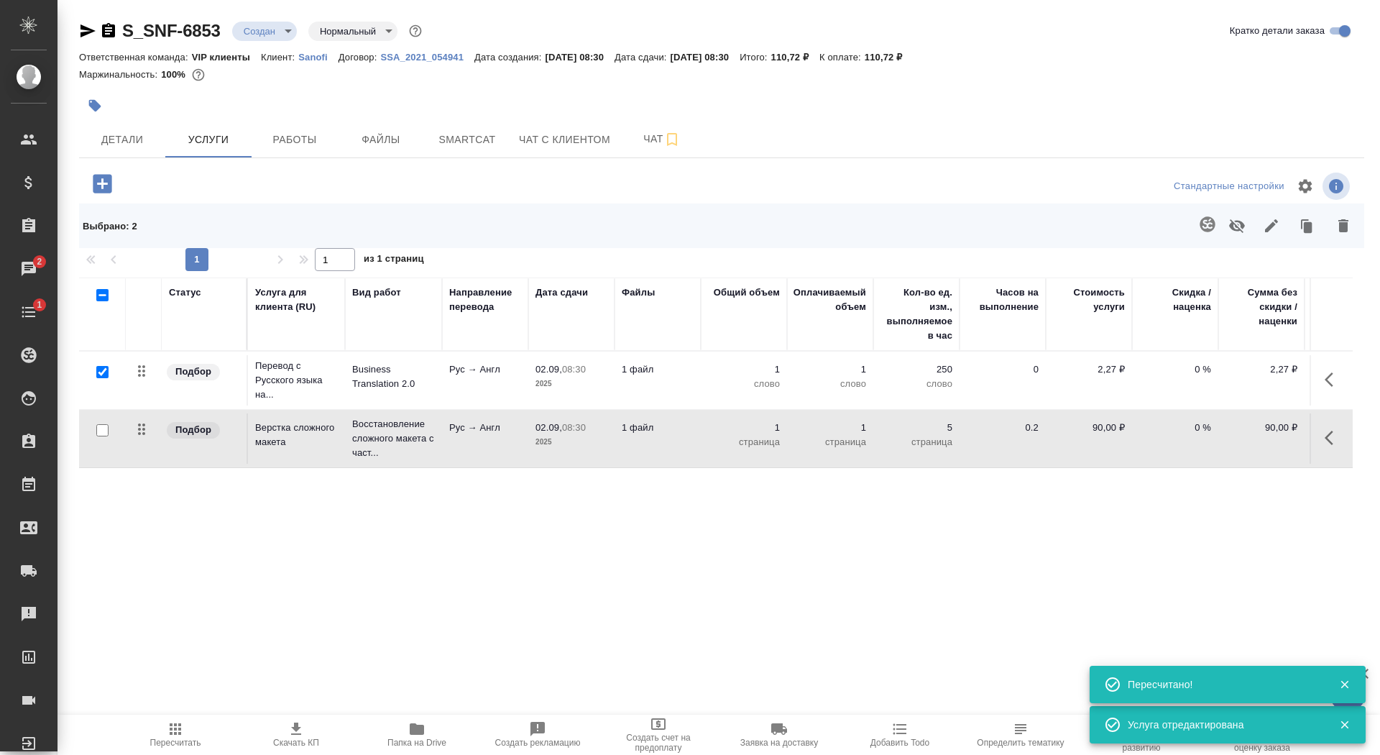
click at [500, 435] on td "Рус → Англ" at bounding box center [485, 438] width 86 height 50
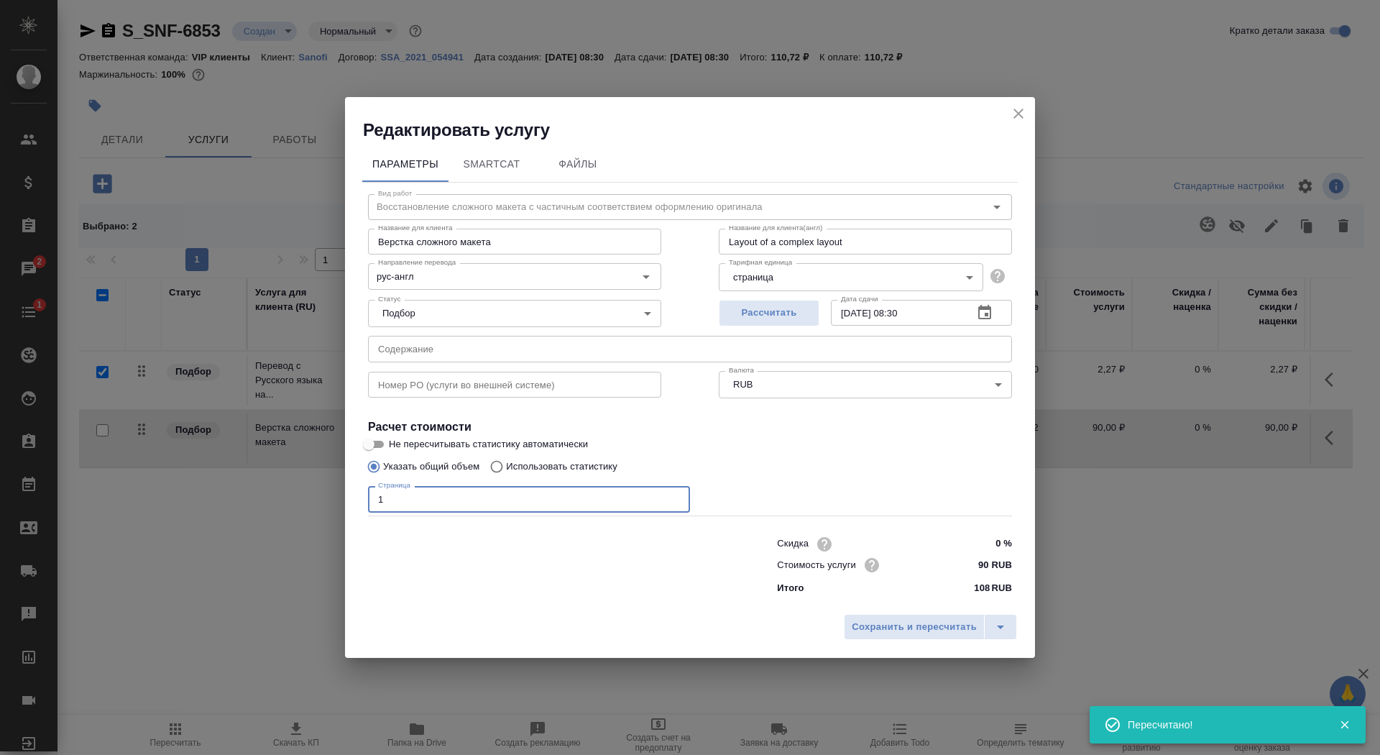
click at [377, 497] on input "1" at bounding box center [529, 499] width 322 height 26
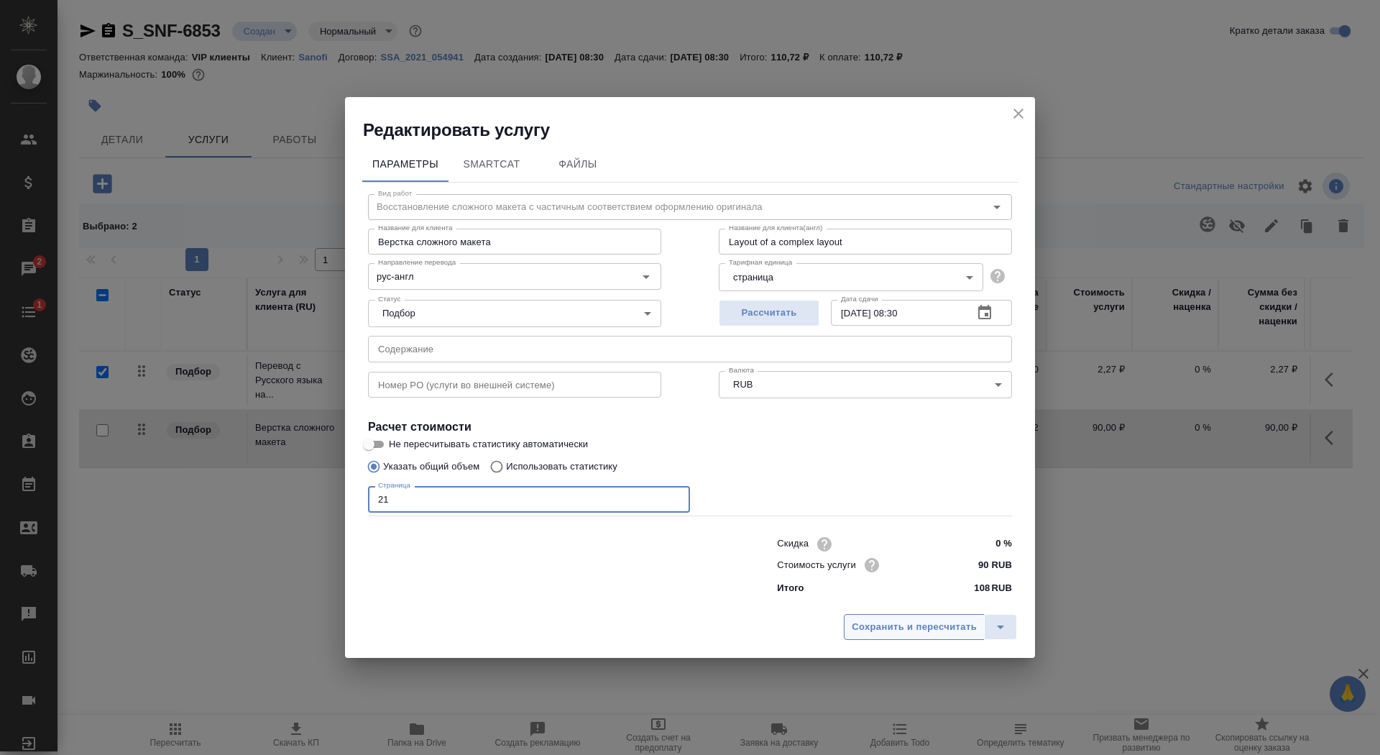
type input "21"
click at [919, 623] on span "Сохранить и пересчитать" at bounding box center [914, 627] width 125 height 17
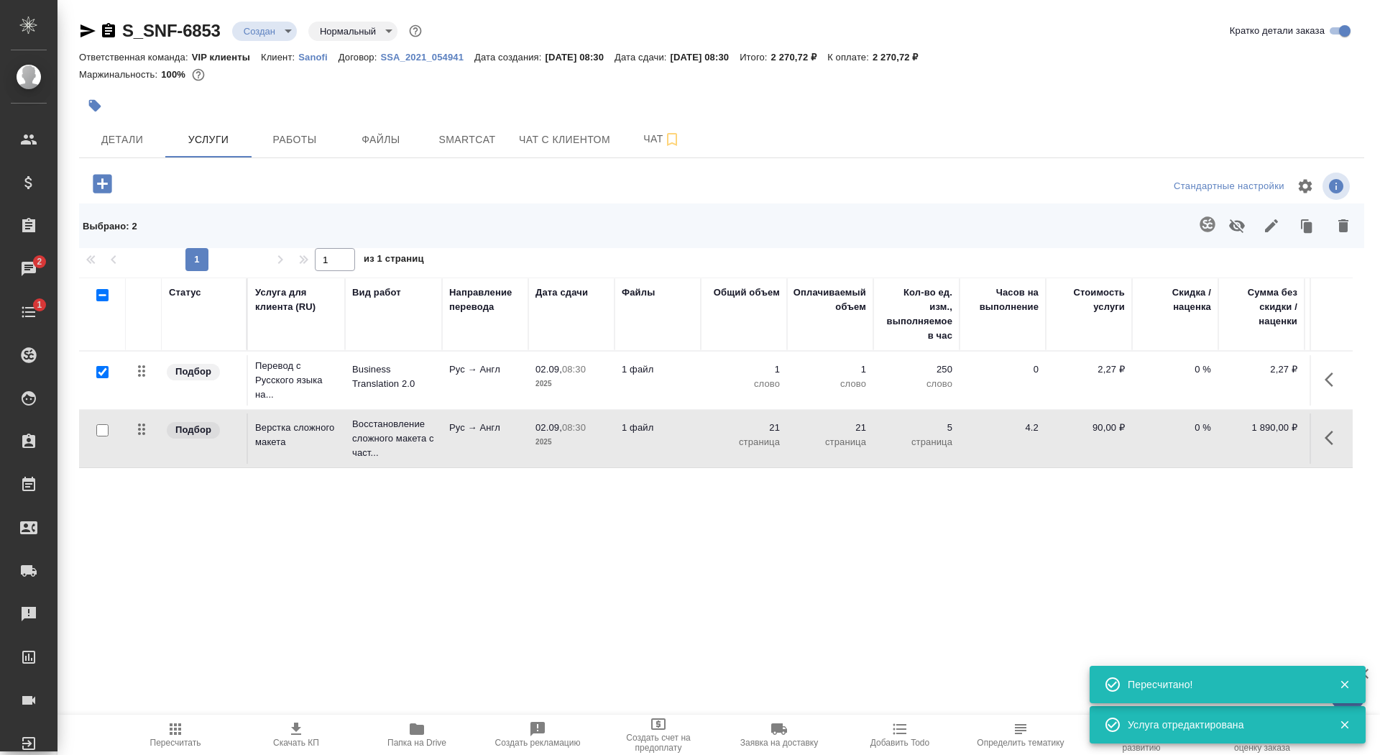
click at [632, 385] on td "1 файл" at bounding box center [658, 380] width 86 height 50
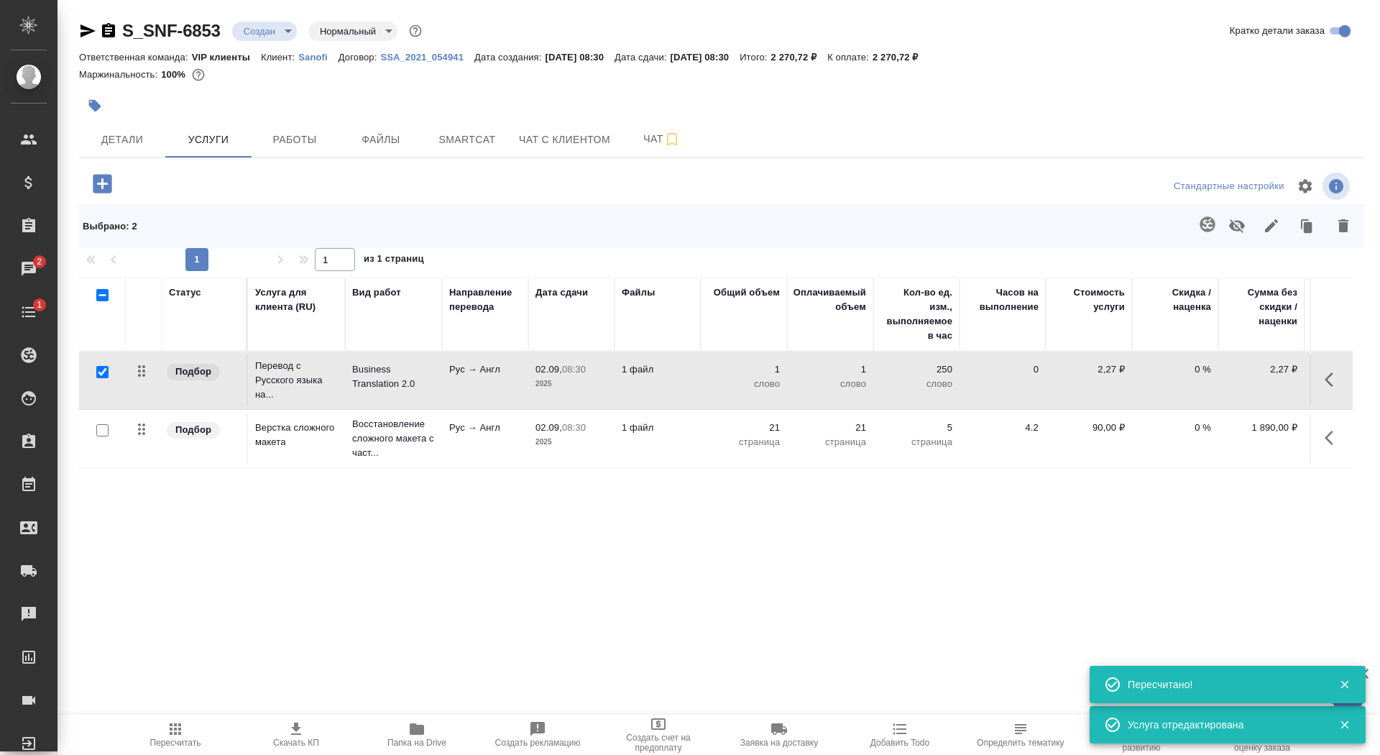
click at [632, 385] on td "1 файл" at bounding box center [658, 380] width 86 height 50
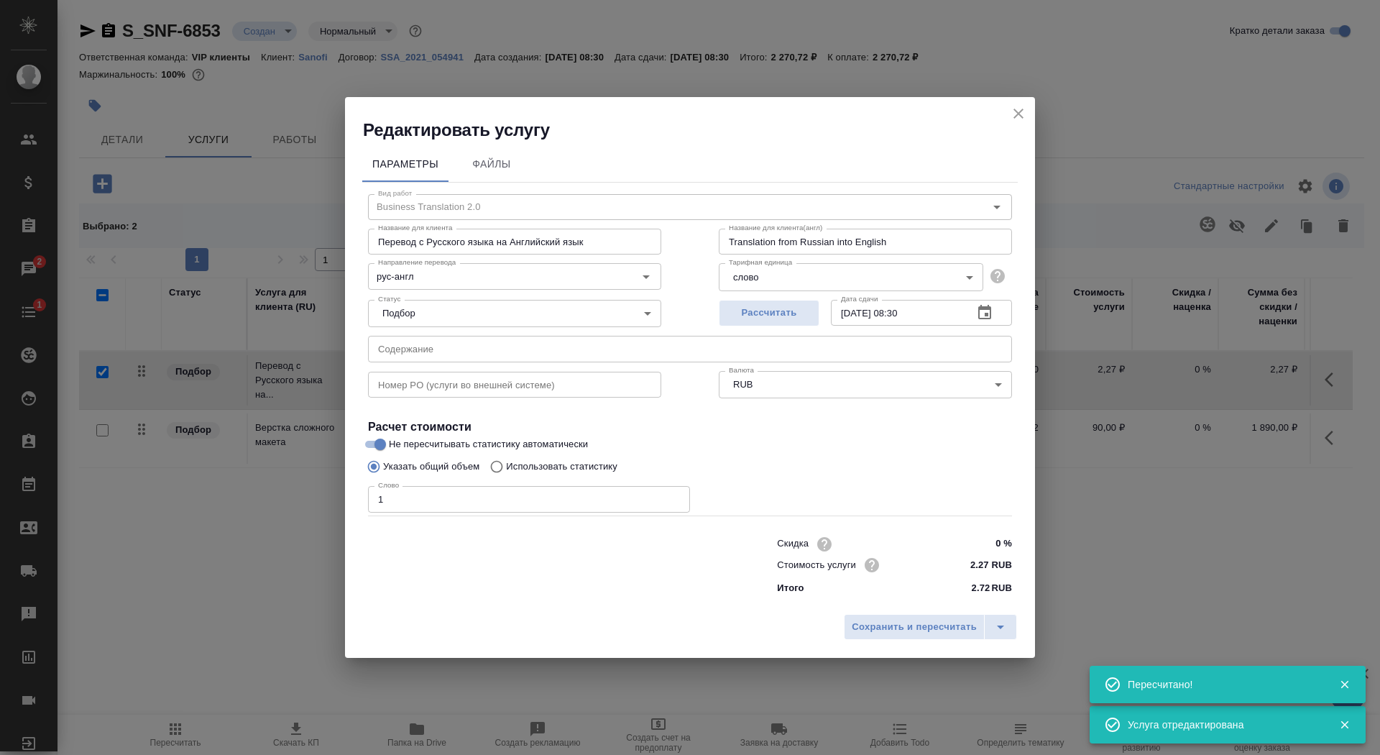
click at [569, 469] on p "Использовать статистику" at bounding box center [561, 466] width 111 height 14
click at [506, 469] on input "Использовать статистику" at bounding box center [494, 466] width 23 height 27
radio input "true"
radio input "false"
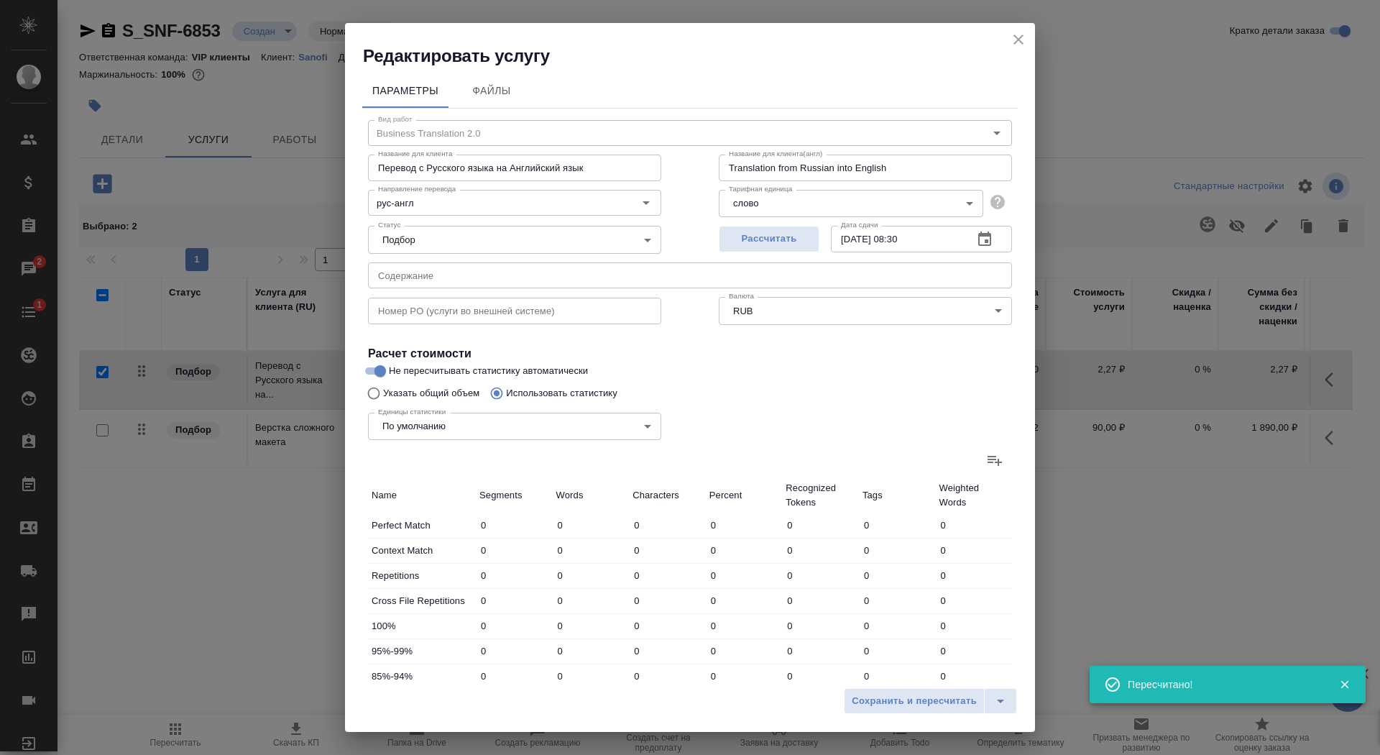
click at [975, 459] on div at bounding box center [690, 460] width 644 height 35
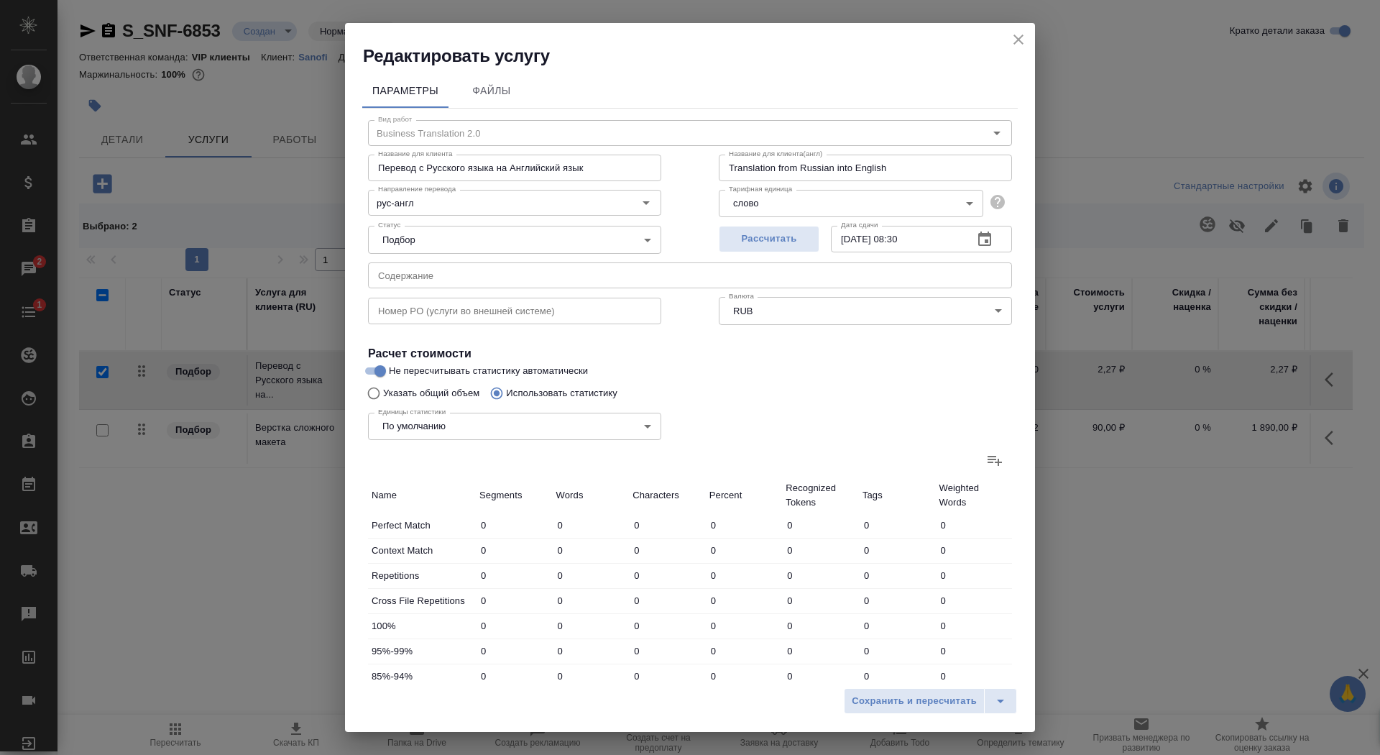
click at [991, 456] on icon at bounding box center [995, 461] width 14 height 10
click at [0, 0] on input "file" at bounding box center [0, 0] width 0 height 0
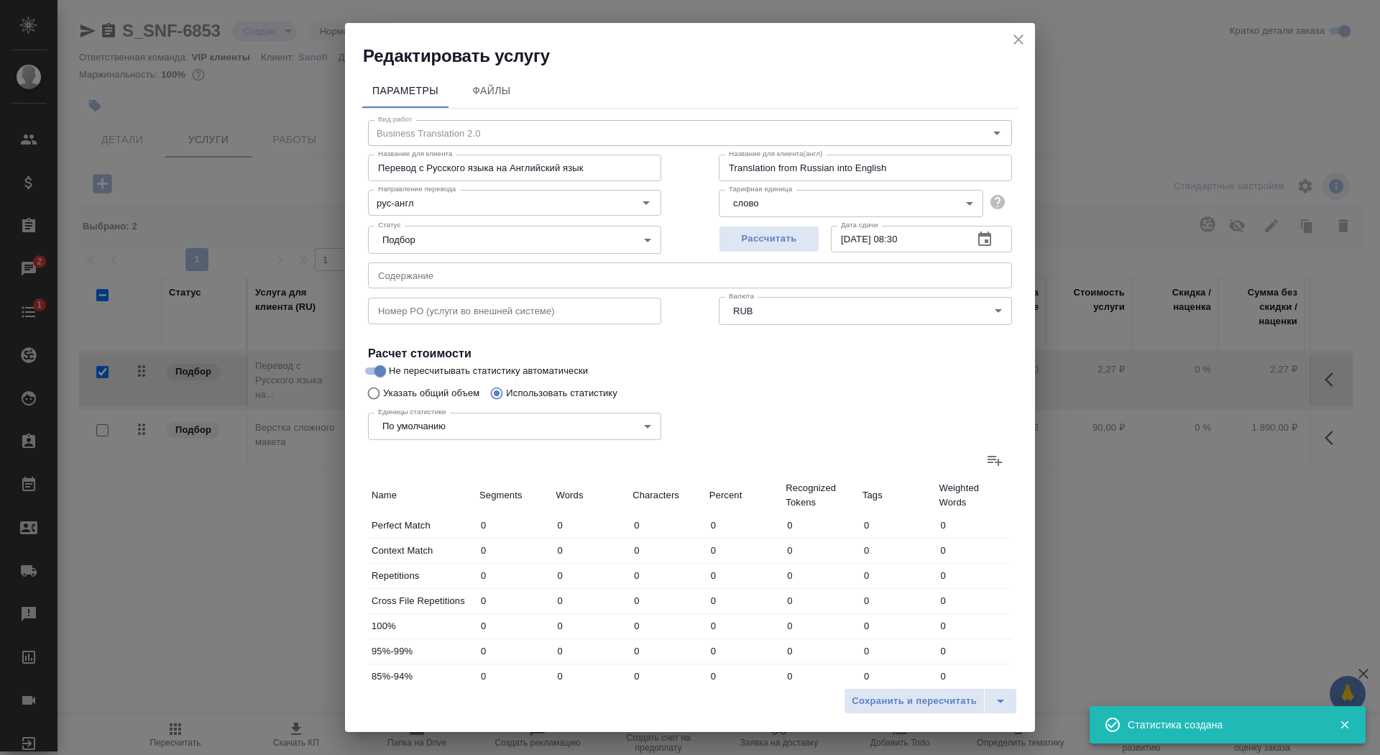
type input "6"
type input "8"
type input "57"
type input "5"
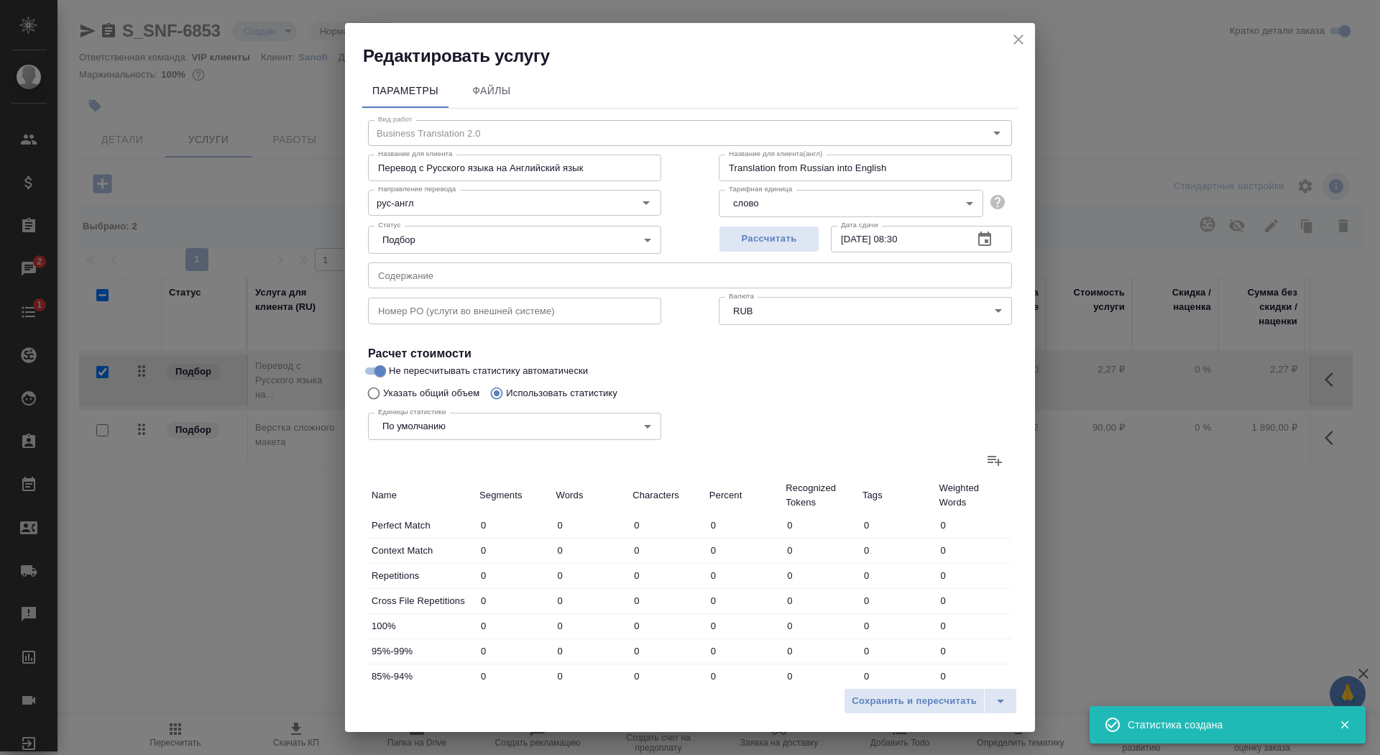
type input "27"
type input "9"
type input "10"
type input "73"
type input "26"
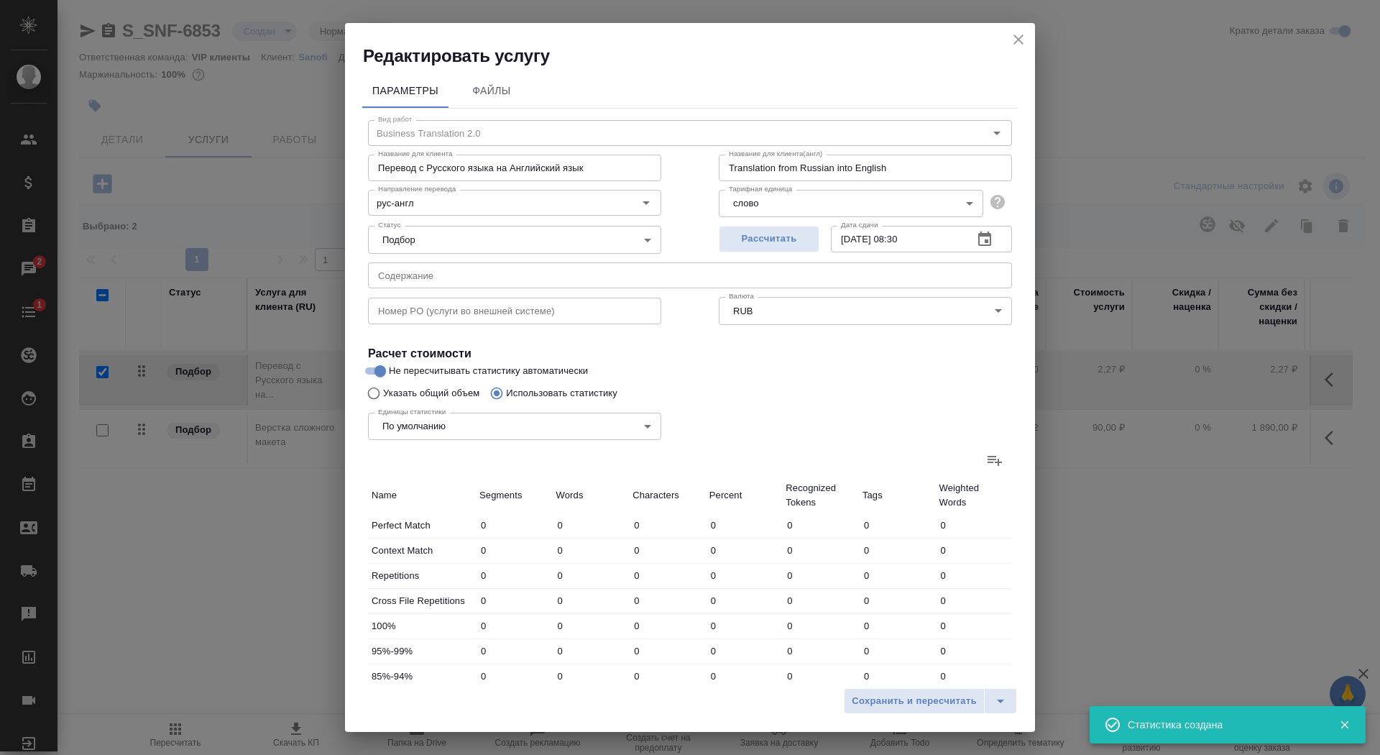
type input "42"
type input "196"
type input "52"
type input "313"
type input "2492"
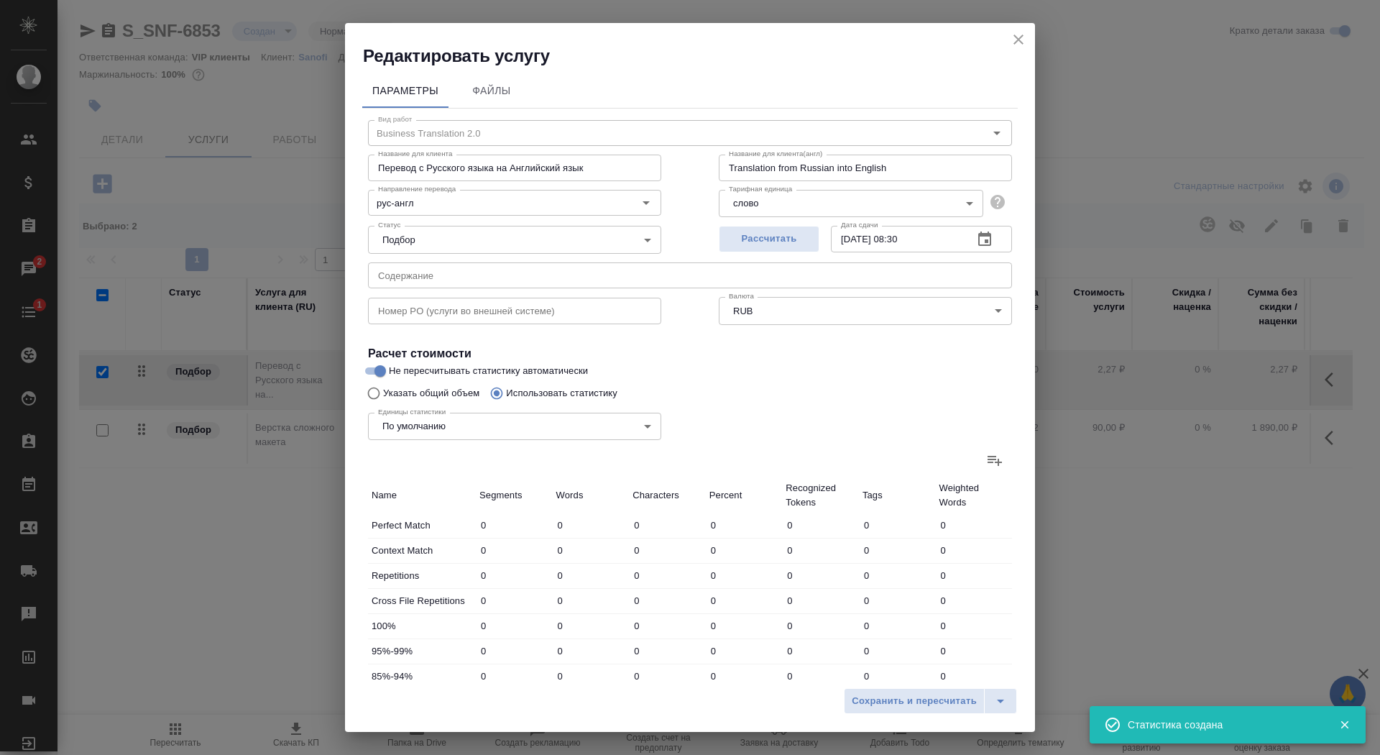
type input "24"
type input "352"
type input "2924"
type input "46"
type input "304"
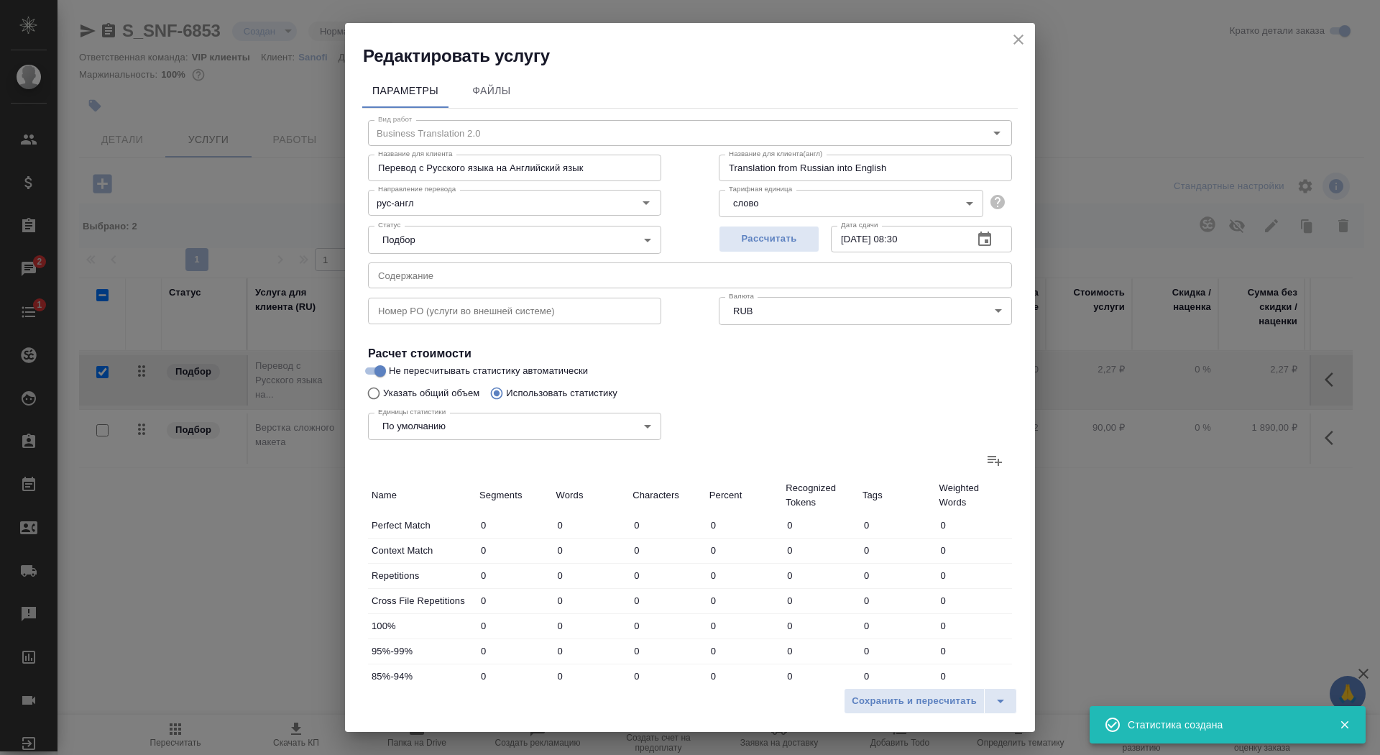
type input "2428"
type input "506"
type input "5442"
type input "42484"
type input "656"
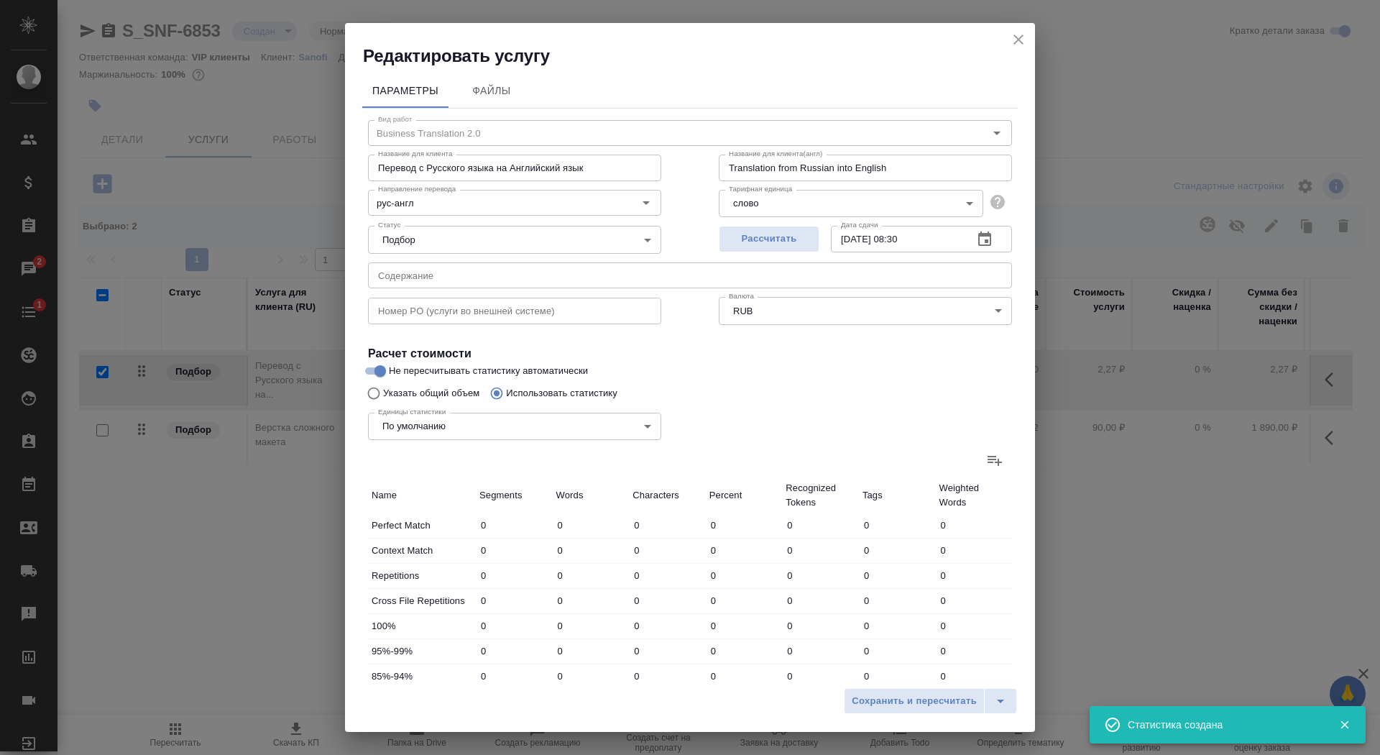
type input "6459"
type input "50577"
type input "670"
type input "6474"
type input "50677"
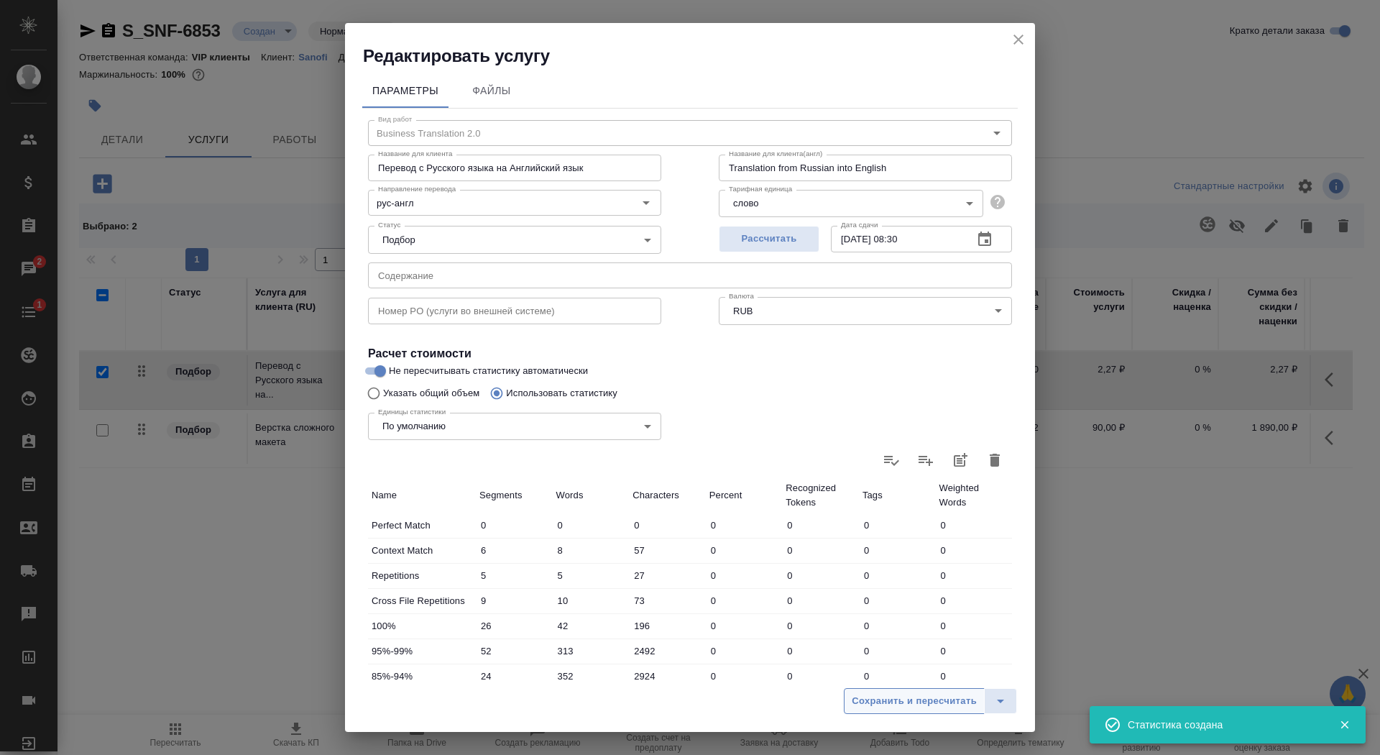
click at [910, 699] on span "Сохранить и пересчитать" at bounding box center [914, 701] width 125 height 17
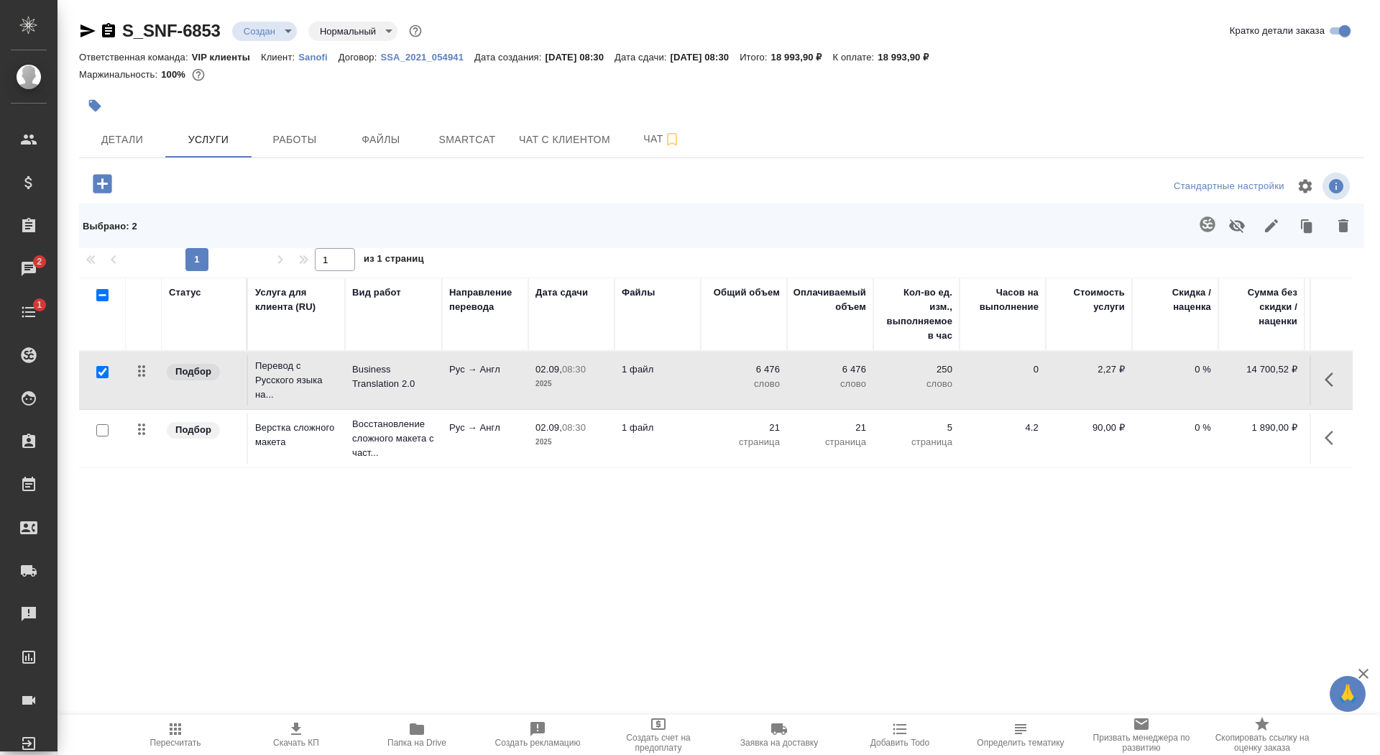
click at [684, 370] on p "1 файл" at bounding box center [658, 369] width 72 height 14
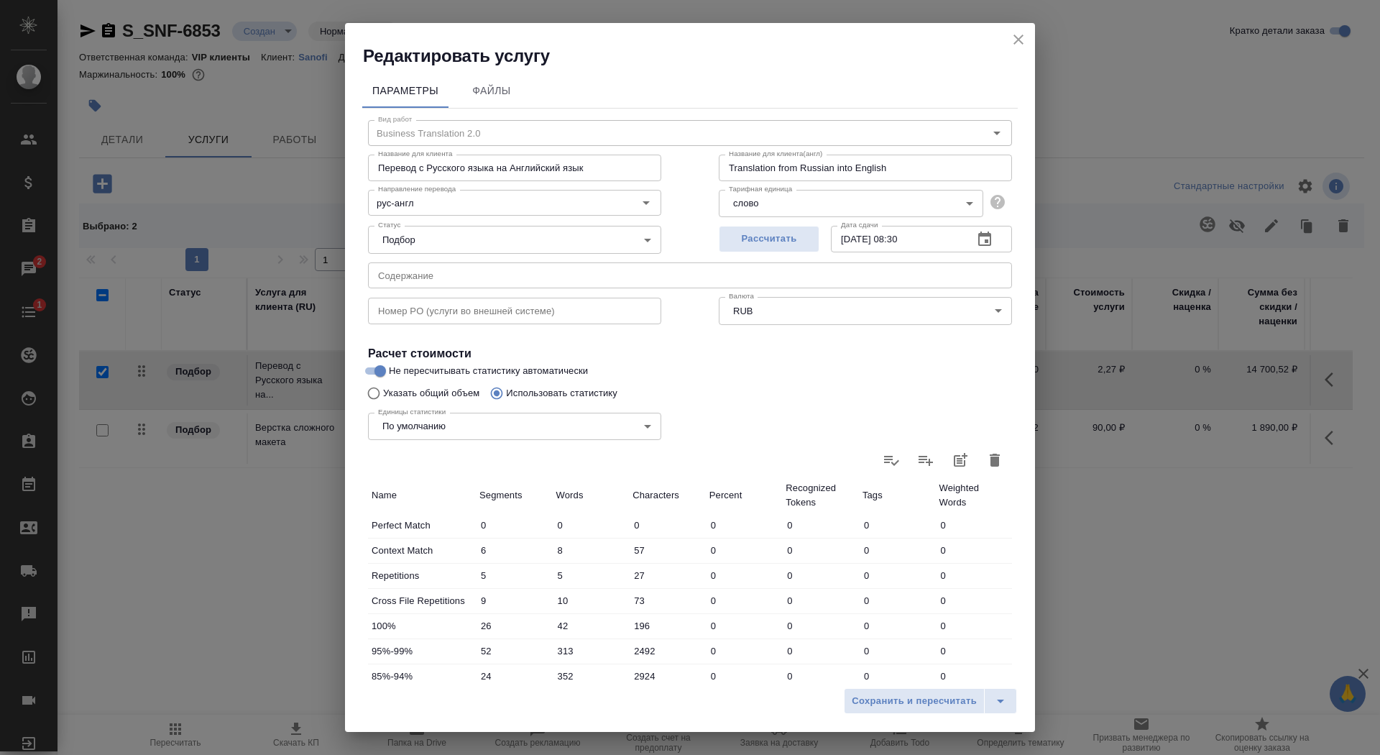
scroll to position [223, 0]
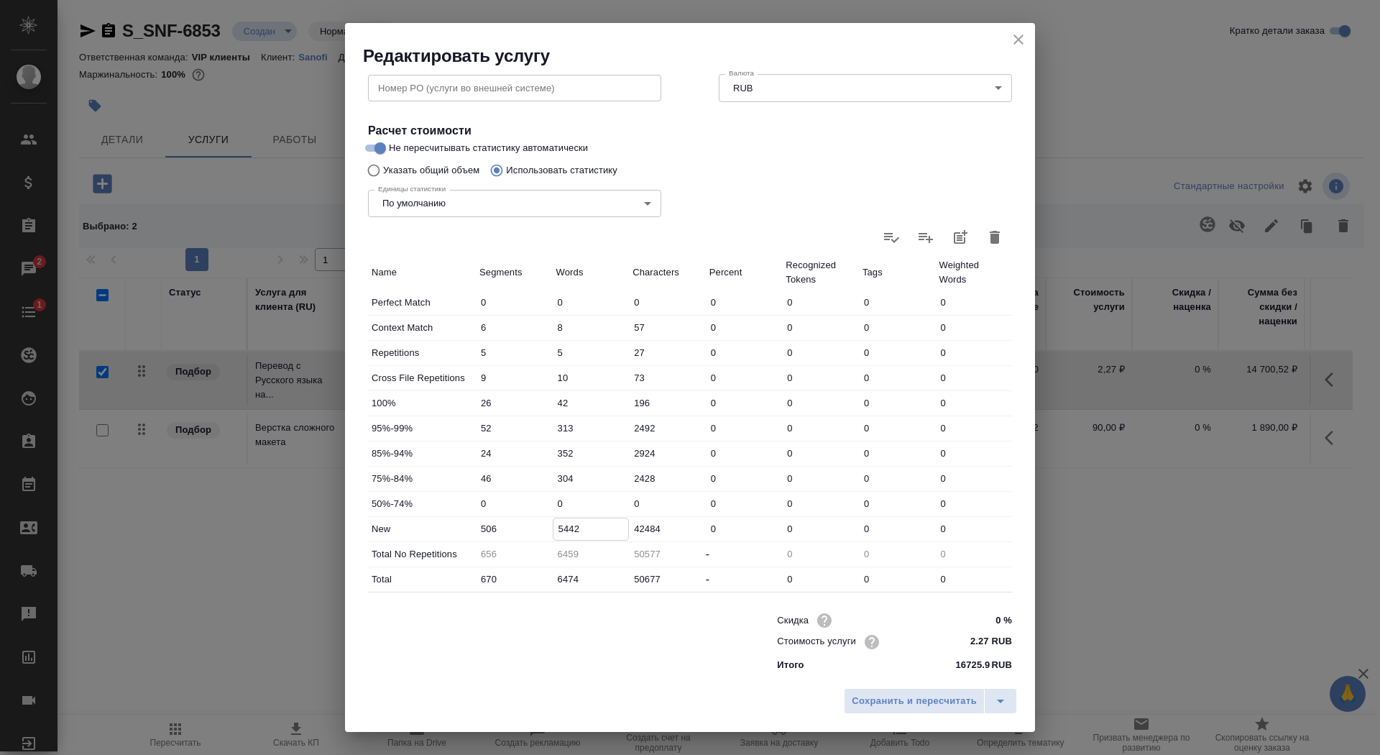
drag, startPoint x: 564, startPoint y: 527, endPoint x: 554, endPoint y: 522, distance: 11.9
click at [554, 523] on input "5442" at bounding box center [591, 528] width 75 height 21
type input "6442"
click at [908, 698] on span "Сохранить и пересчитать" at bounding box center [914, 701] width 125 height 17
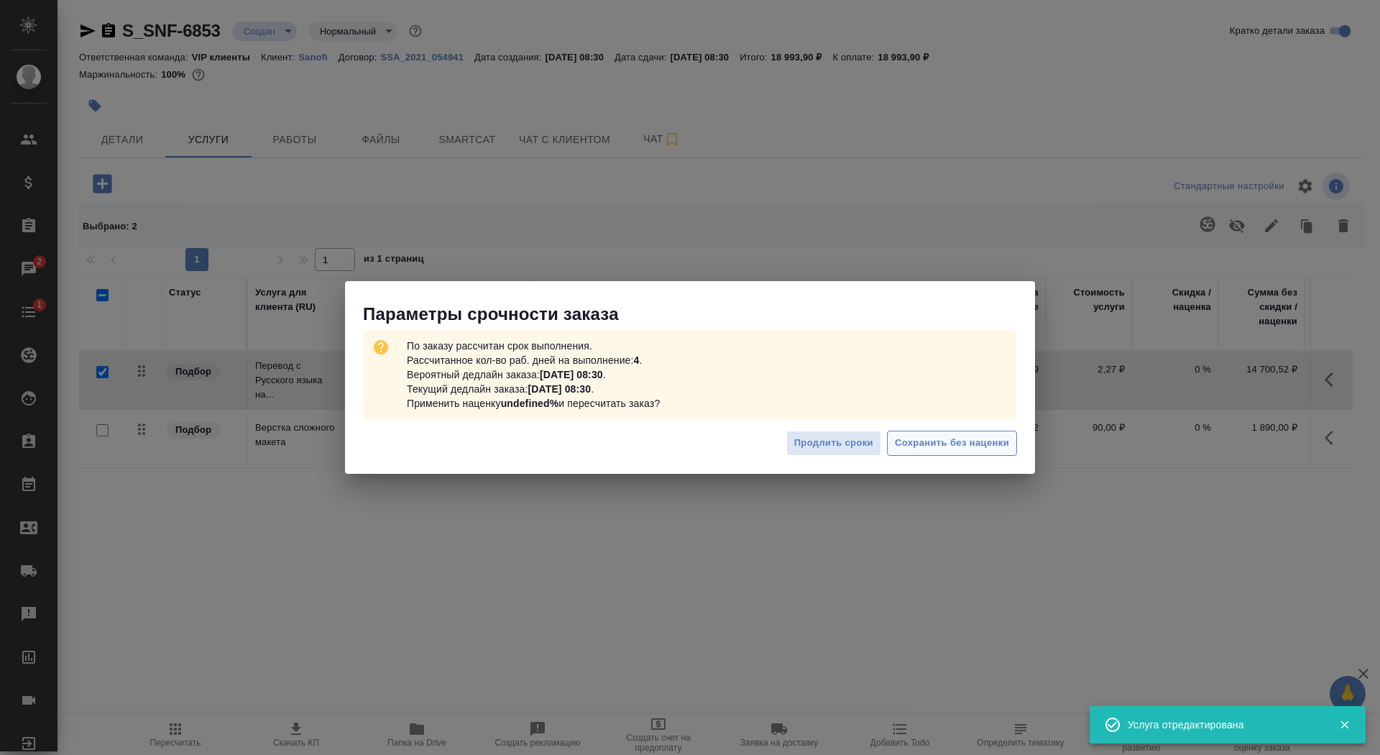
click at [960, 451] on button "Сохранить без наценки" at bounding box center [952, 443] width 130 height 25
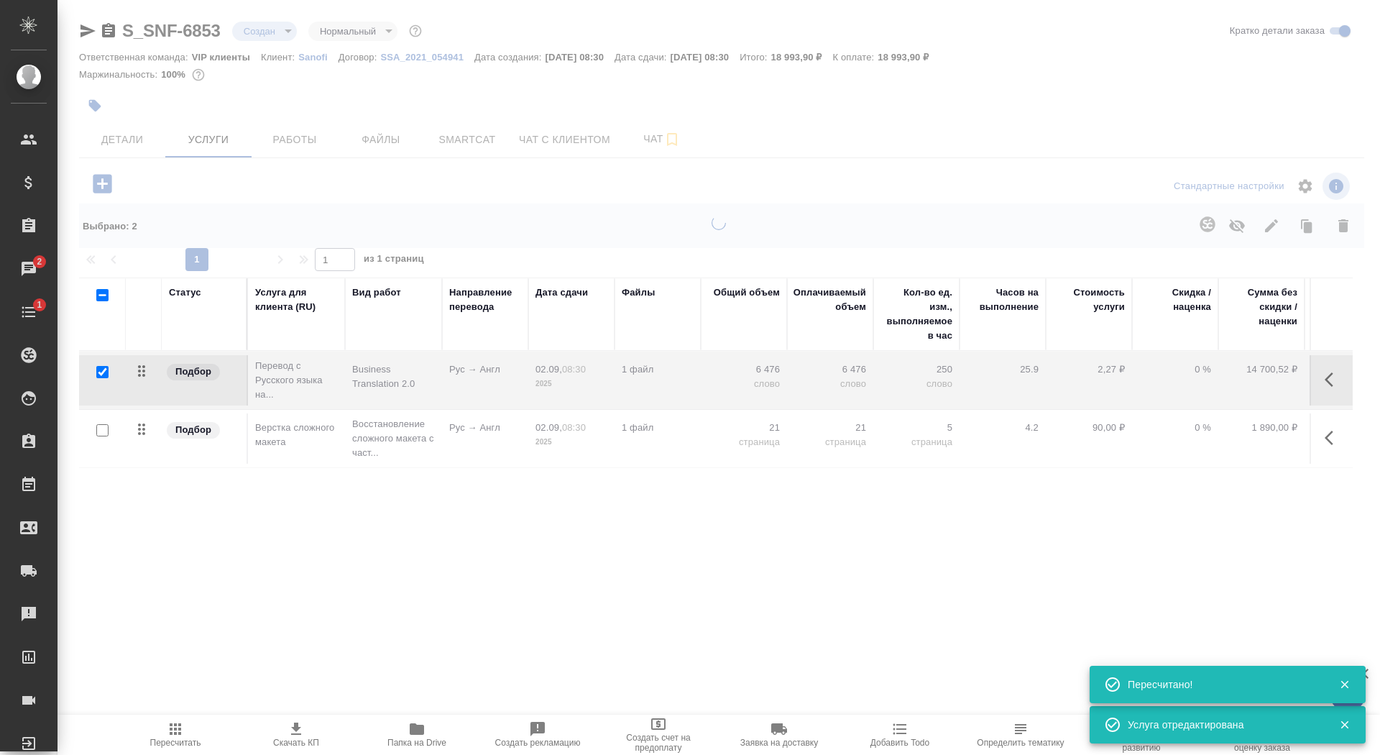
type input "urgent"
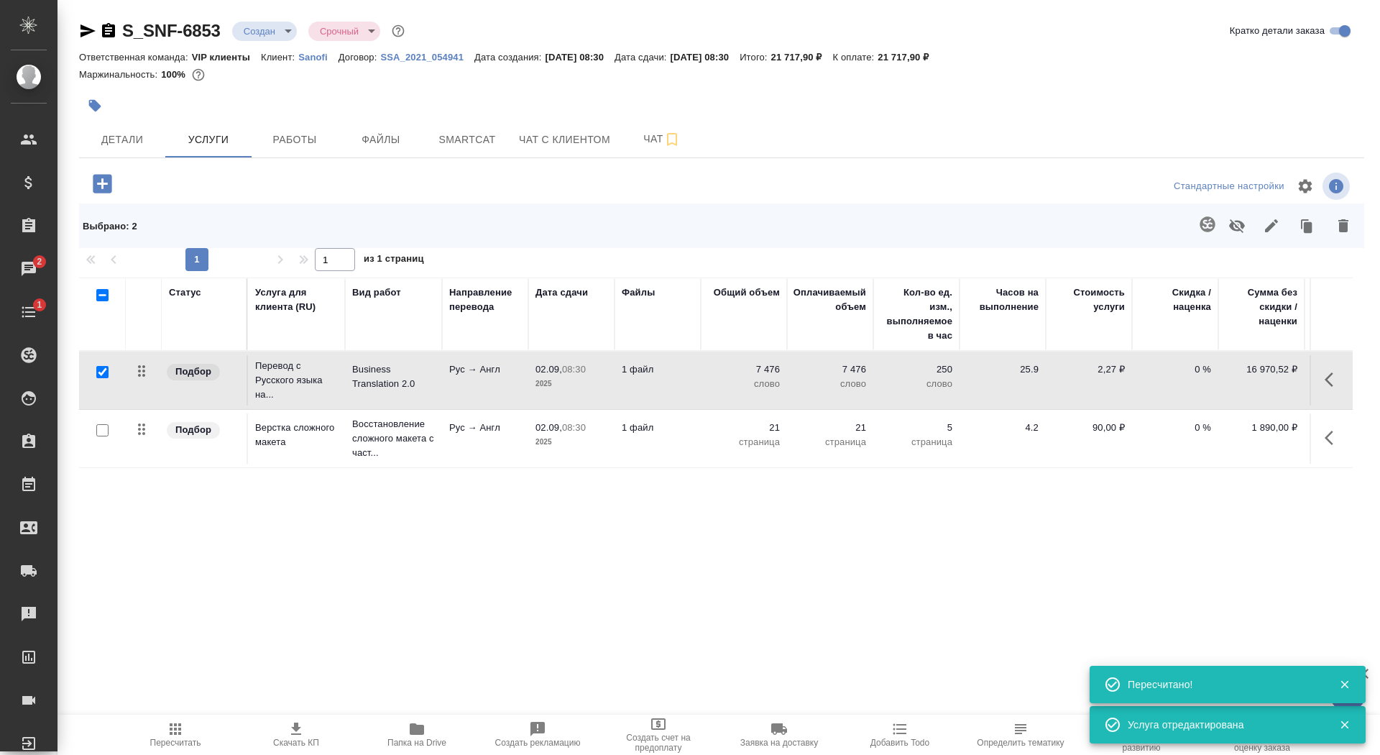
click at [303, 730] on icon "button" at bounding box center [296, 728] width 17 height 17
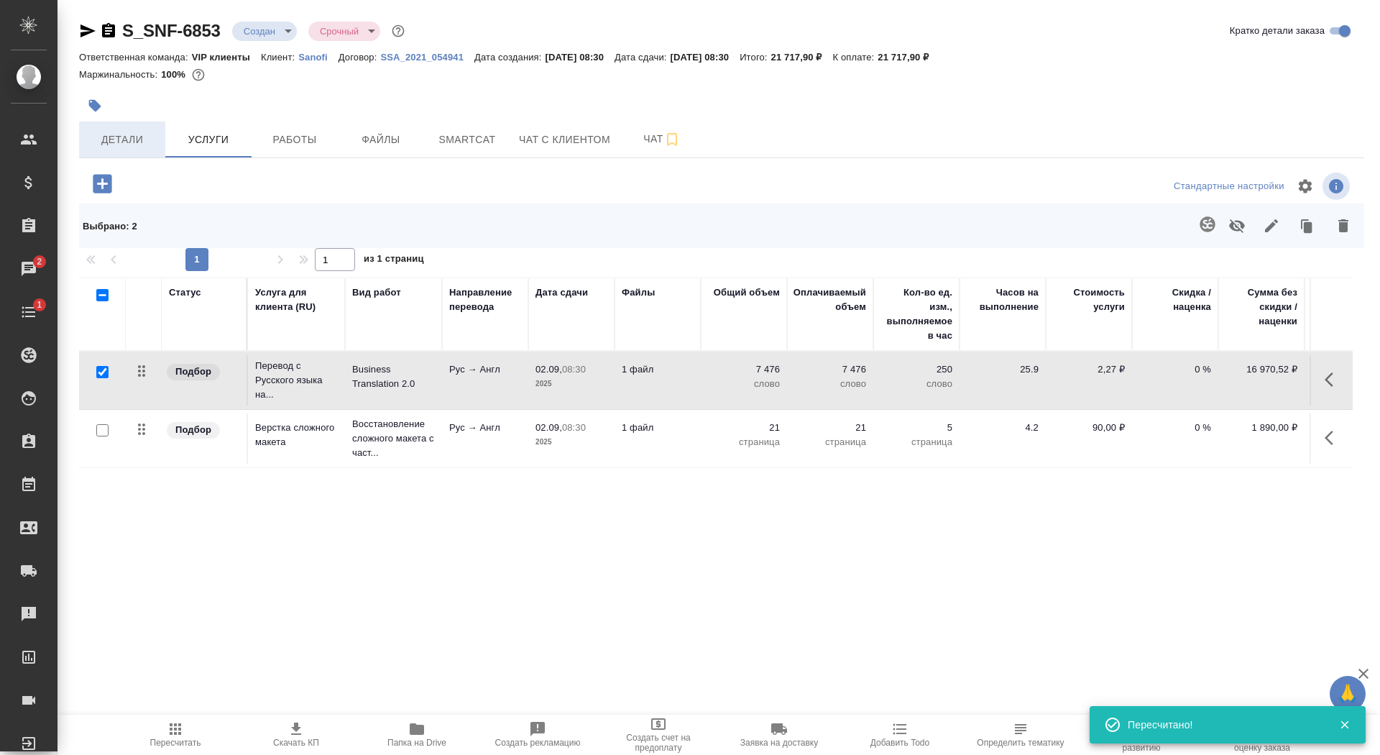
click at [142, 152] on button "Детали" at bounding box center [122, 139] width 86 height 36
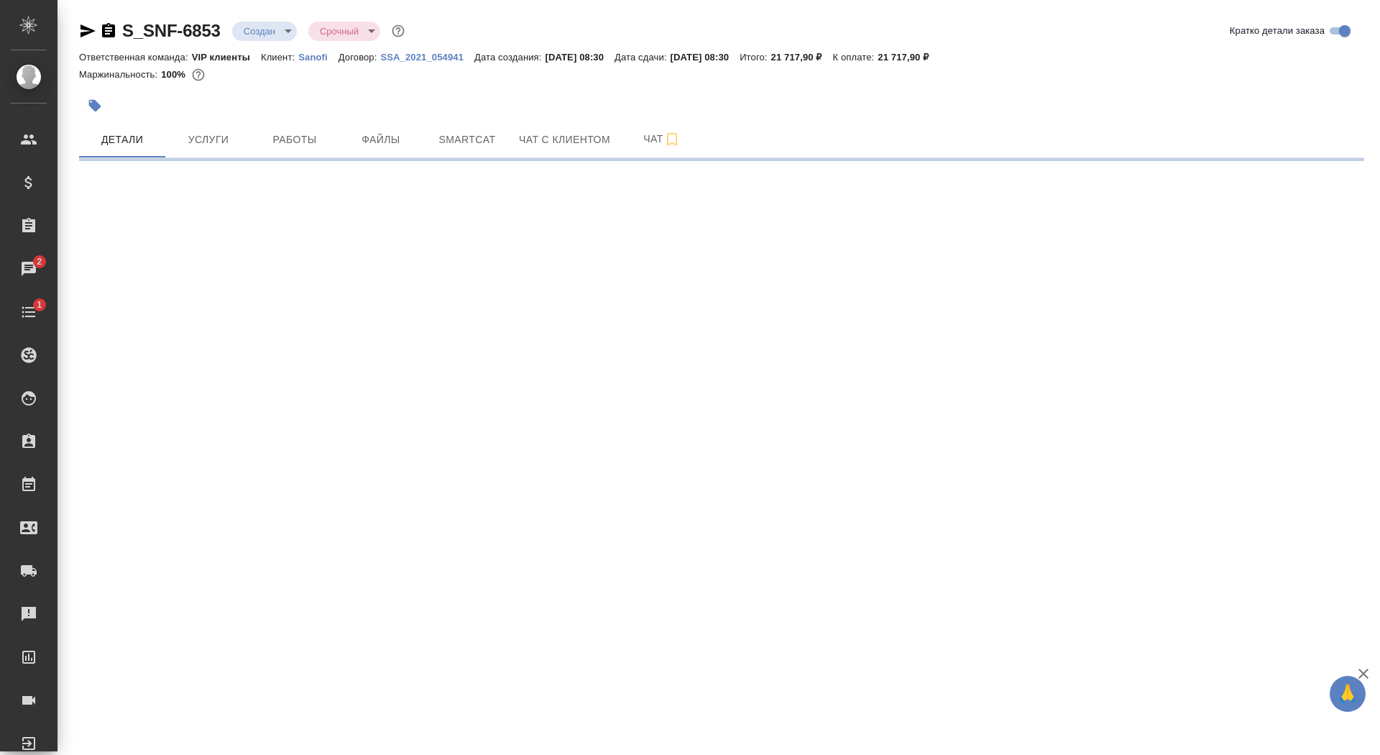
select select "RU"
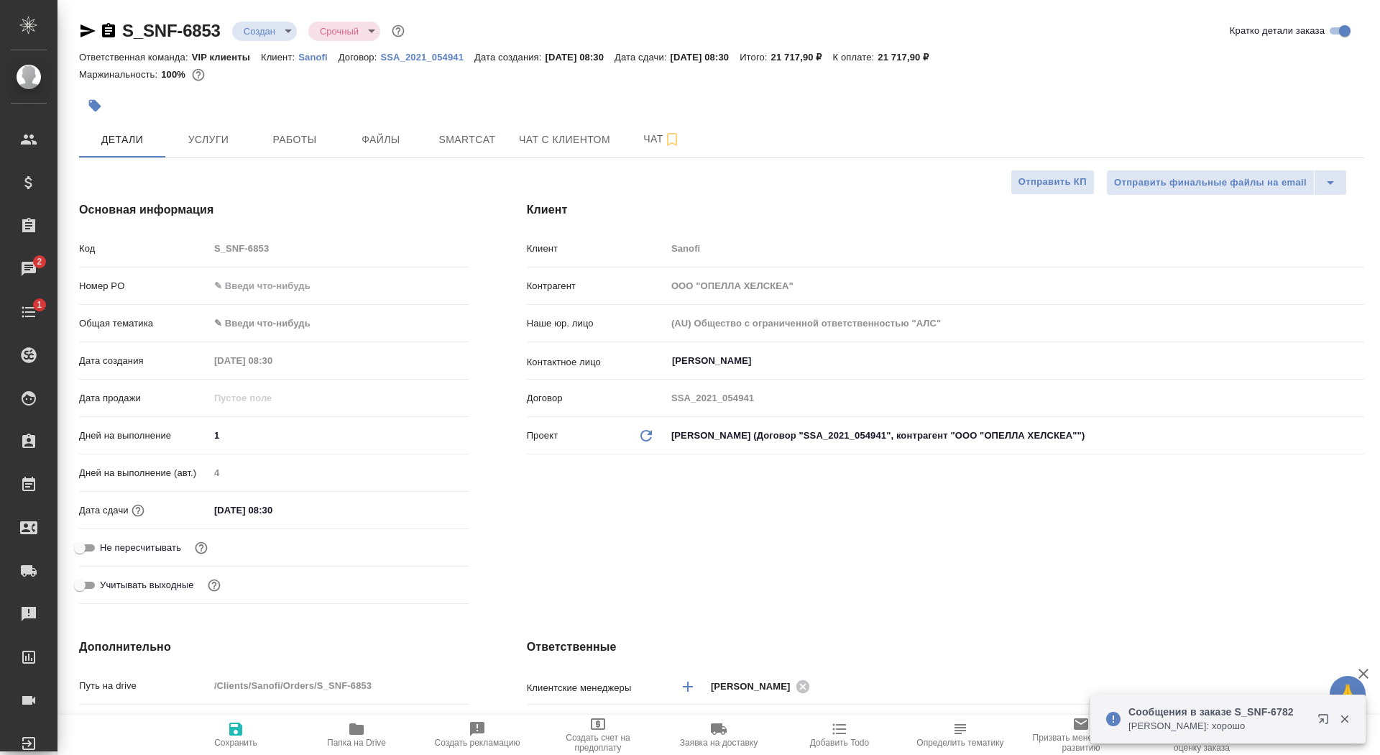
type textarea "x"
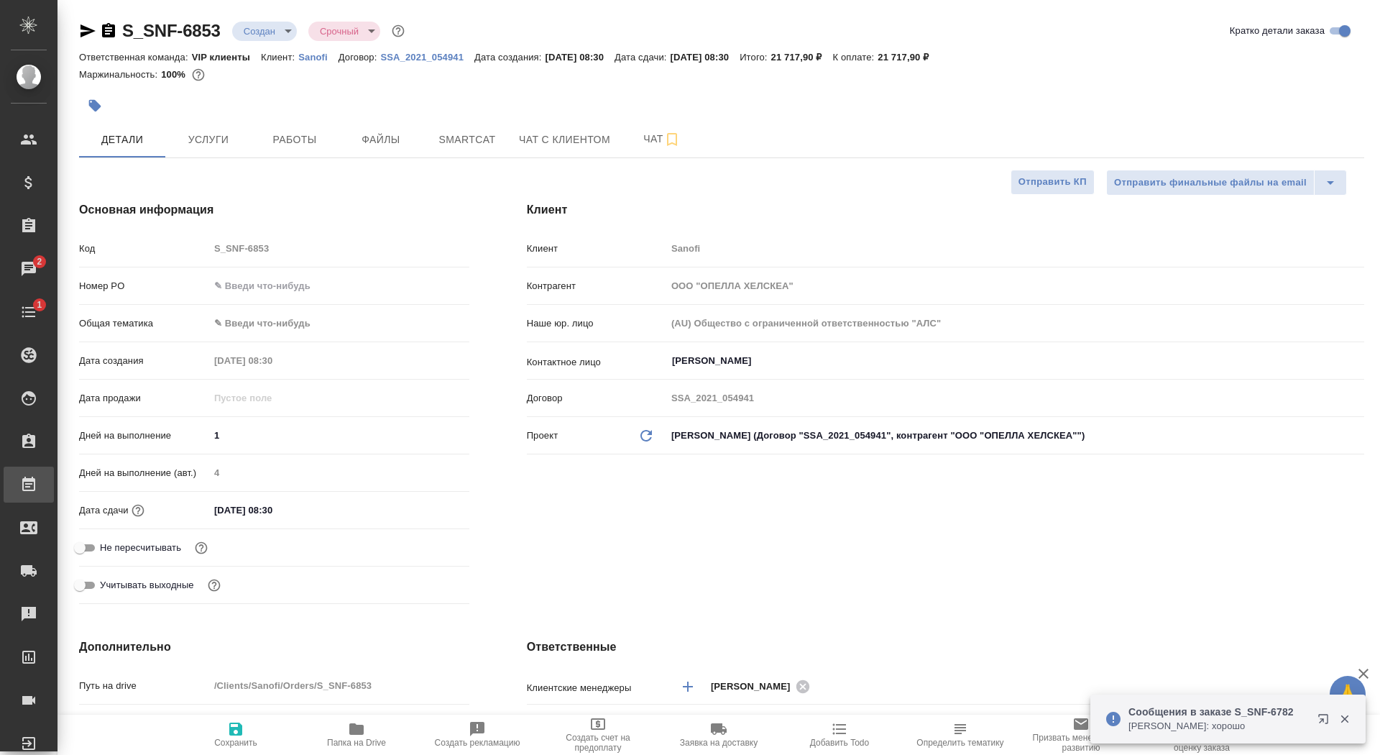
type textarea "x"
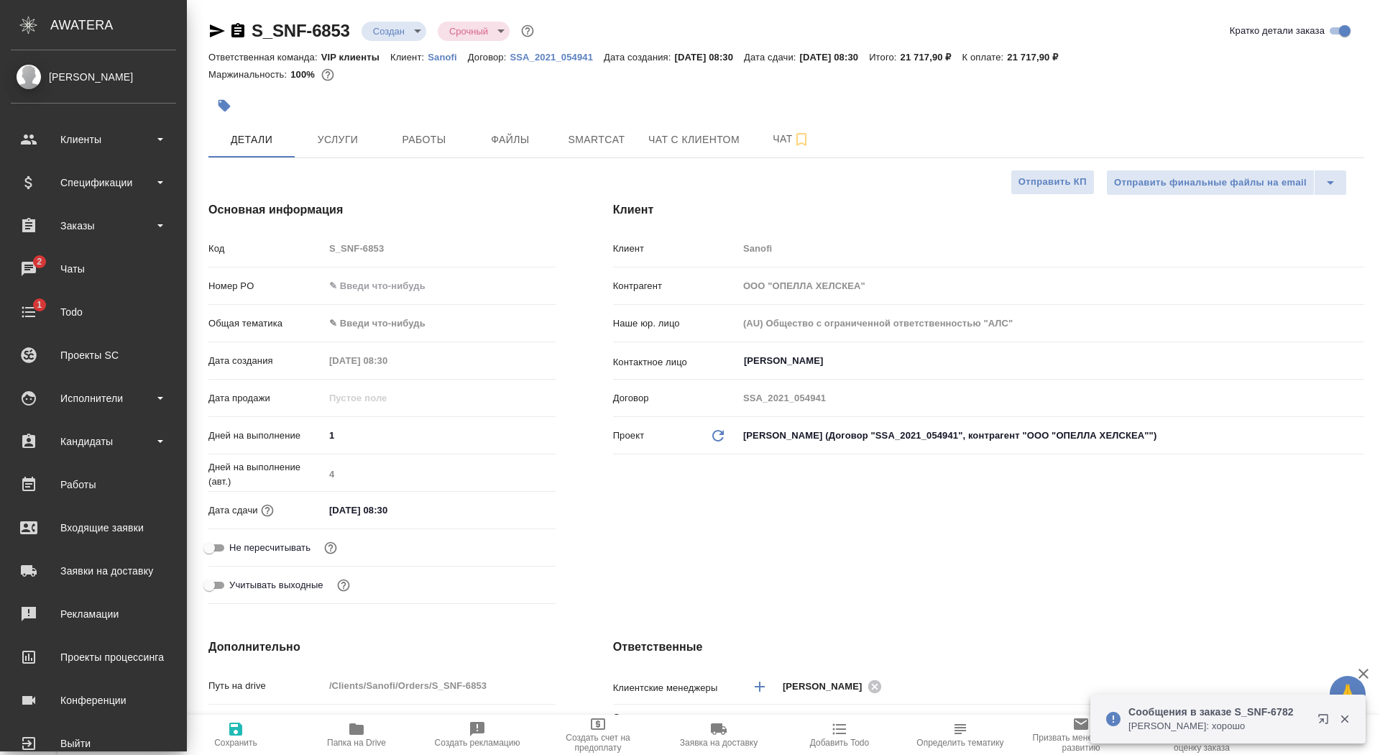
type textarea "x"
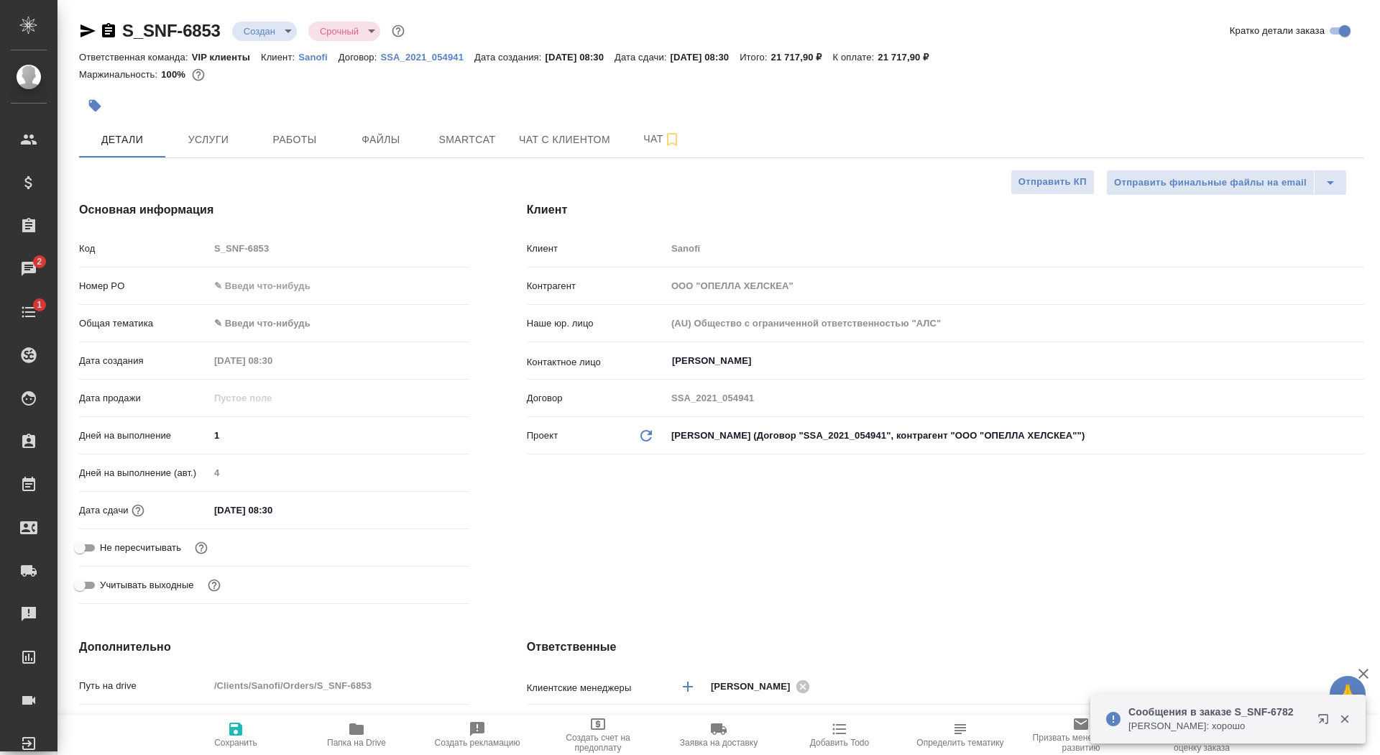
click at [88, 546] on input "Не пересчитывать" at bounding box center [80, 547] width 52 height 17
checkbox input "true"
type textarea "x"
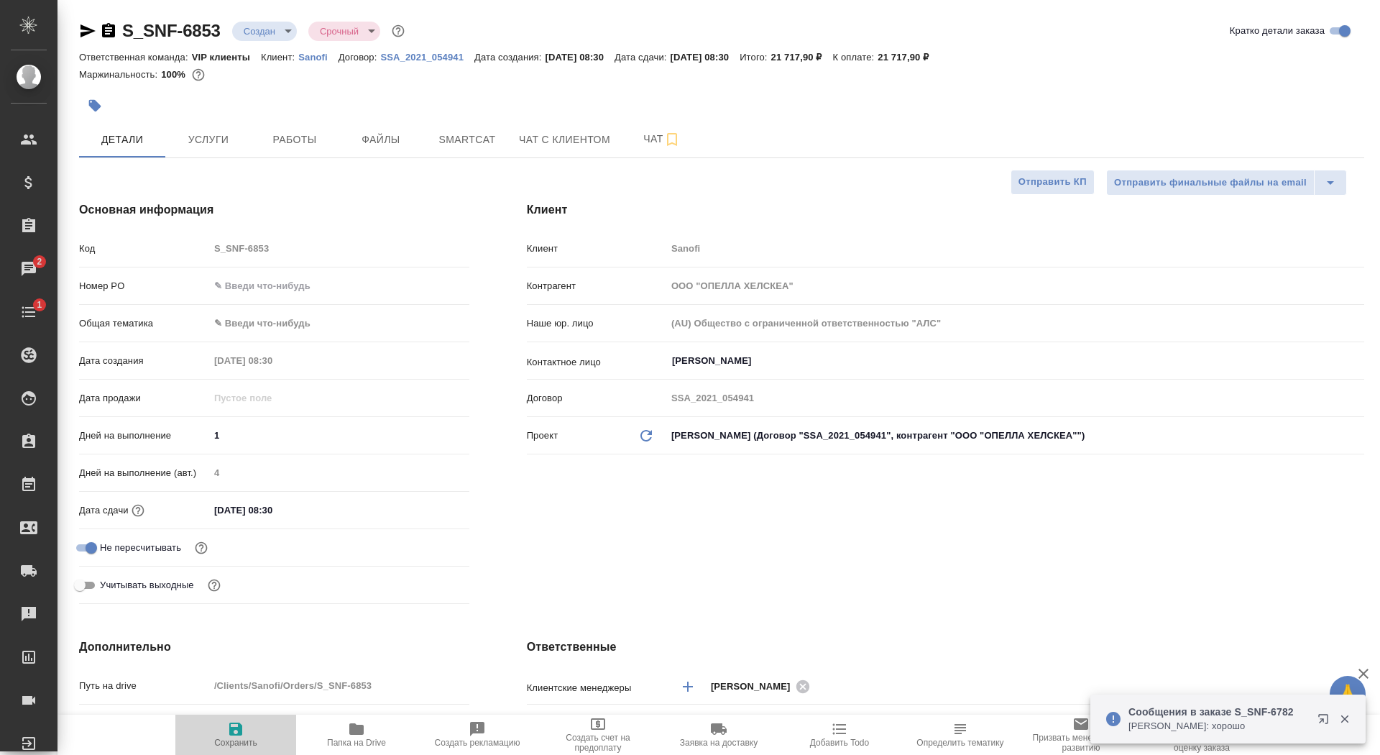
click at [238, 724] on icon "button" at bounding box center [235, 728] width 13 height 13
type textarea "x"
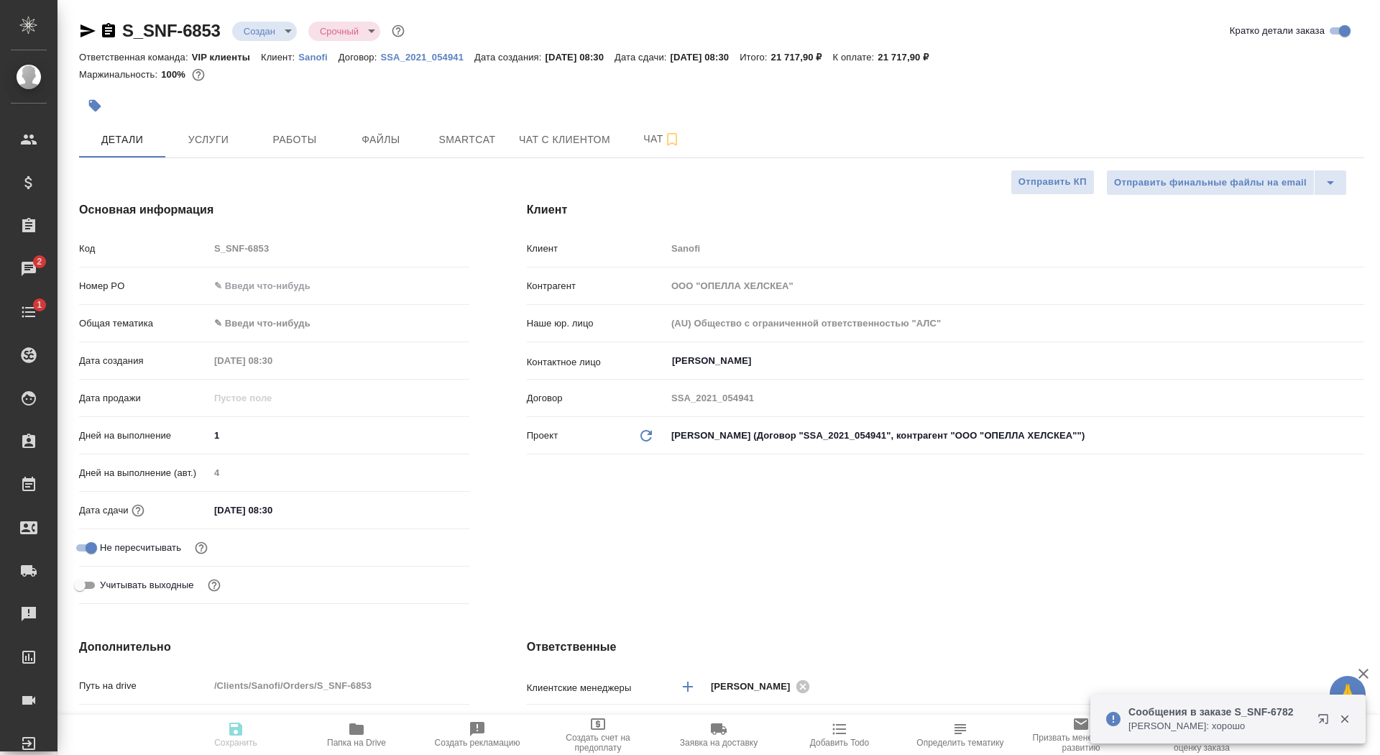
type textarea "x"
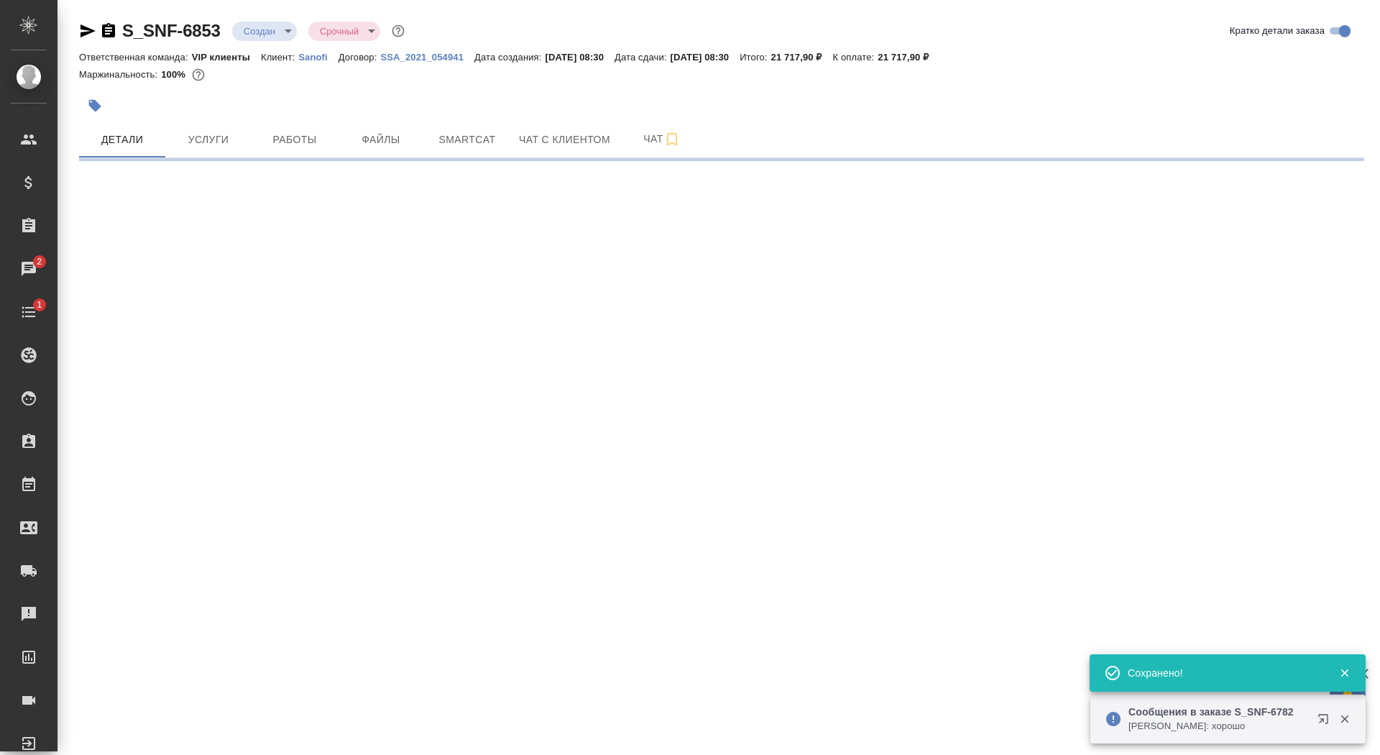
select select "RU"
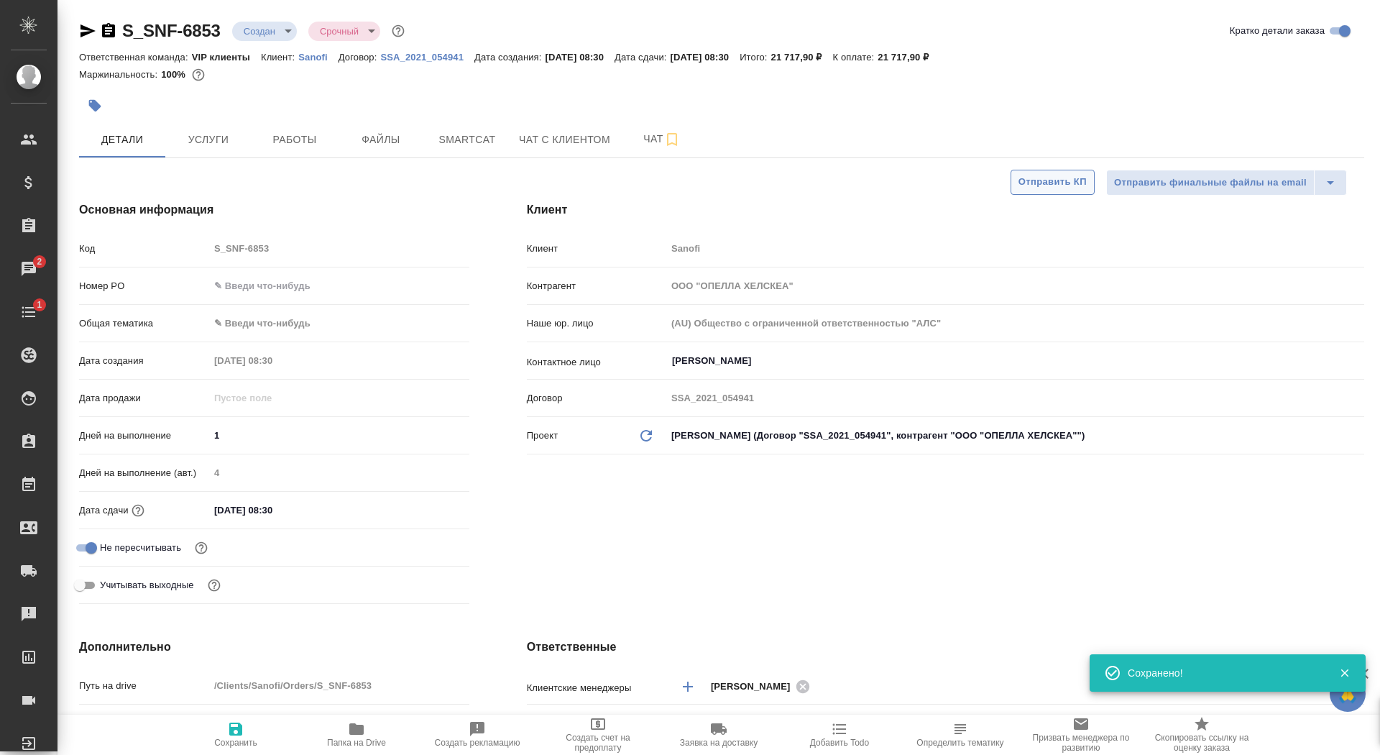
type textarea "x"
click at [1085, 188] on span "Отправить КП" at bounding box center [1053, 182] width 68 height 17
type textarea "x"
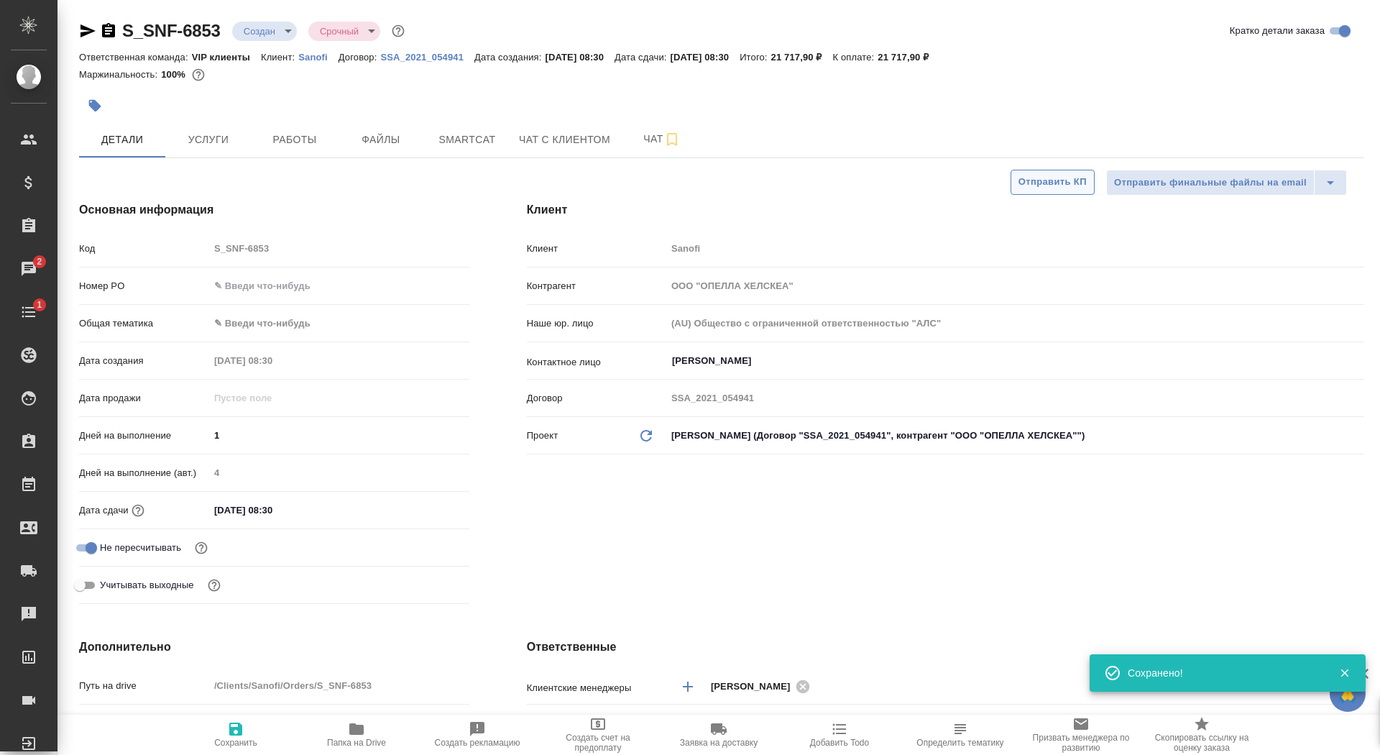
type textarea "x"
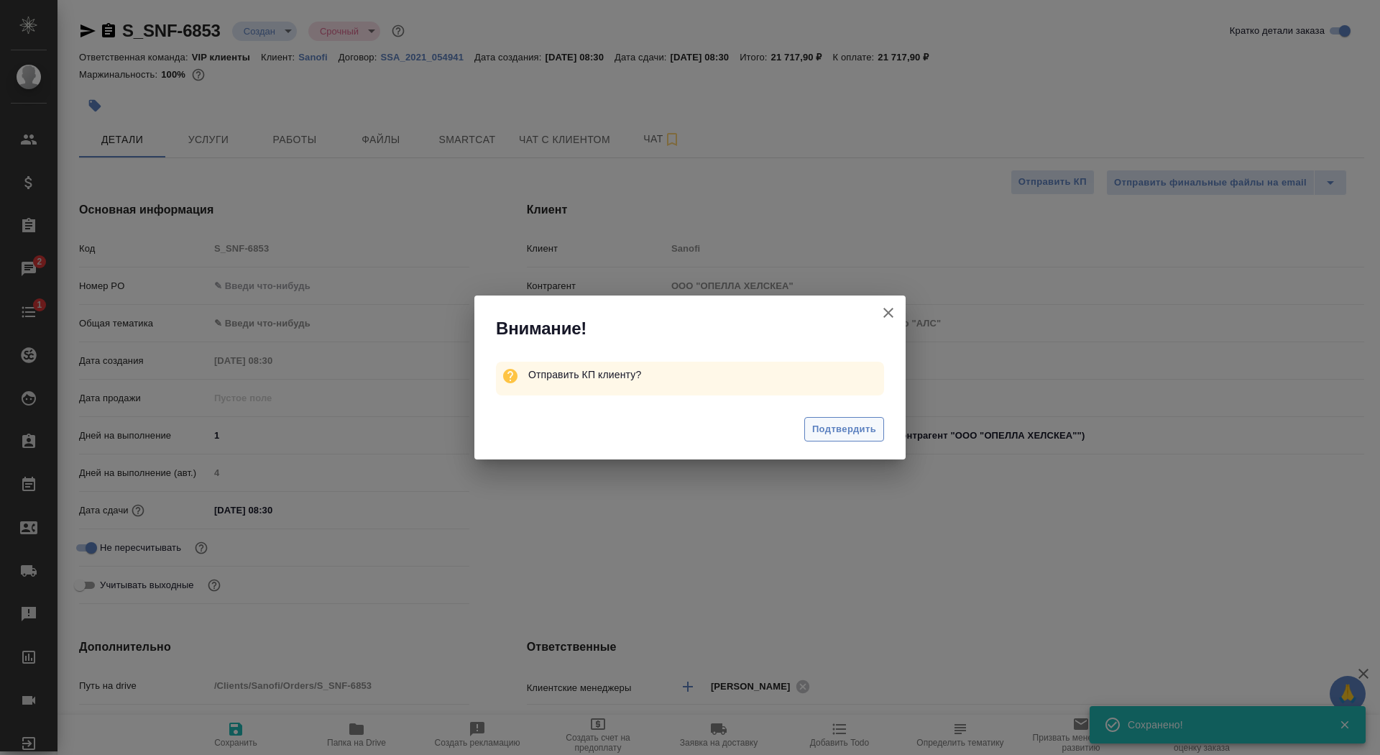
click at [856, 422] on span "Подтвердить" at bounding box center [844, 429] width 64 height 17
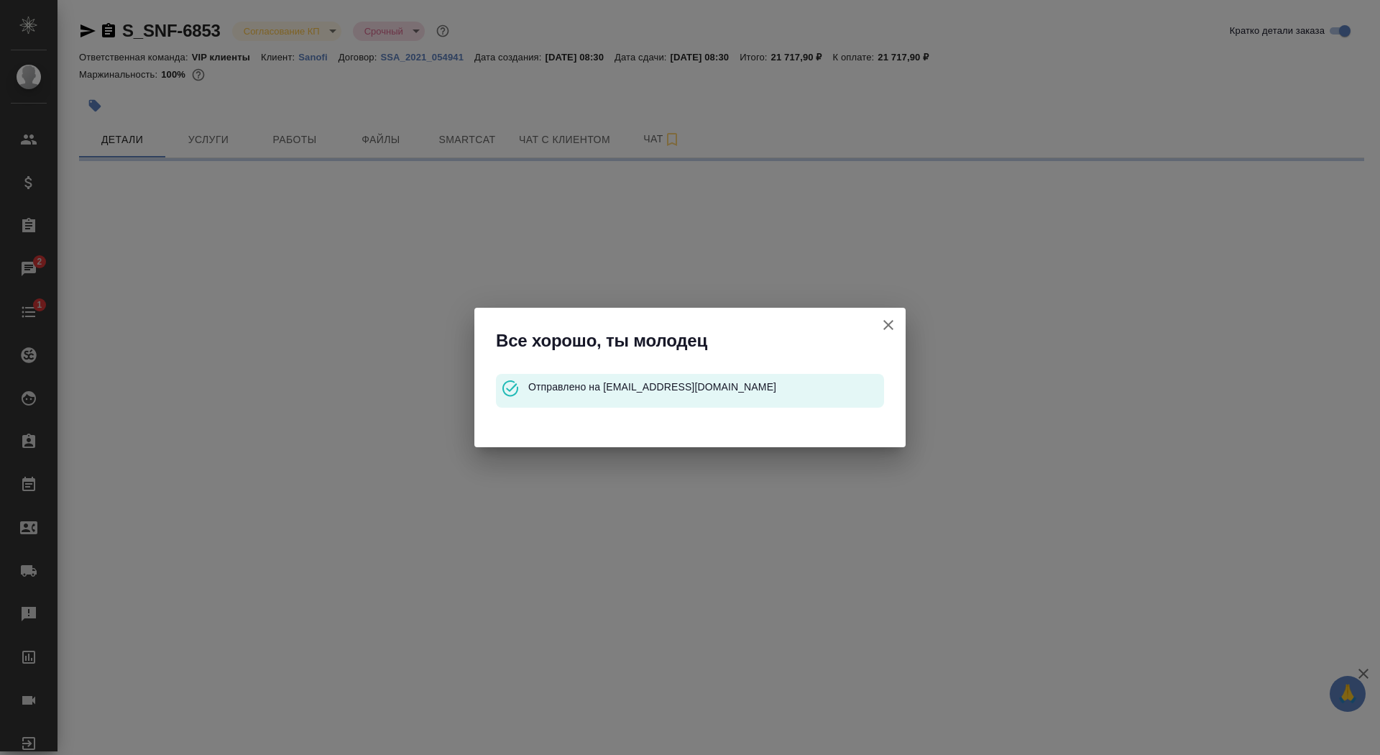
click at [886, 320] on icon "button" at bounding box center [888, 324] width 17 height 17
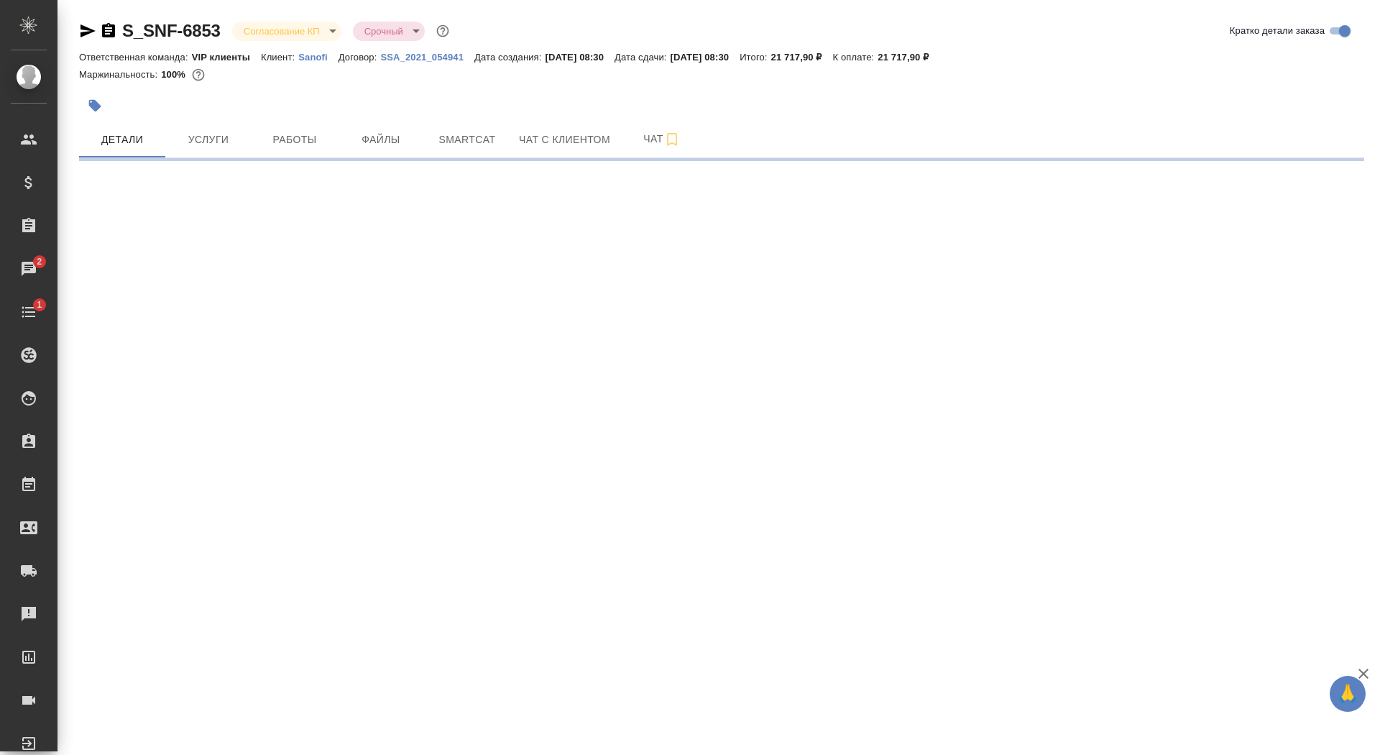
select select "RU"
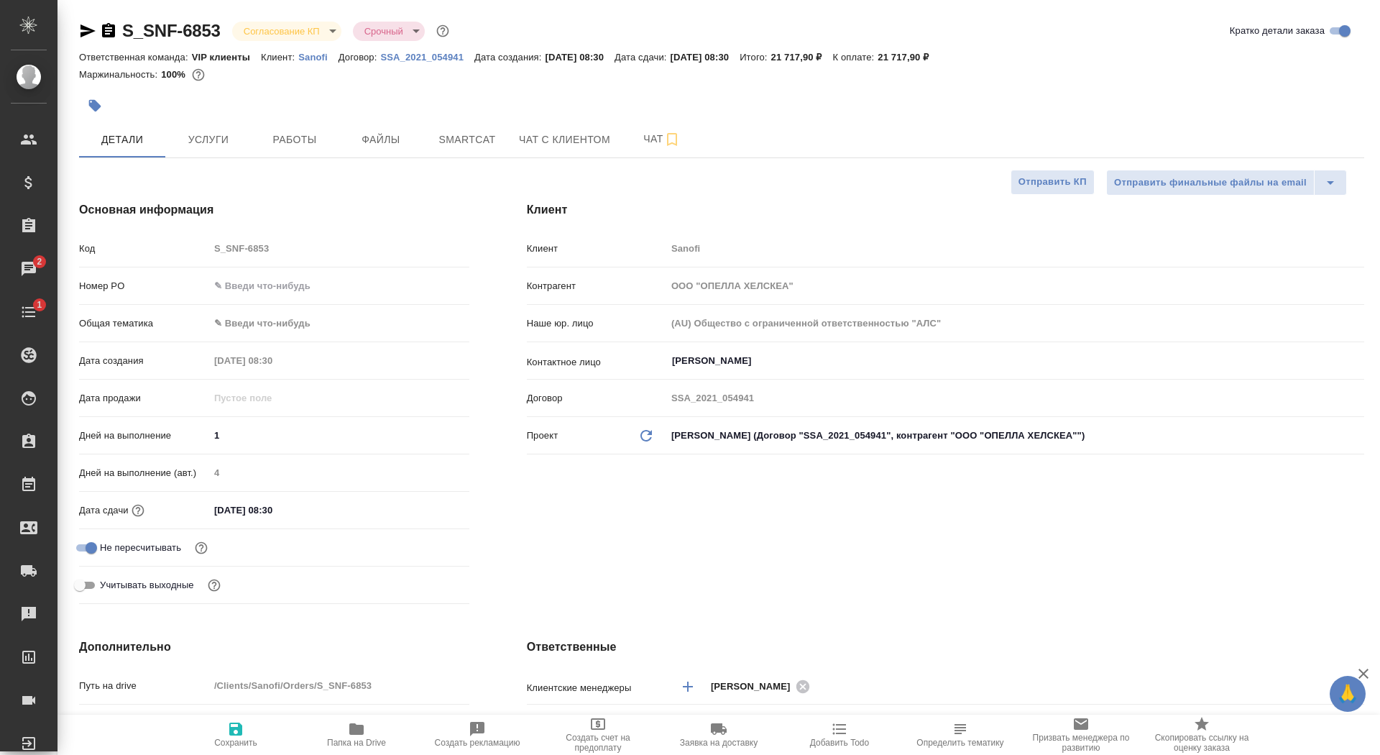
type textarea "x"
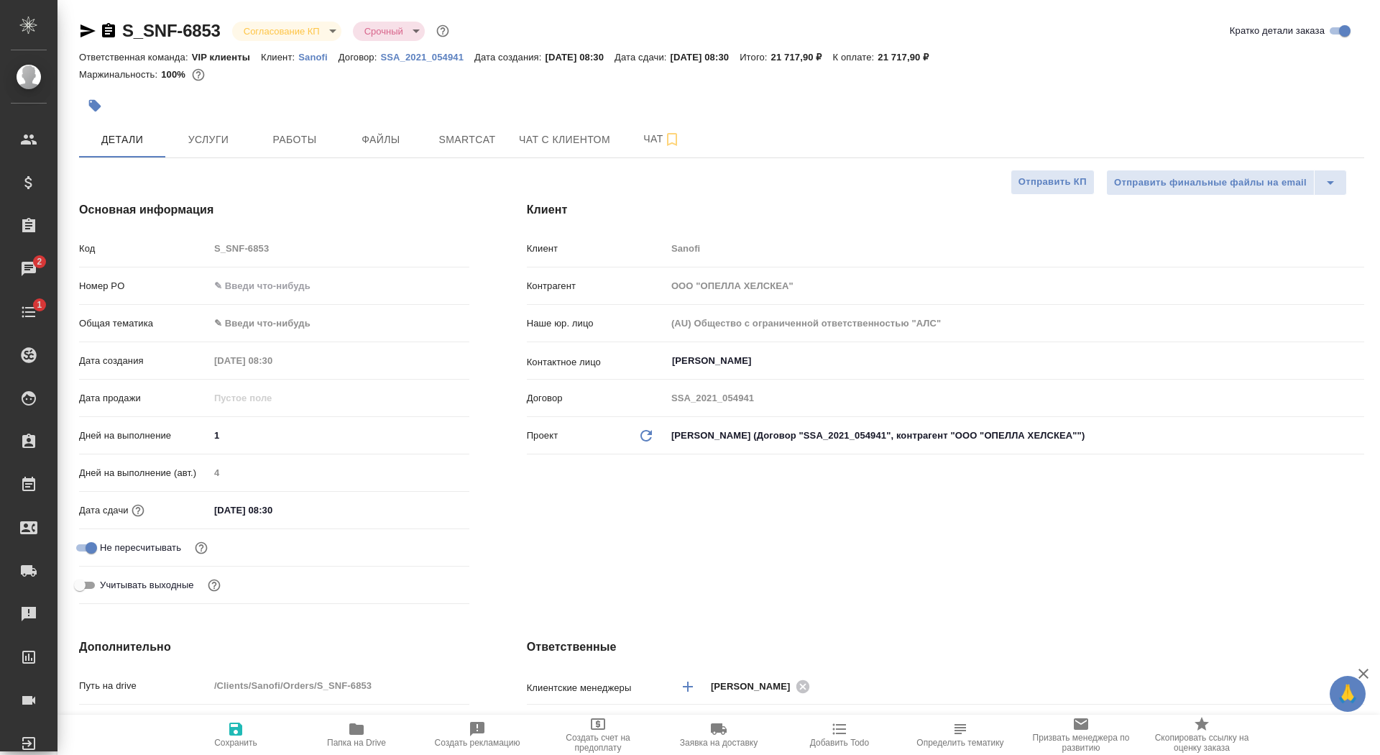
type textarea "x"
click at [107, 19] on div "S_SNF-6853 Согласование КП kpNegotiation Срочный urgent" at bounding box center [265, 30] width 373 height 23
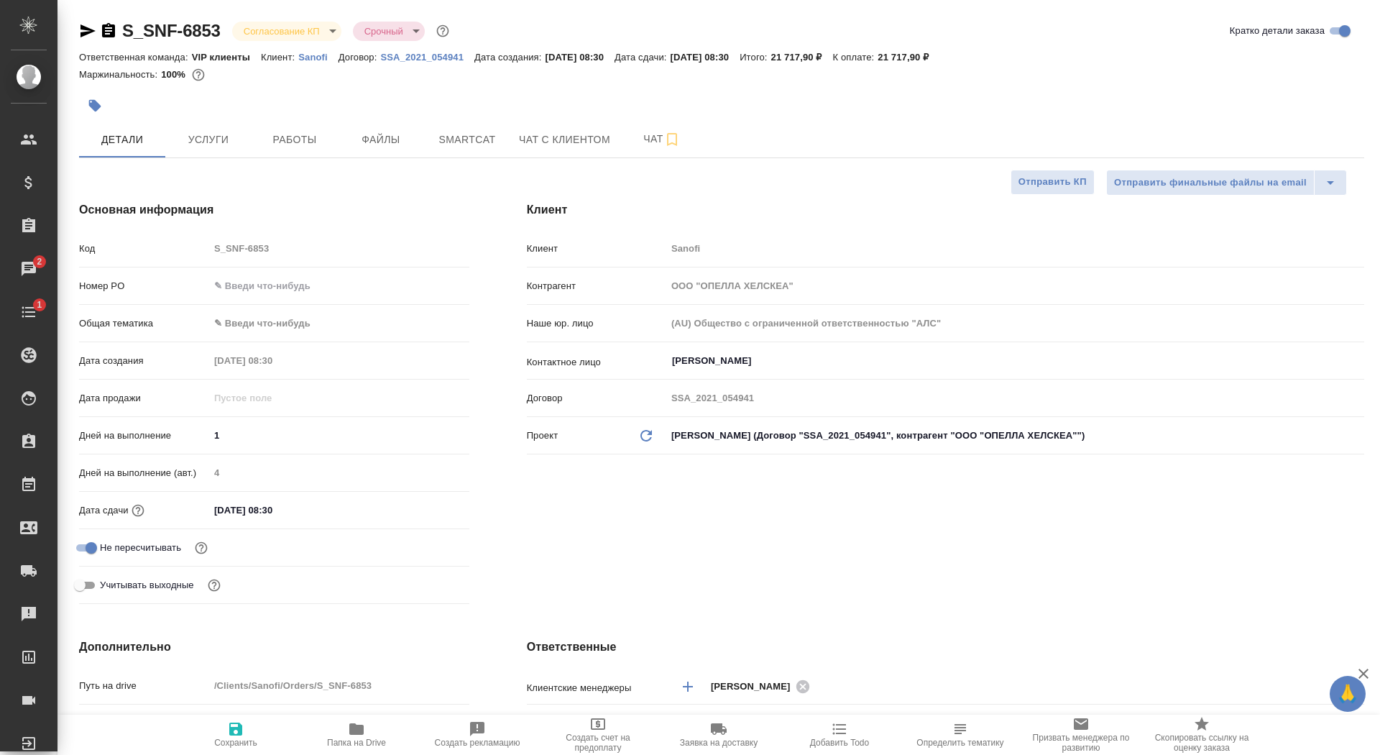
click at [107, 35] on icon "button" at bounding box center [108, 30] width 13 height 14
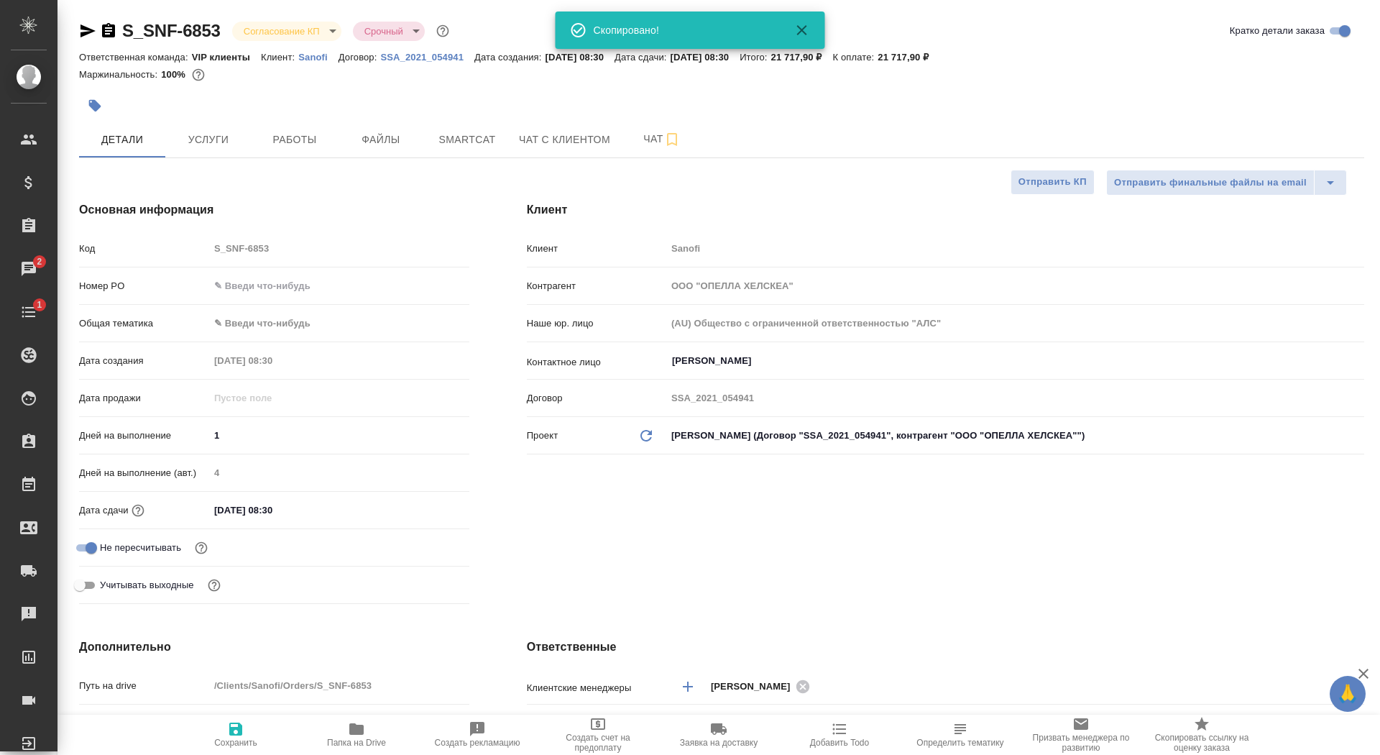
type textarea "x"
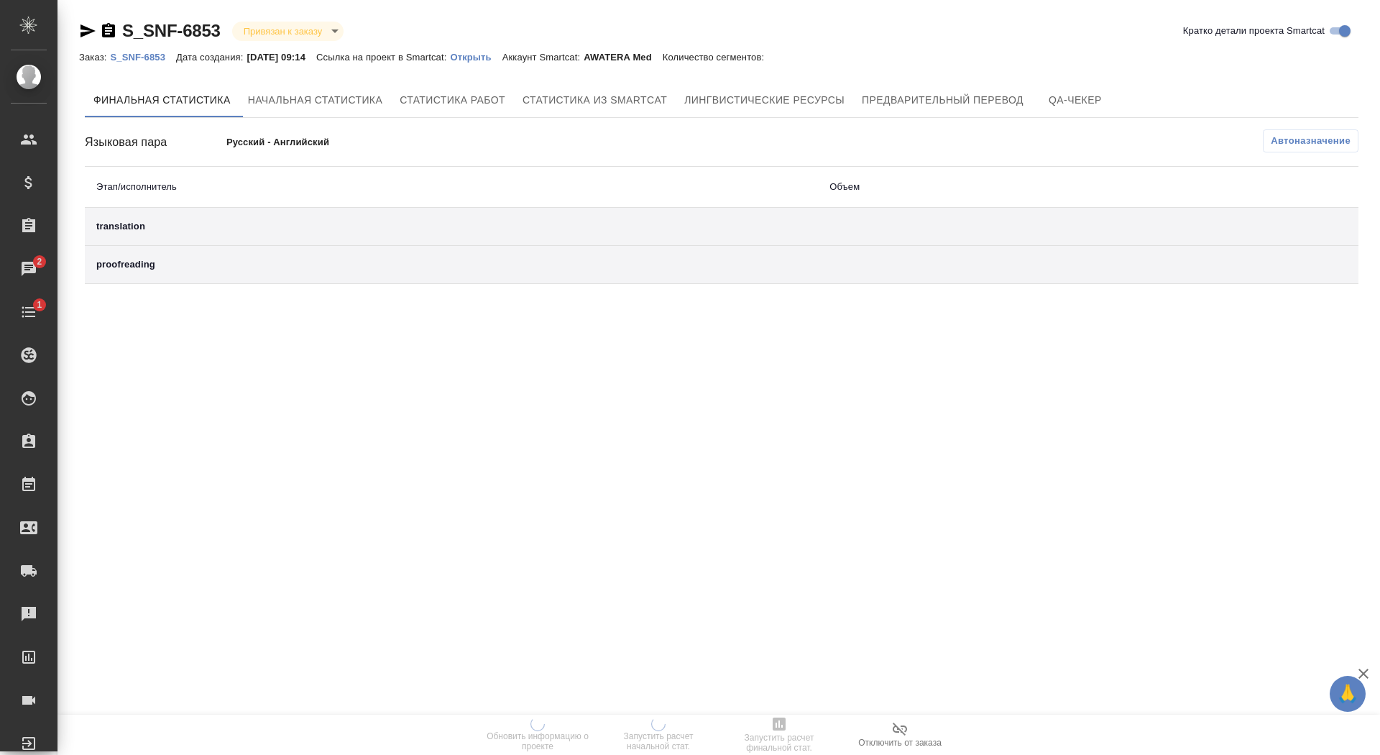
click at [501, 55] on p "Открыть" at bounding box center [476, 57] width 52 height 11
